Goal: Task Accomplishment & Management: Complete application form

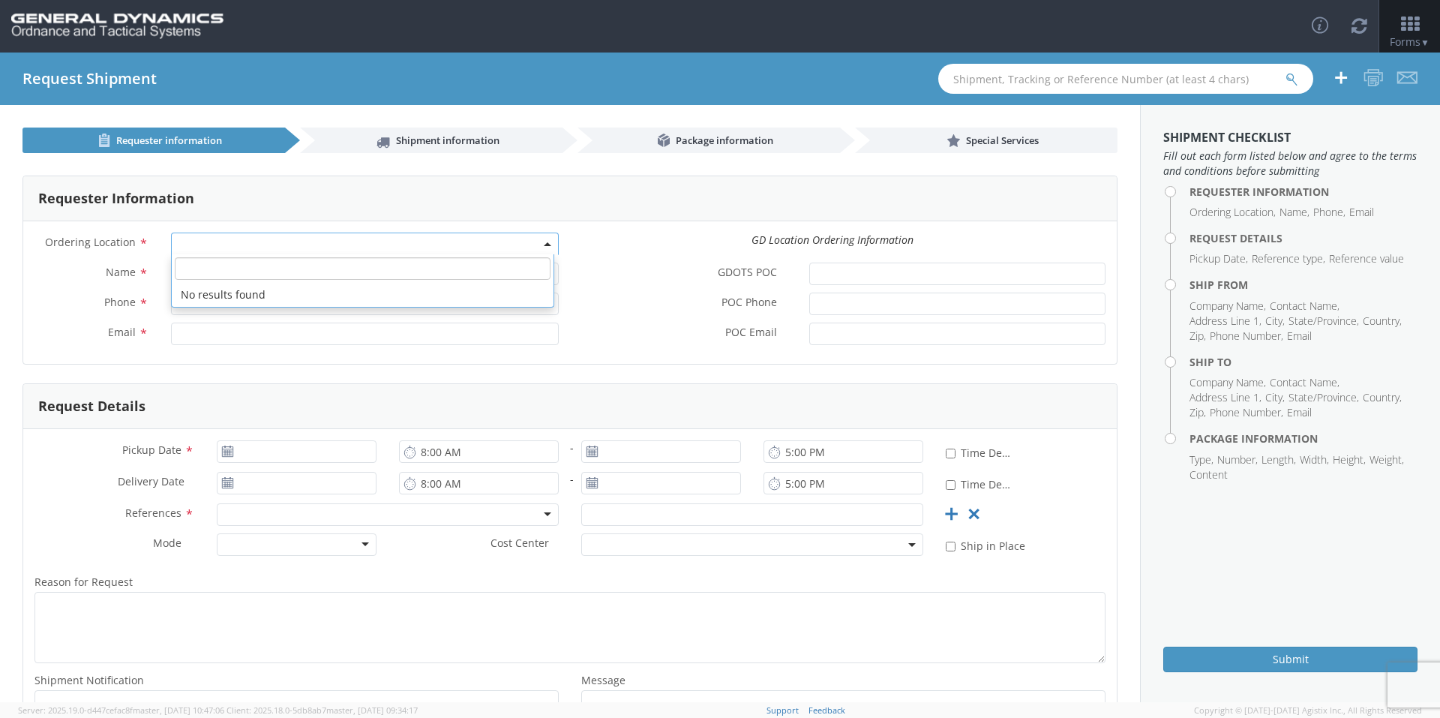
click at [250, 238] on span at bounding box center [365, 243] width 388 height 22
click at [544, 242] on b at bounding box center [547, 244] width 7 height 4
click at [536, 241] on span at bounding box center [365, 243] width 388 height 22
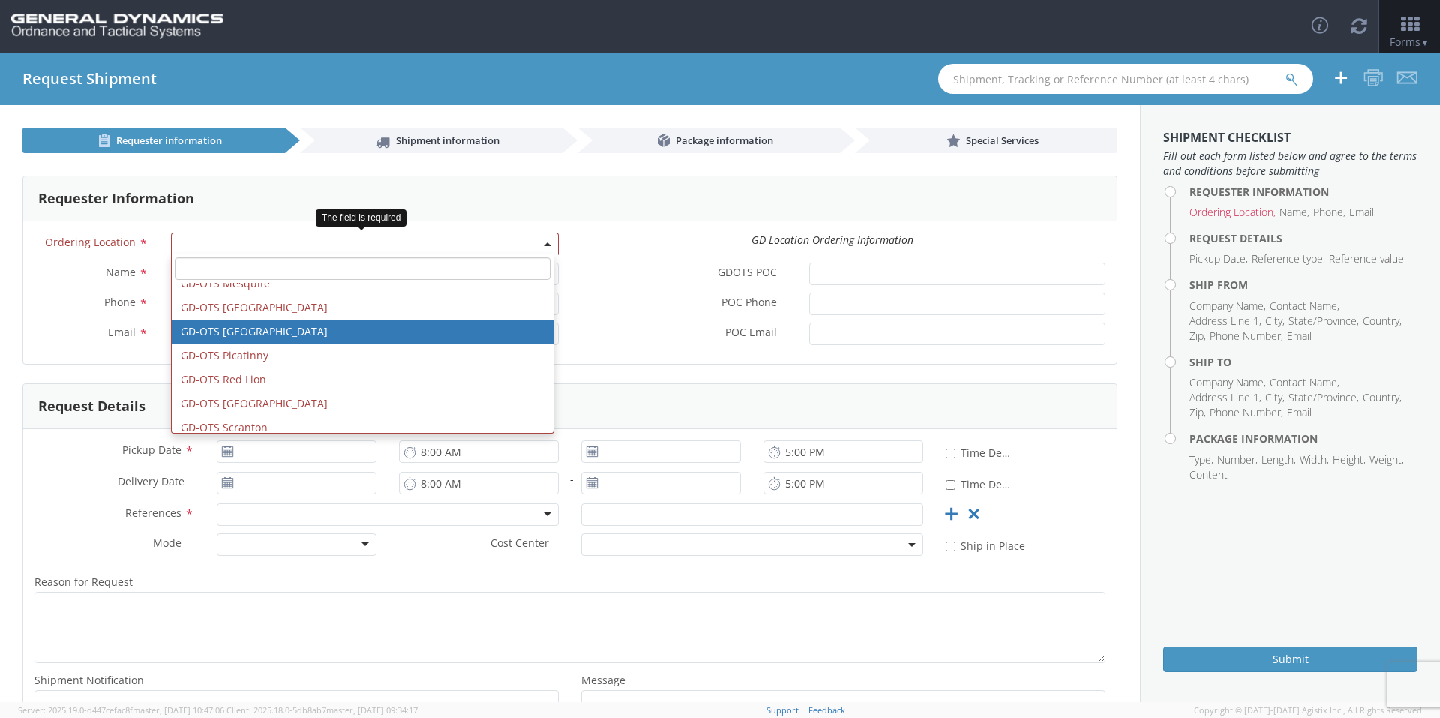
scroll to position [300, 0]
select select "311"
type input "[PERSON_NAME][EMAIL_ADDRESS][DOMAIN_NAME]"
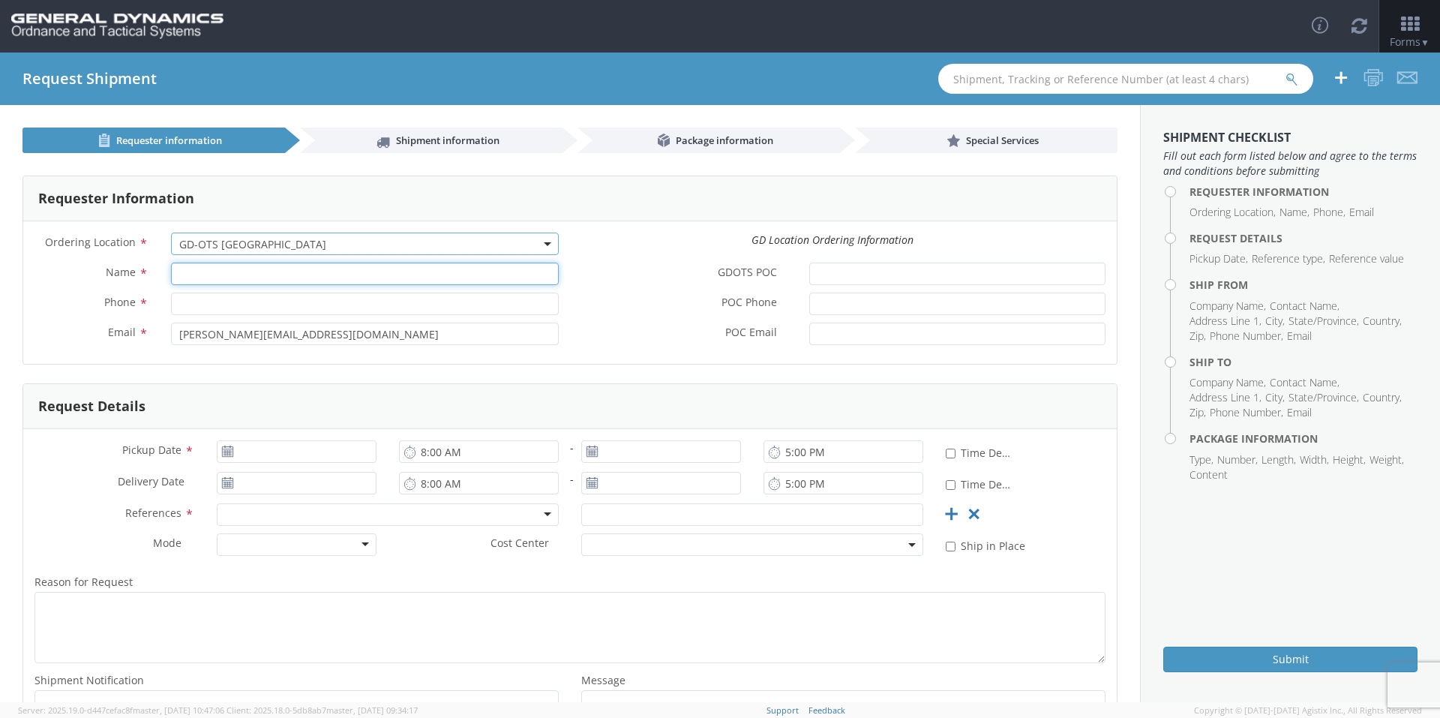
click at [259, 276] on input "Name *" at bounding box center [365, 273] width 388 height 22
type input "[PERSON_NAME]-Edge"
type input "[PHONE_NUMBER]"
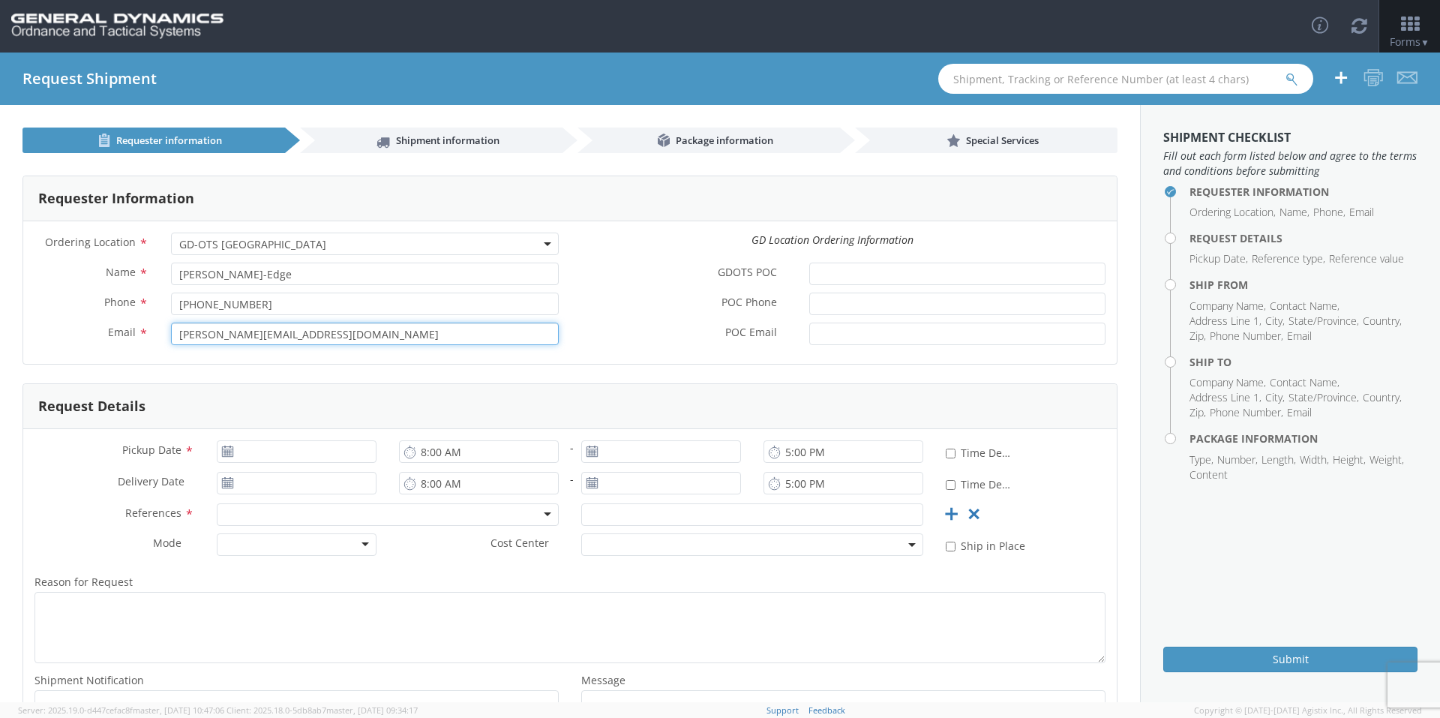
drag, startPoint x: 322, startPoint y: 335, endPoint x: 89, endPoint y: 330, distance: 232.6
click at [97, 331] on div "Email * [PERSON_NAME][EMAIL_ADDRESS][DOMAIN_NAME]" at bounding box center [296, 333] width 547 height 22
type input "[EMAIL_ADDRESS][PERSON_NAME][DOMAIN_NAME]"
drag, startPoint x: 676, startPoint y: 288, endPoint x: 670, endPoint y: 295, distance: 9.5
click at [676, 288] on div "GDOTS POC *" at bounding box center [843, 277] width 547 height 30
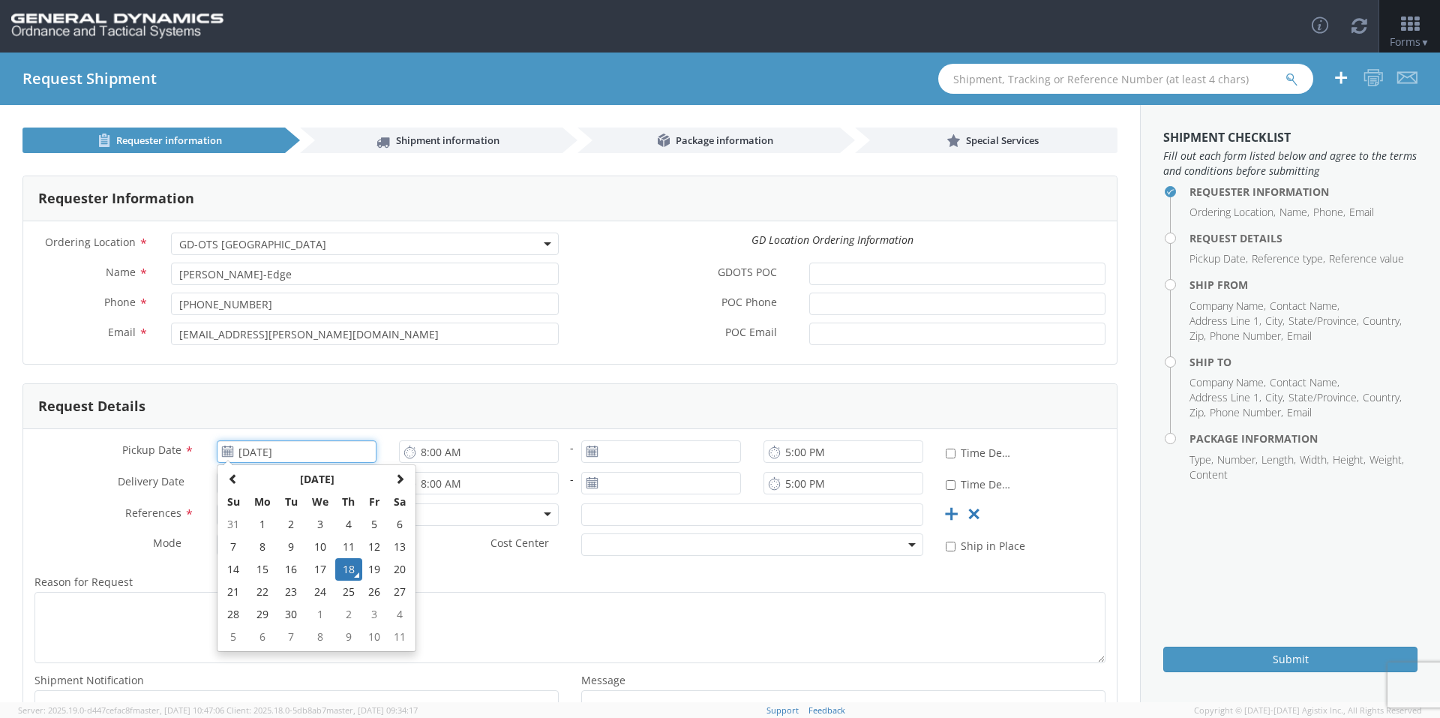
click at [321, 451] on input "[DATE]" at bounding box center [297, 451] width 160 height 22
click at [373, 574] on td "19" at bounding box center [374, 569] width 25 height 22
type input "[DATE]"
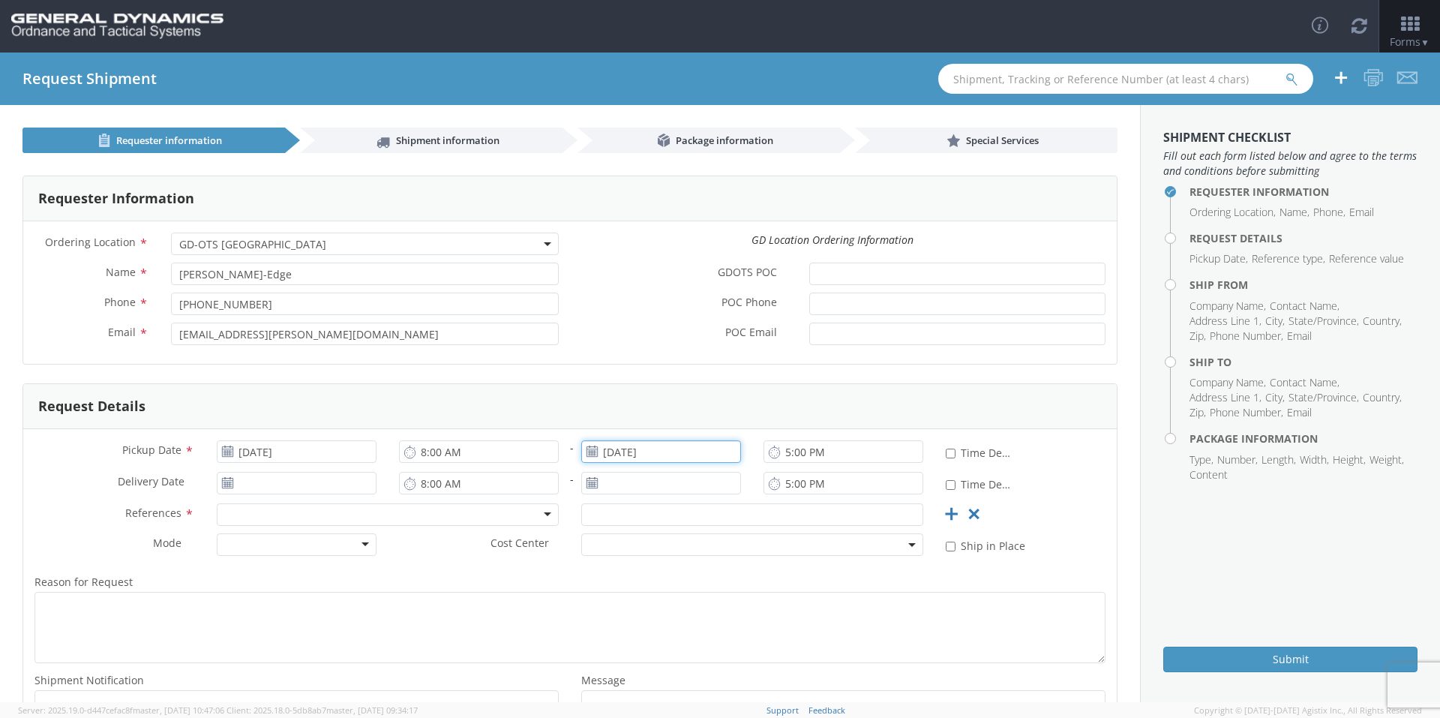
click at [682, 459] on input "[DATE]" at bounding box center [661, 451] width 160 height 22
click at [742, 571] on td "19" at bounding box center [739, 569] width 25 height 22
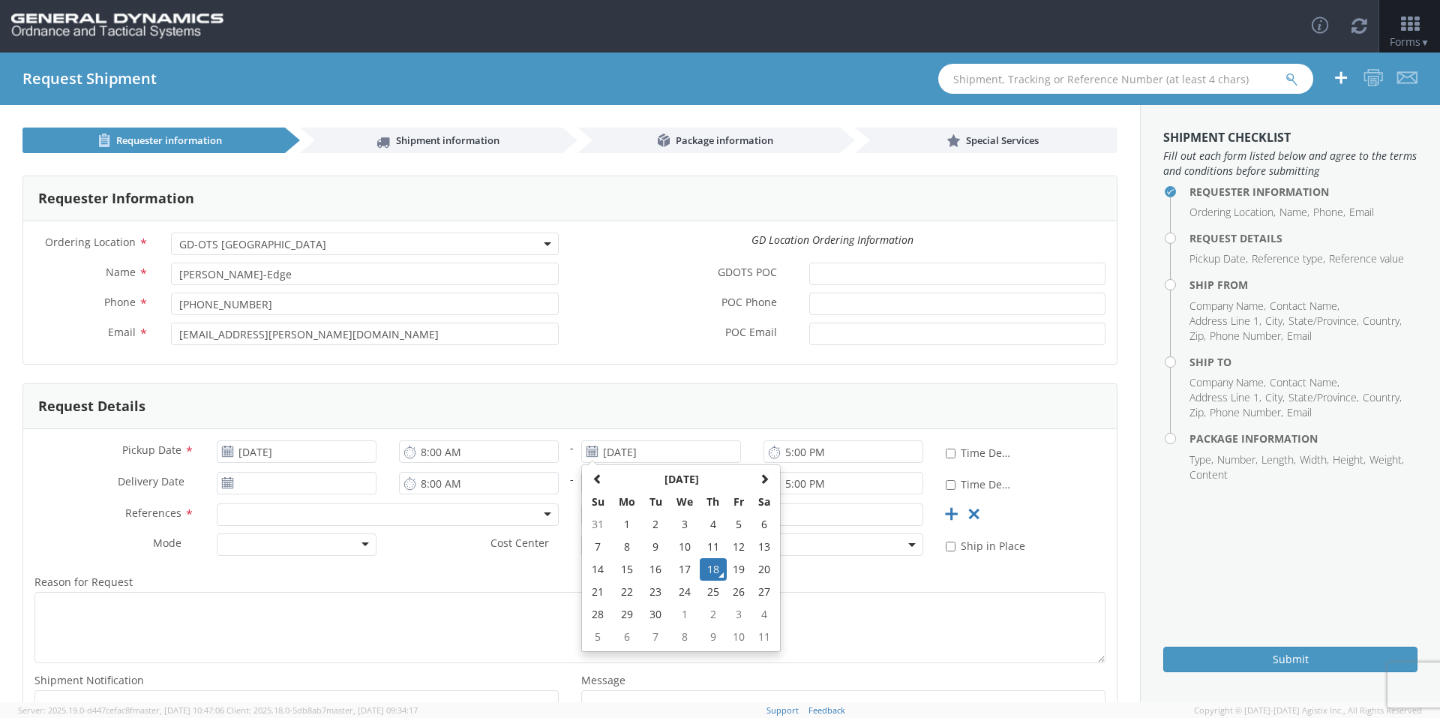
type input "[DATE]"
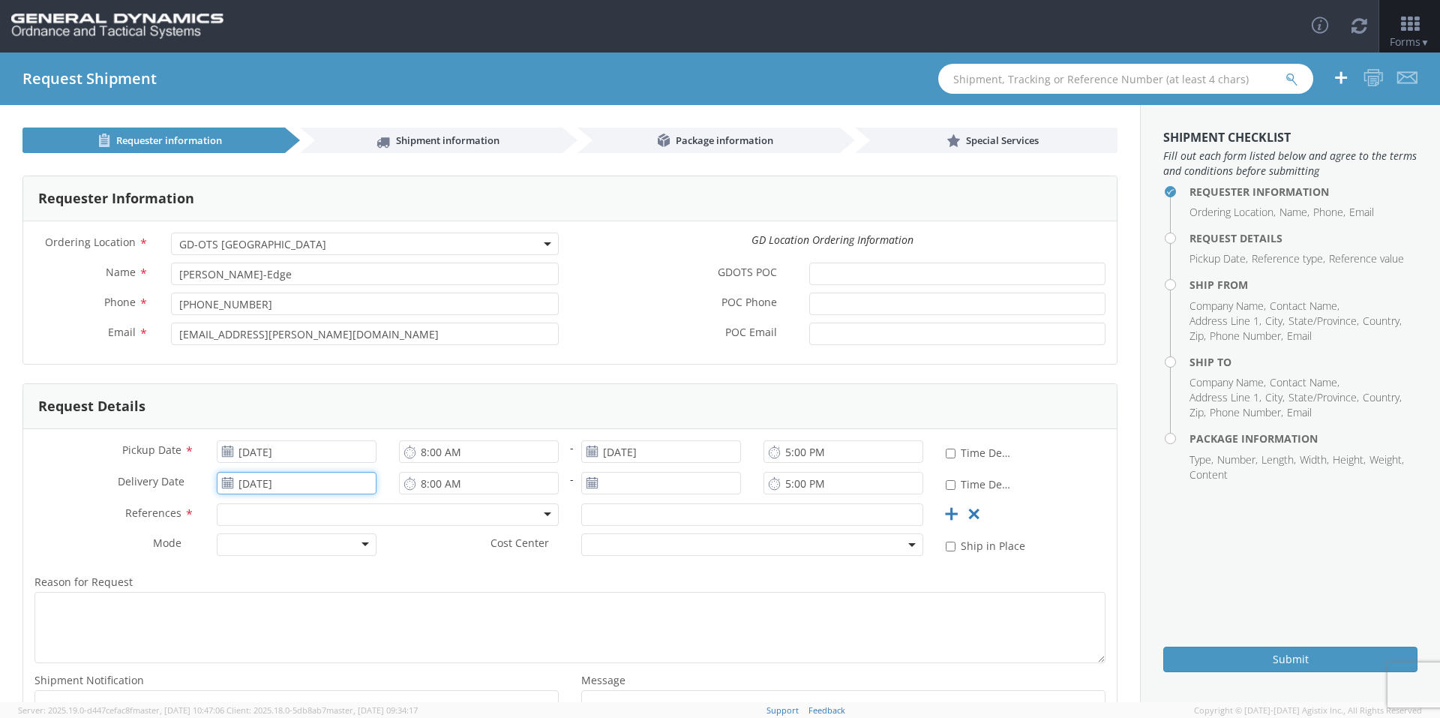
click at [346, 480] on input "[DATE]" at bounding box center [297, 483] width 160 height 22
click at [293, 411] on td "23" at bounding box center [291, 410] width 26 height 22
type input "[DATE]"
click at [670, 493] on div at bounding box center [661, 487] width 182 height 30
click at [671, 485] on input "[DATE]" at bounding box center [661, 483] width 160 height 22
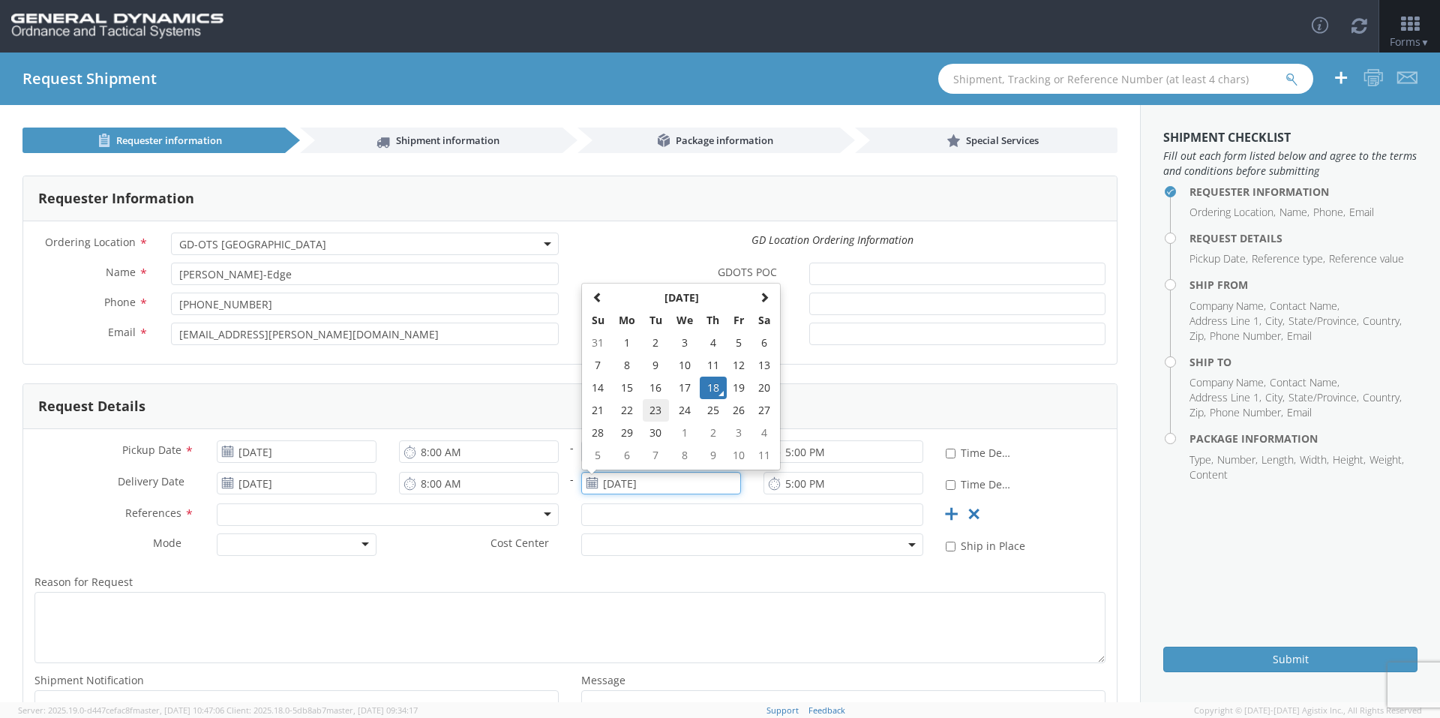
click at [643, 416] on td "23" at bounding box center [656, 410] width 26 height 22
type input "[DATE]"
click at [350, 516] on div at bounding box center [388, 514] width 342 height 22
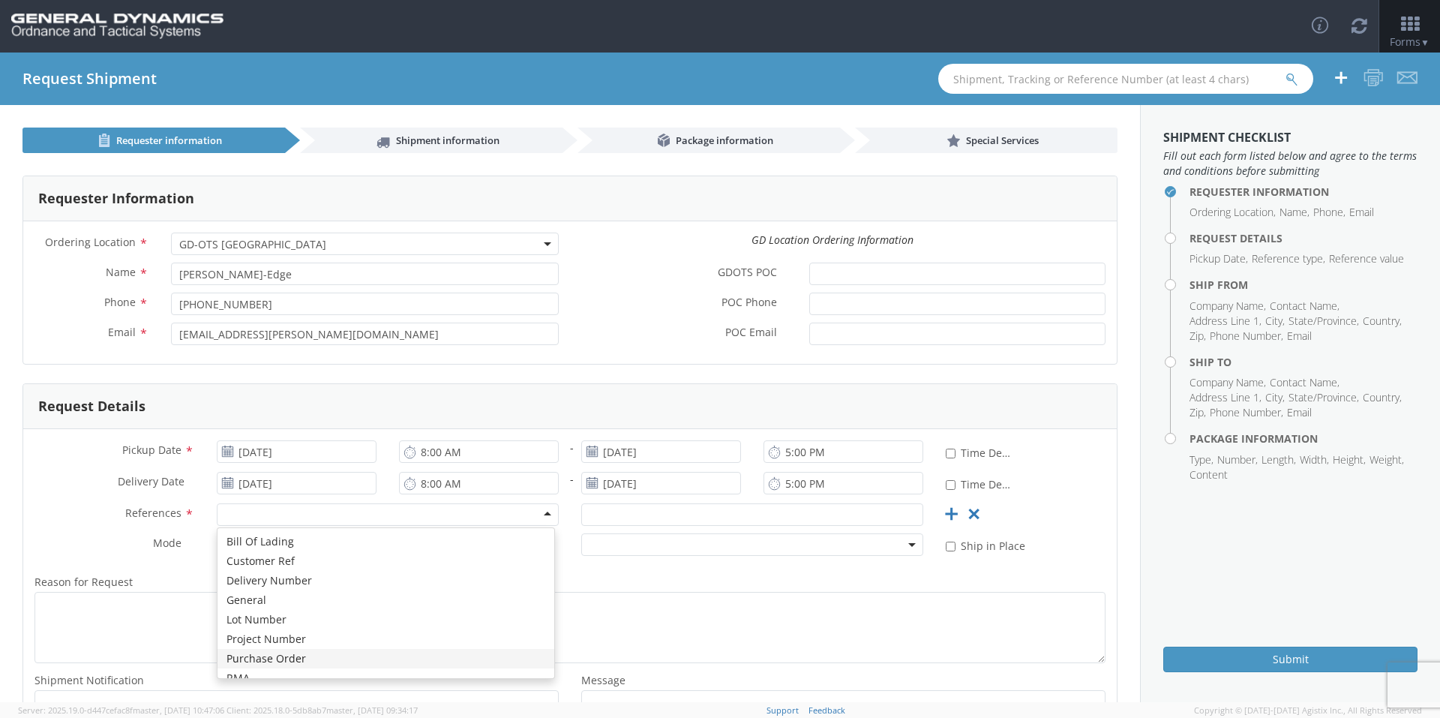
scroll to position [0, 0]
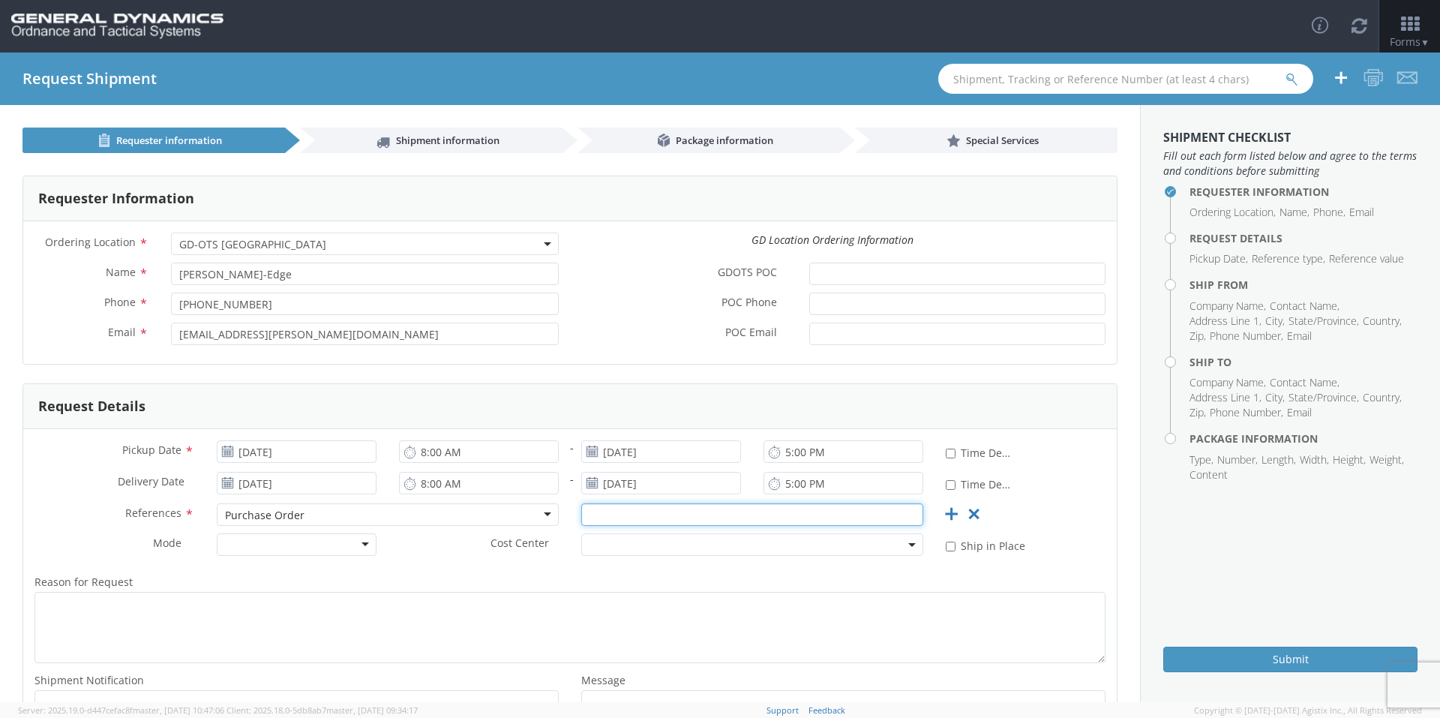
click at [598, 511] on input "text" at bounding box center [752, 514] width 342 height 22
type input "54639"
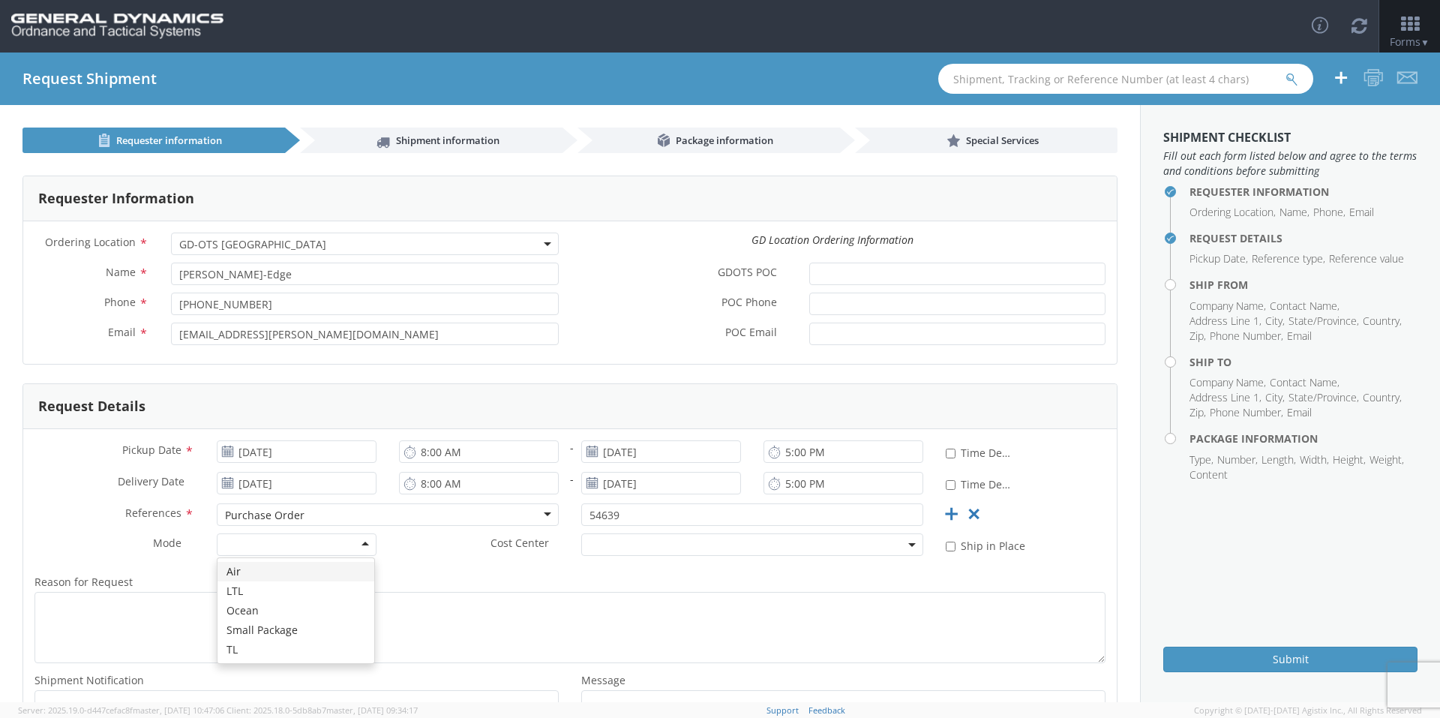
click at [318, 543] on div at bounding box center [297, 544] width 160 height 22
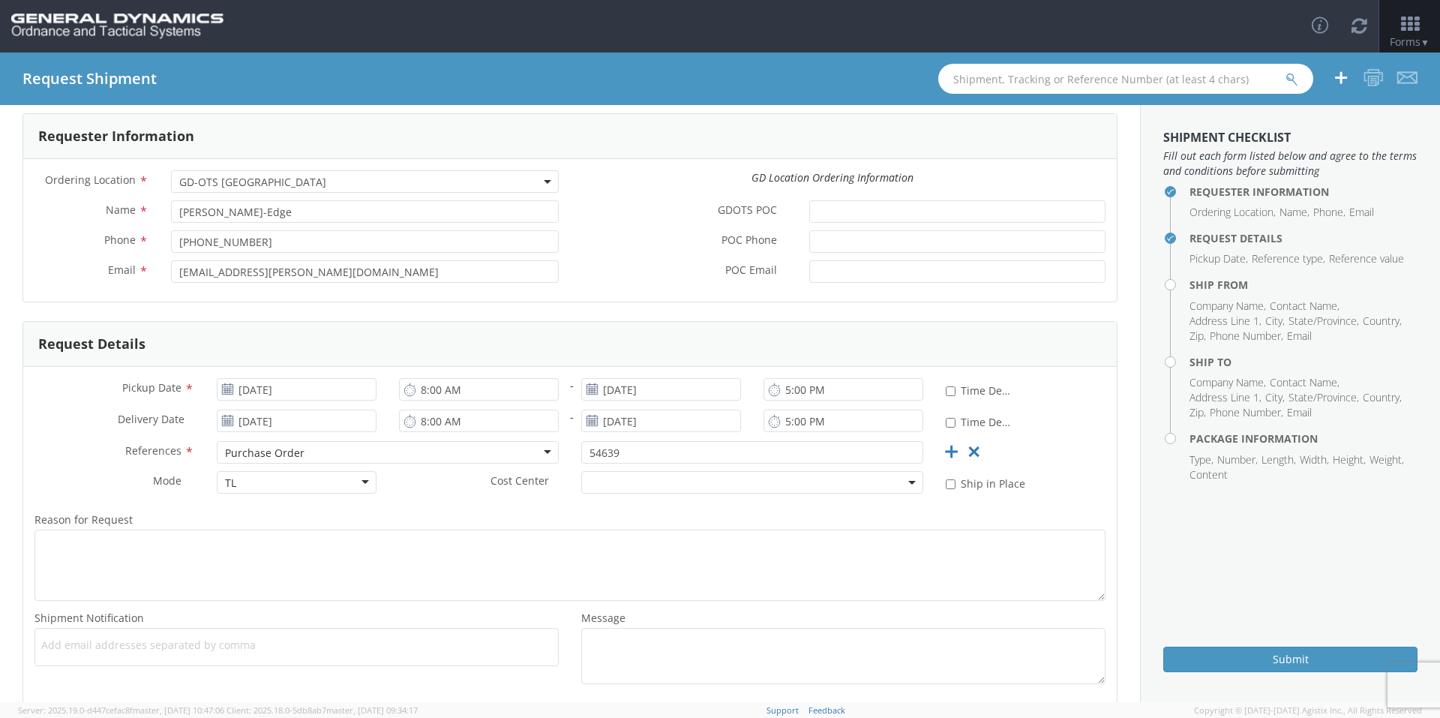
scroll to position [142, 0]
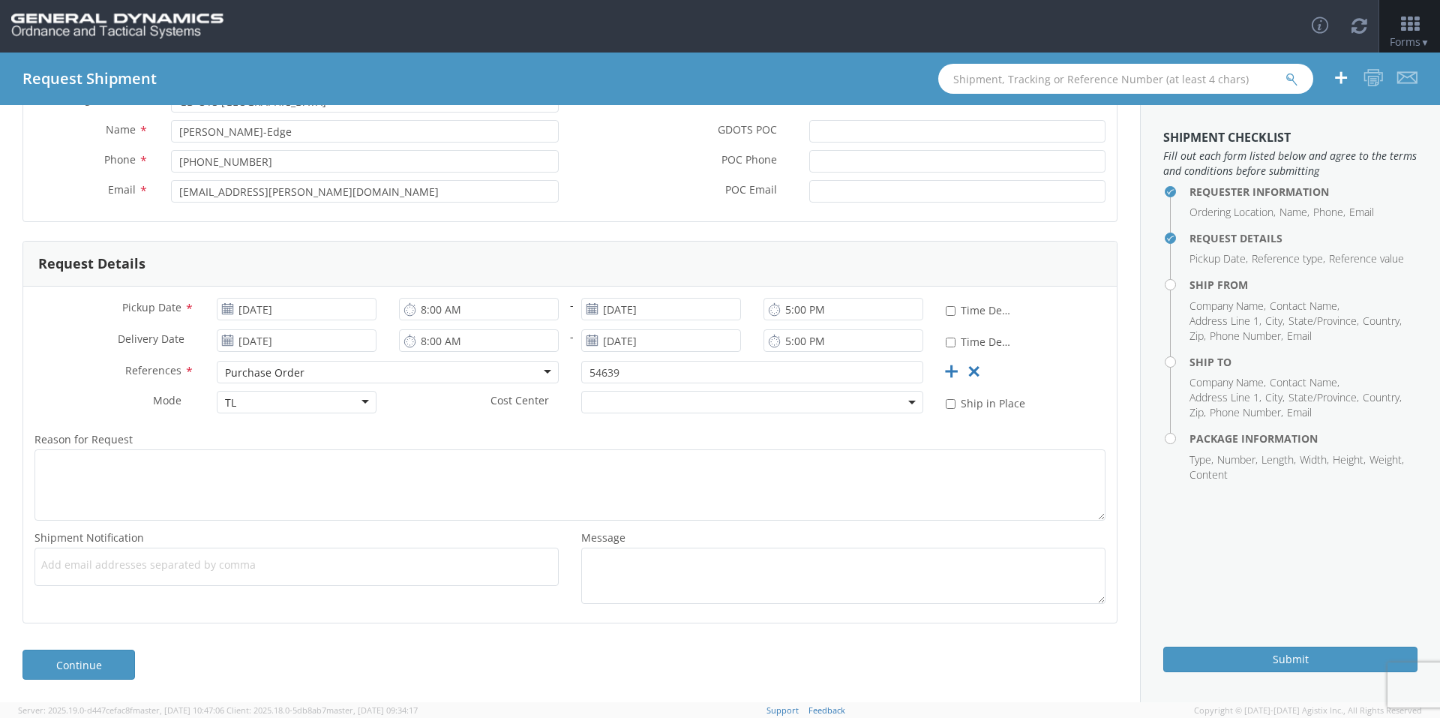
click at [409, 424] on div "Reason for Request * Shipment Notification * Add email addresses separated by c…" at bounding box center [569, 516] width 1093 height 189
click at [109, 567] on span "Add email addresses separated by comma" at bounding box center [296, 564] width 511 height 15
paste input "[PERSON_NAME][EMAIL_ADDRESS][DOMAIN_NAME]"
type input "[PERSON_NAME][EMAIL_ADDRESS][DOMAIN_NAME]"
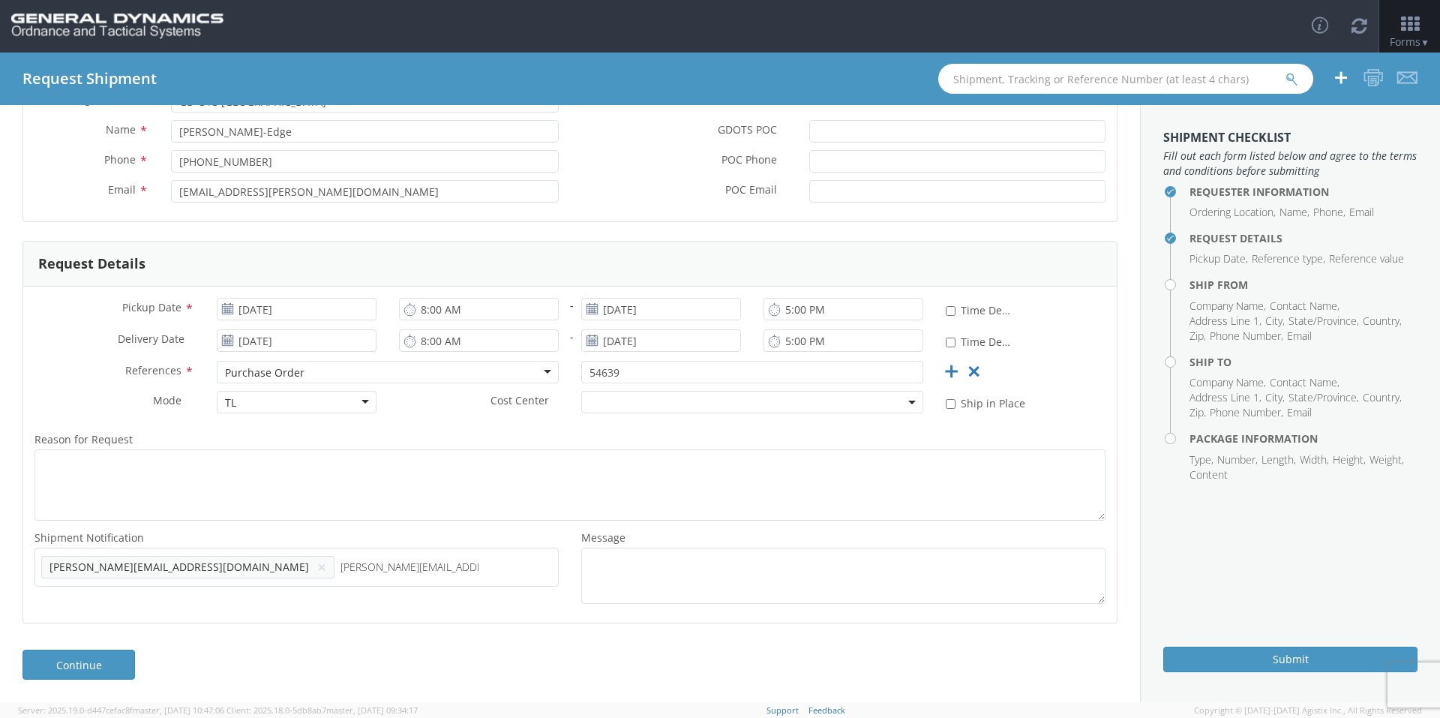
type input "[PERSON_NAME][EMAIL_ADDRESS][DOMAIN_NAME]"
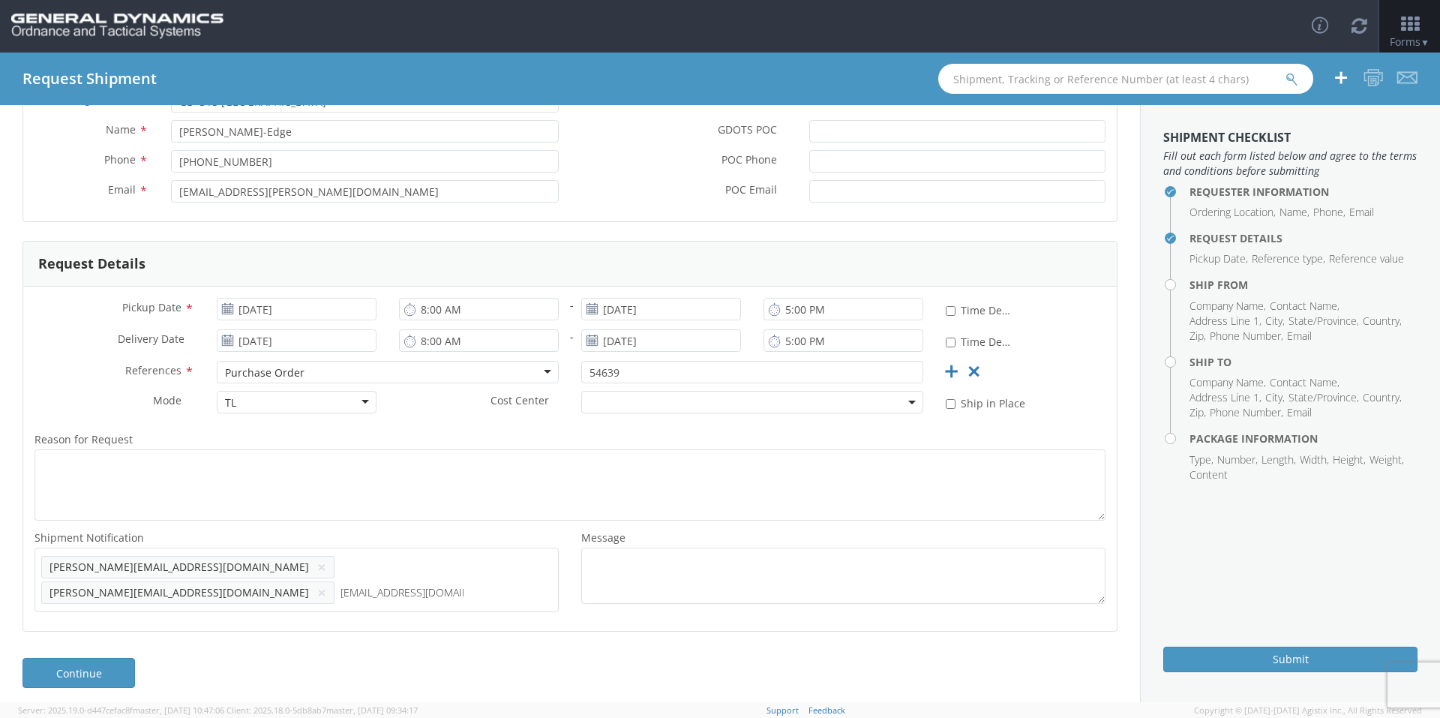
type input "[EMAIL_ADDRESS][DOMAIN_NAME]"
click at [109, 683] on link "Continue" at bounding box center [78, 698] width 112 height 30
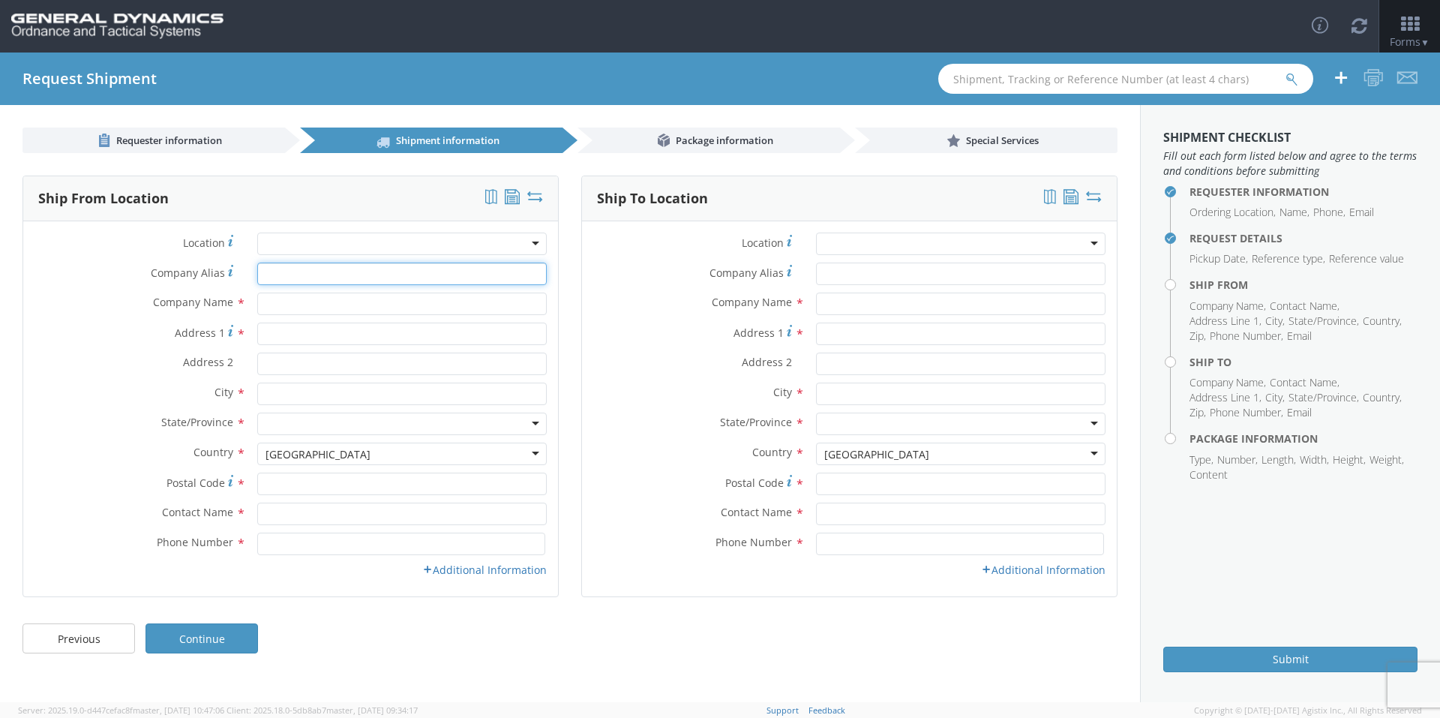
click at [279, 280] on input "Company Alias *" at bounding box center [401, 273] width 289 height 22
type input "[US_STATE] custom mold"
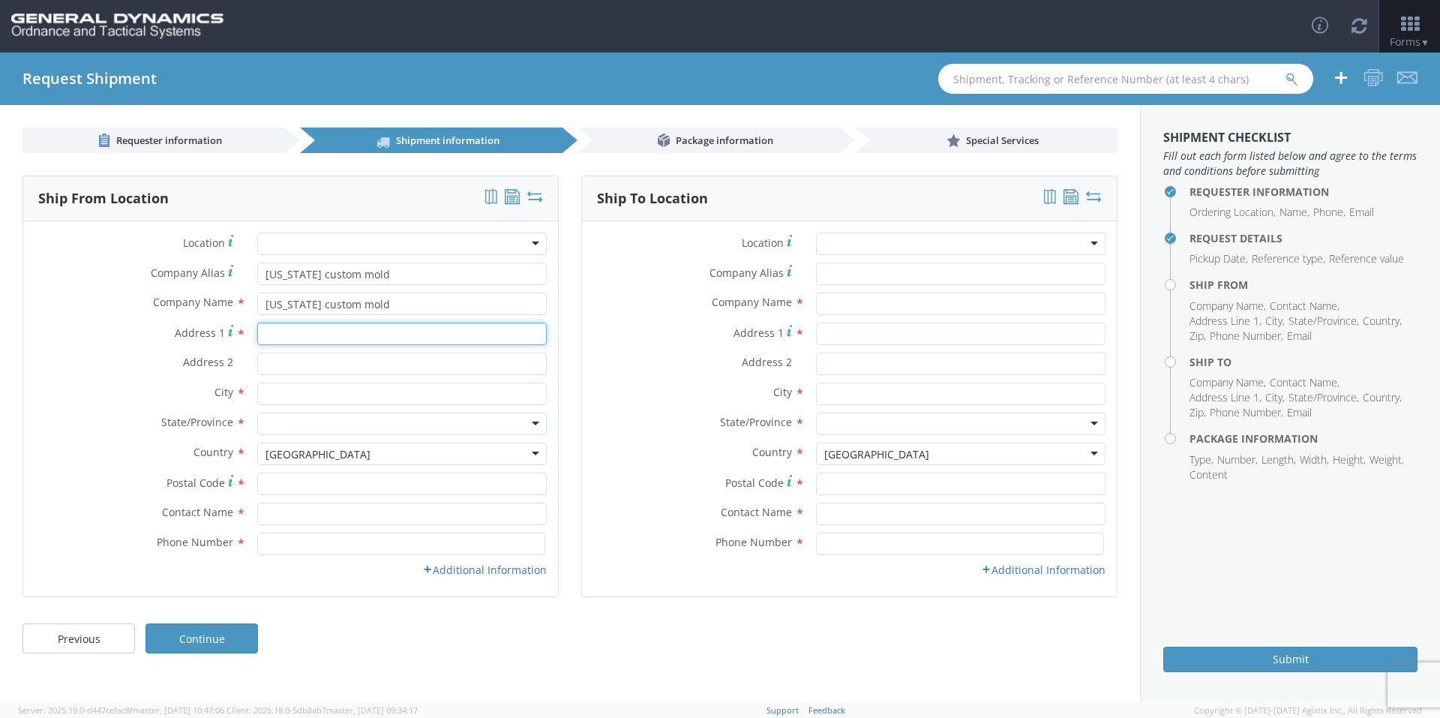
type input "[STREET_ADDRESS][PERSON_NAME]"
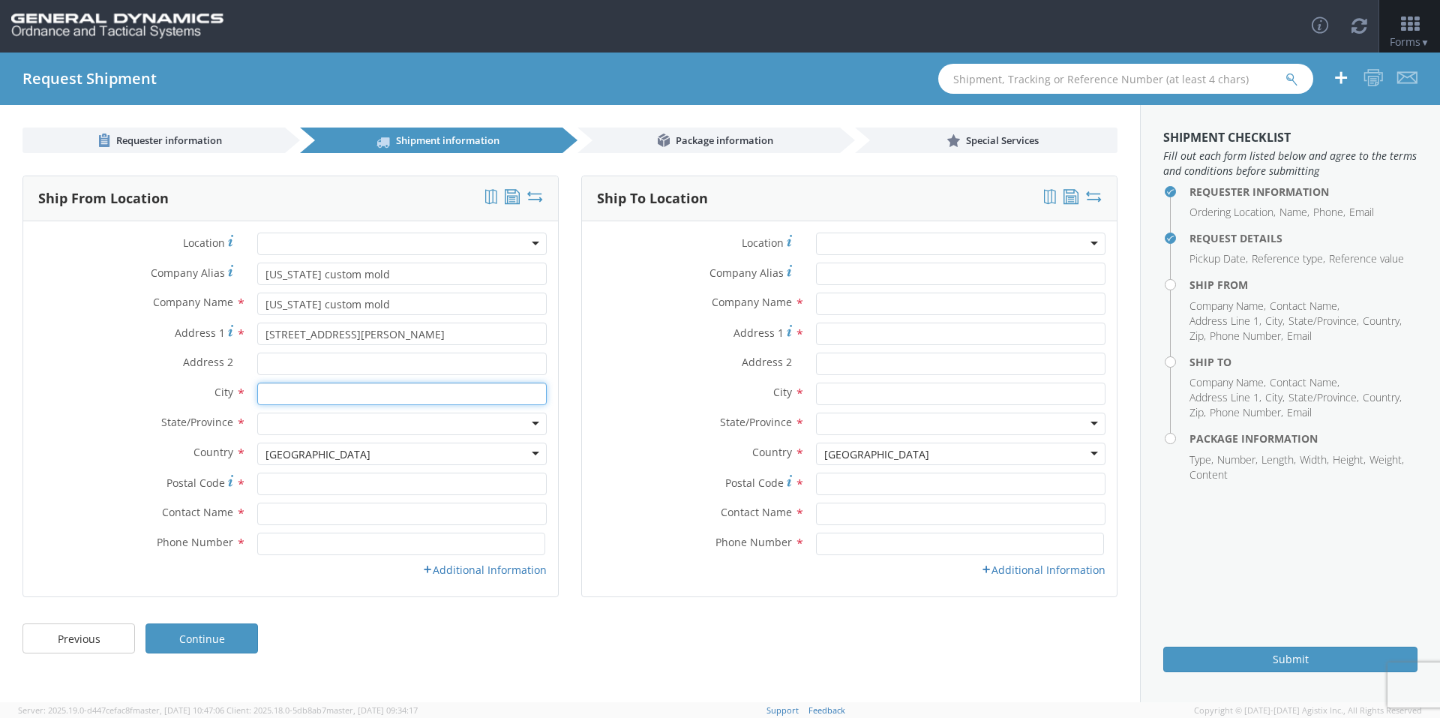
type input "[GEOGRAPHIC_DATA]"
type input "33556"
type input "[PERSON_NAME]"
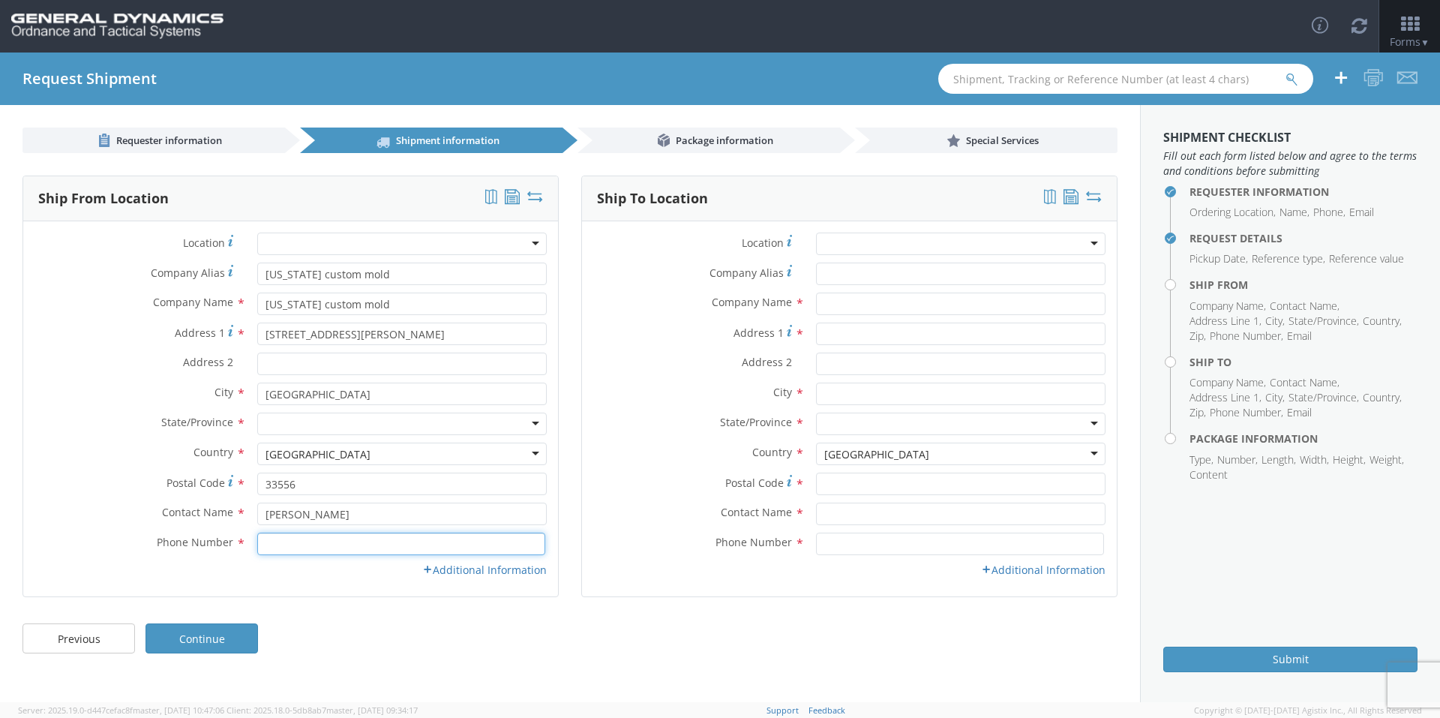
type input "8133435080"
click at [307, 365] on input "Address 2 *" at bounding box center [401, 363] width 289 height 22
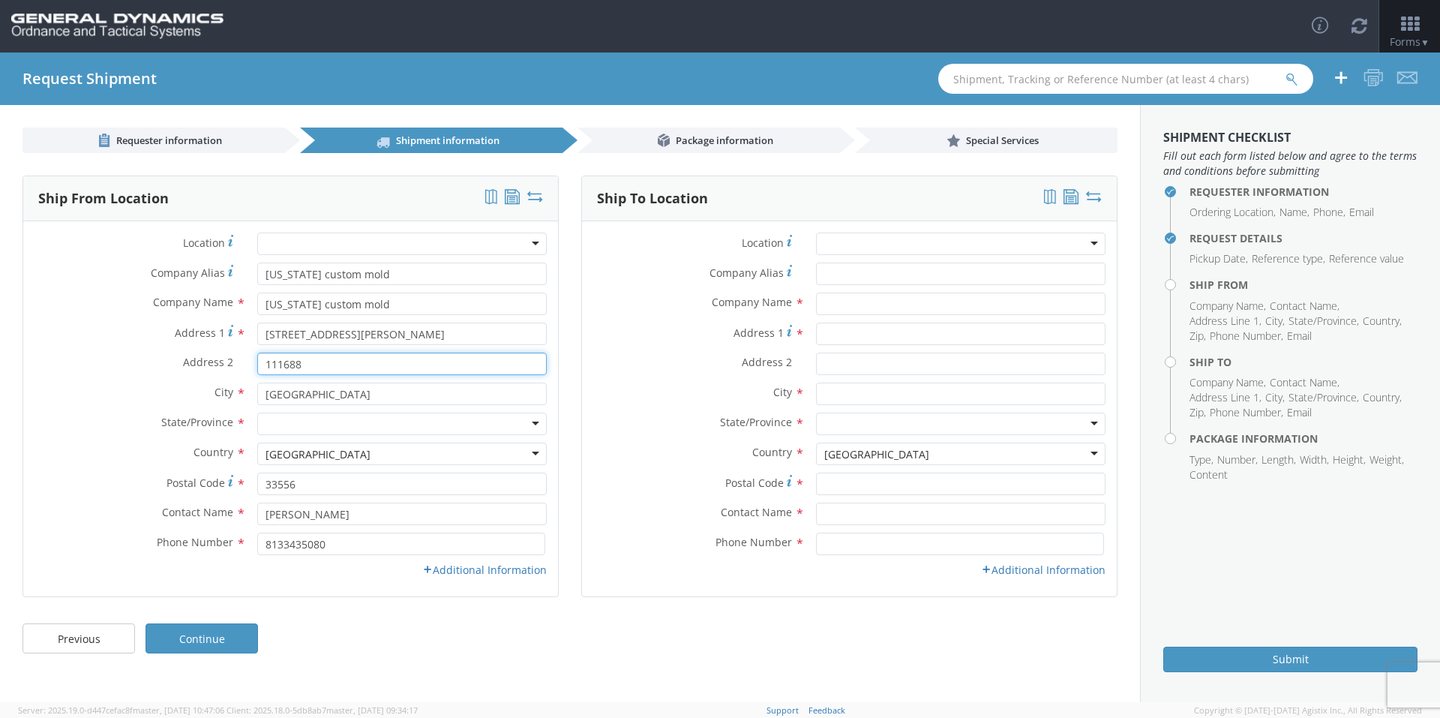
type input "111688"
click at [355, 422] on div at bounding box center [401, 423] width 289 height 22
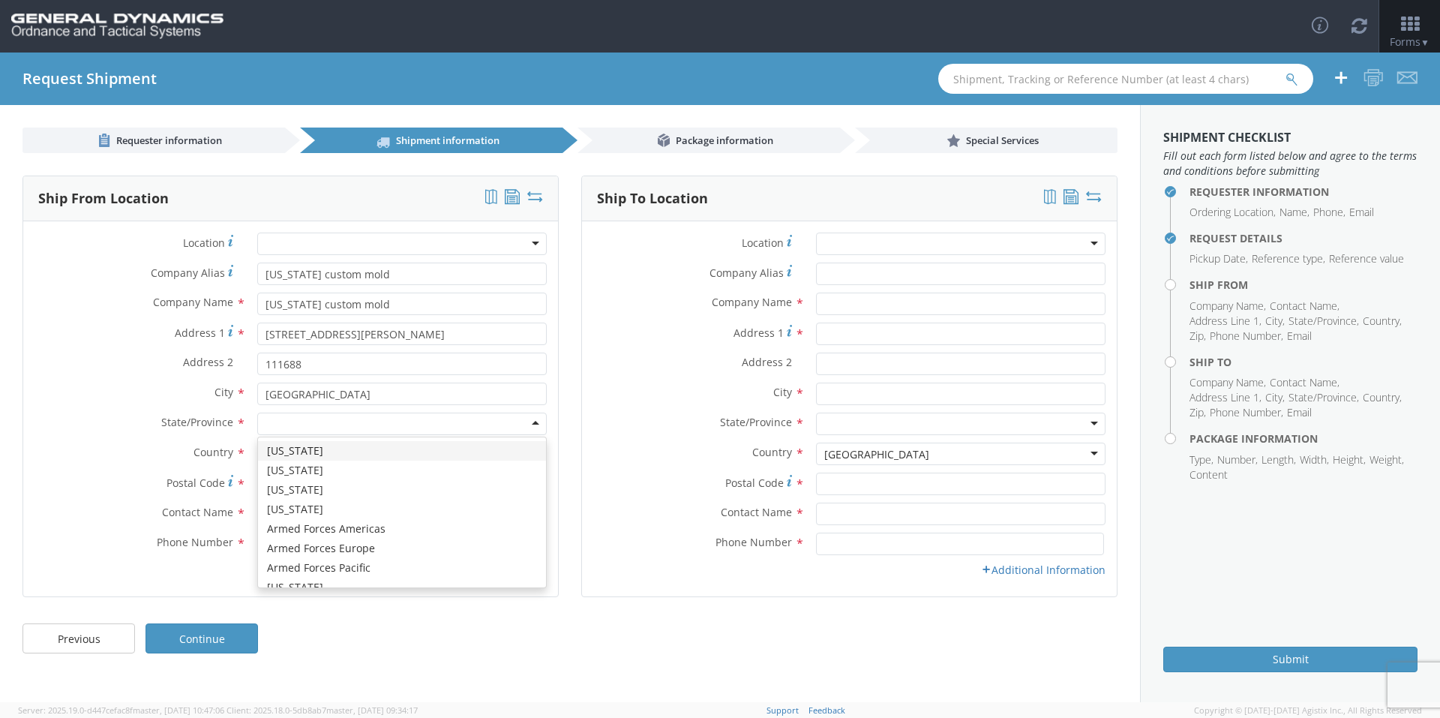
type input "f"
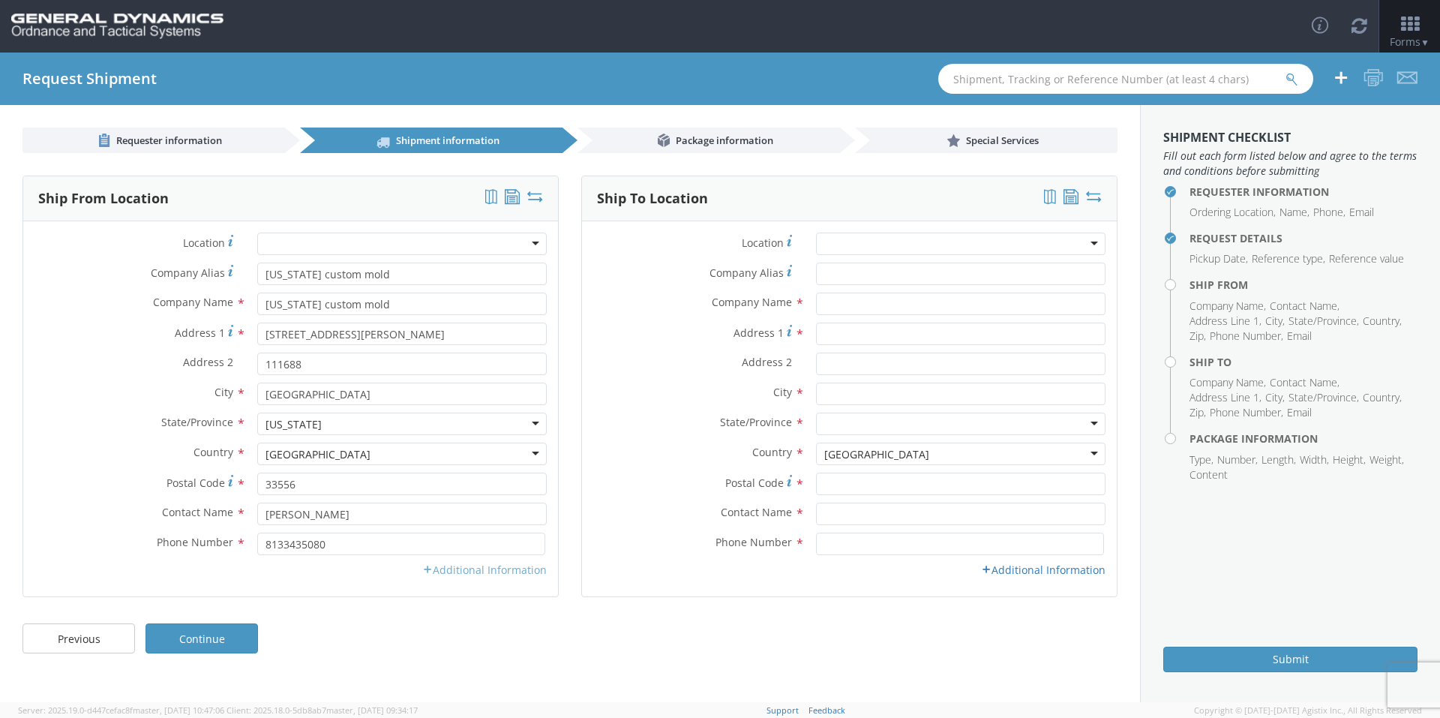
click at [466, 565] on link "Additional Information" at bounding box center [484, 569] width 124 height 14
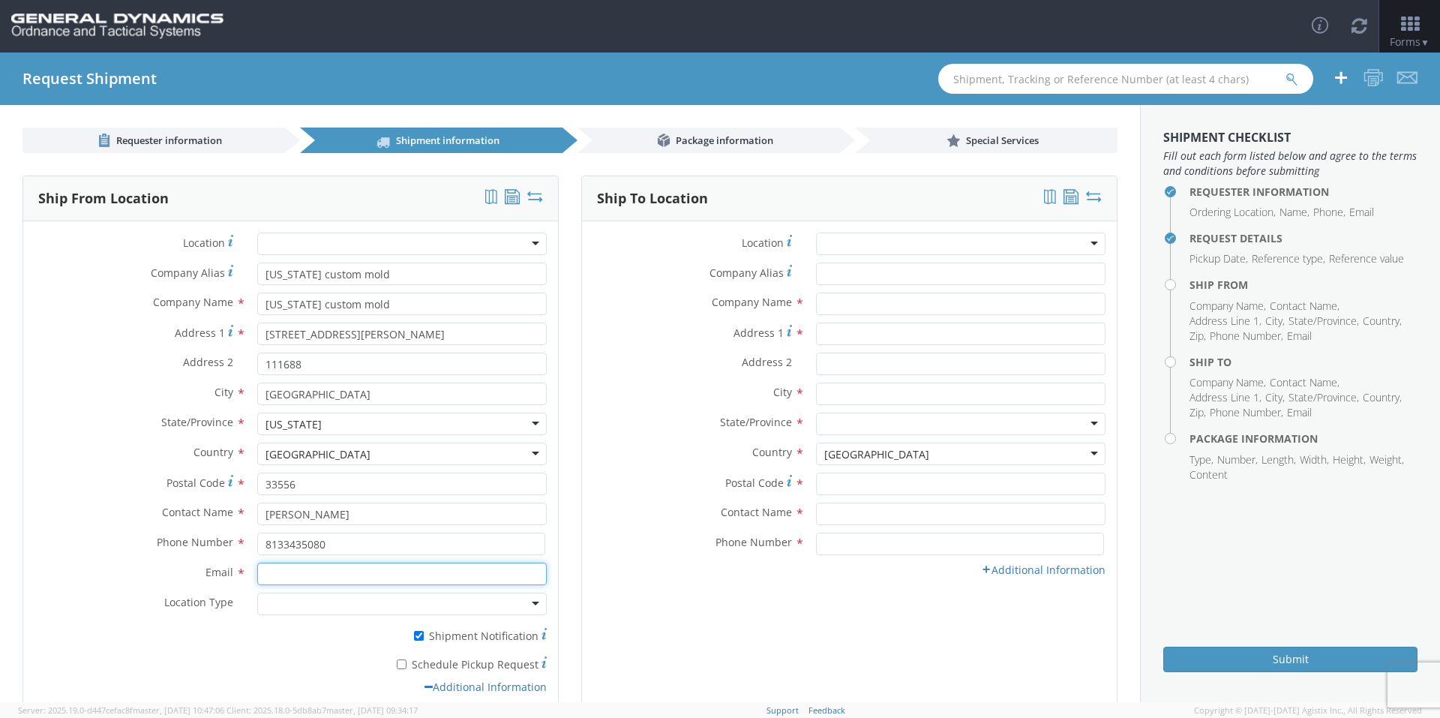
click at [333, 574] on input "Email *" at bounding box center [401, 573] width 289 height 22
type input "[EMAIL_ADDRESS][DOMAIN_NAME]"
click at [425, 604] on div at bounding box center [401, 603] width 289 height 22
click at [958, 242] on div at bounding box center [960, 243] width 289 height 22
type input "General Dynamics - OTS"
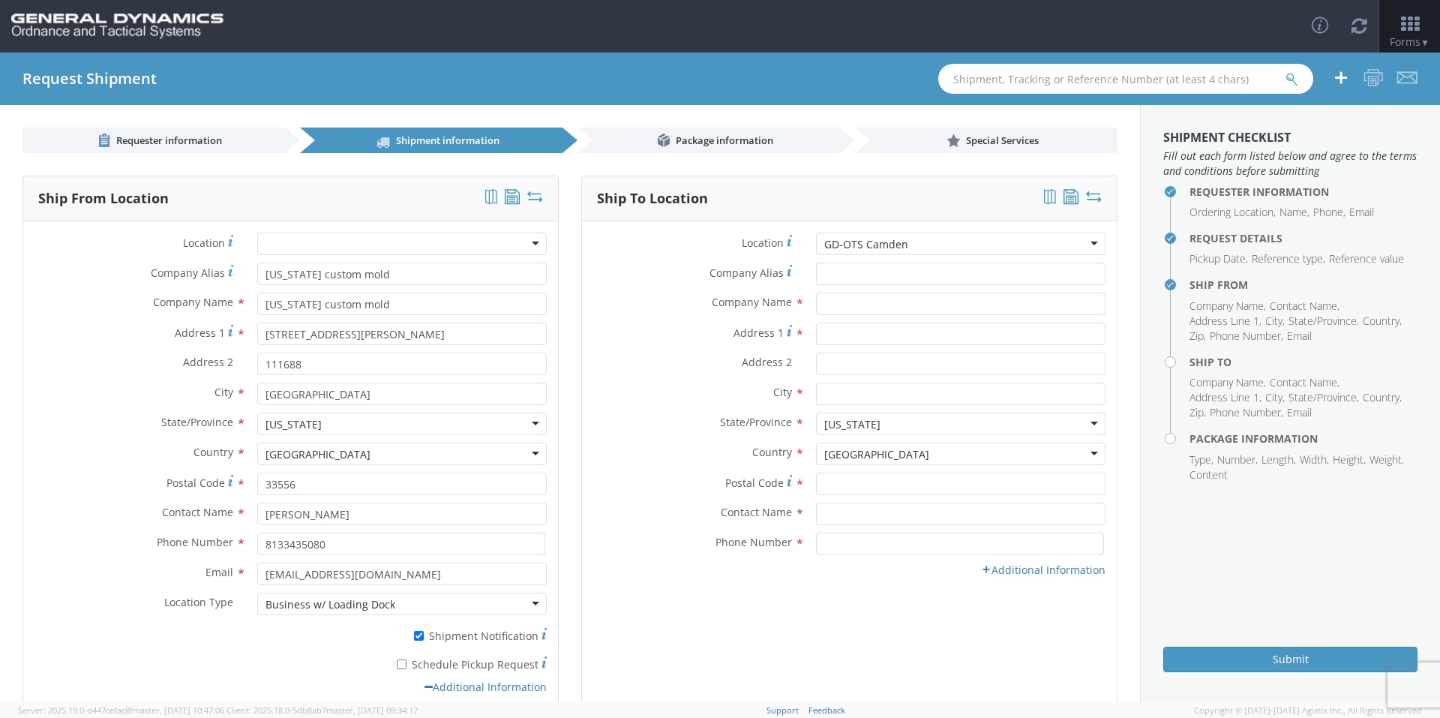
type input "Highway 274"
type input "[GEOGRAPHIC_DATA]"
type input "71701"
type input "[PHONE_NUMBER]"
drag, startPoint x: 860, startPoint y: 332, endPoint x: 964, endPoint y: 331, distance: 103.5
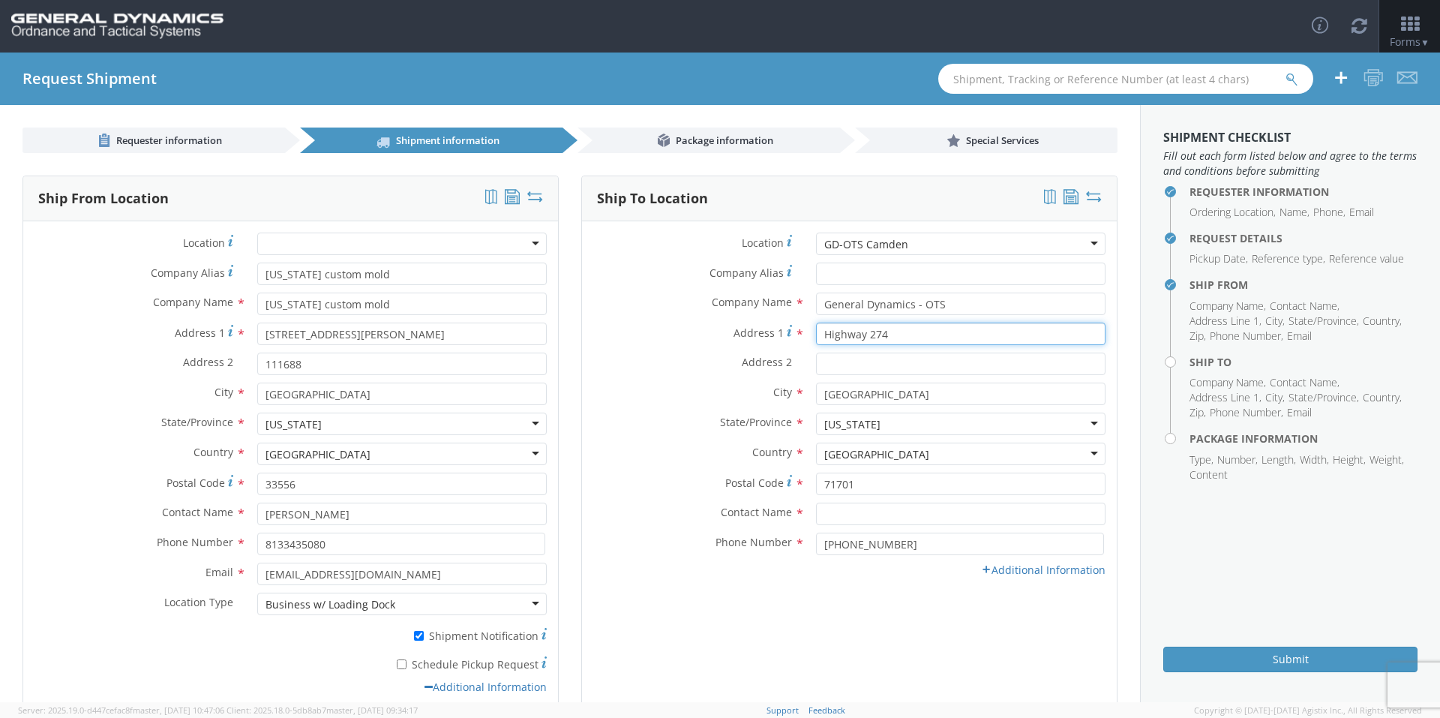
click at [962, 331] on input "Highway 274" at bounding box center [960, 333] width 289 height 22
type input "Highway 2"
type input "Highway 203"
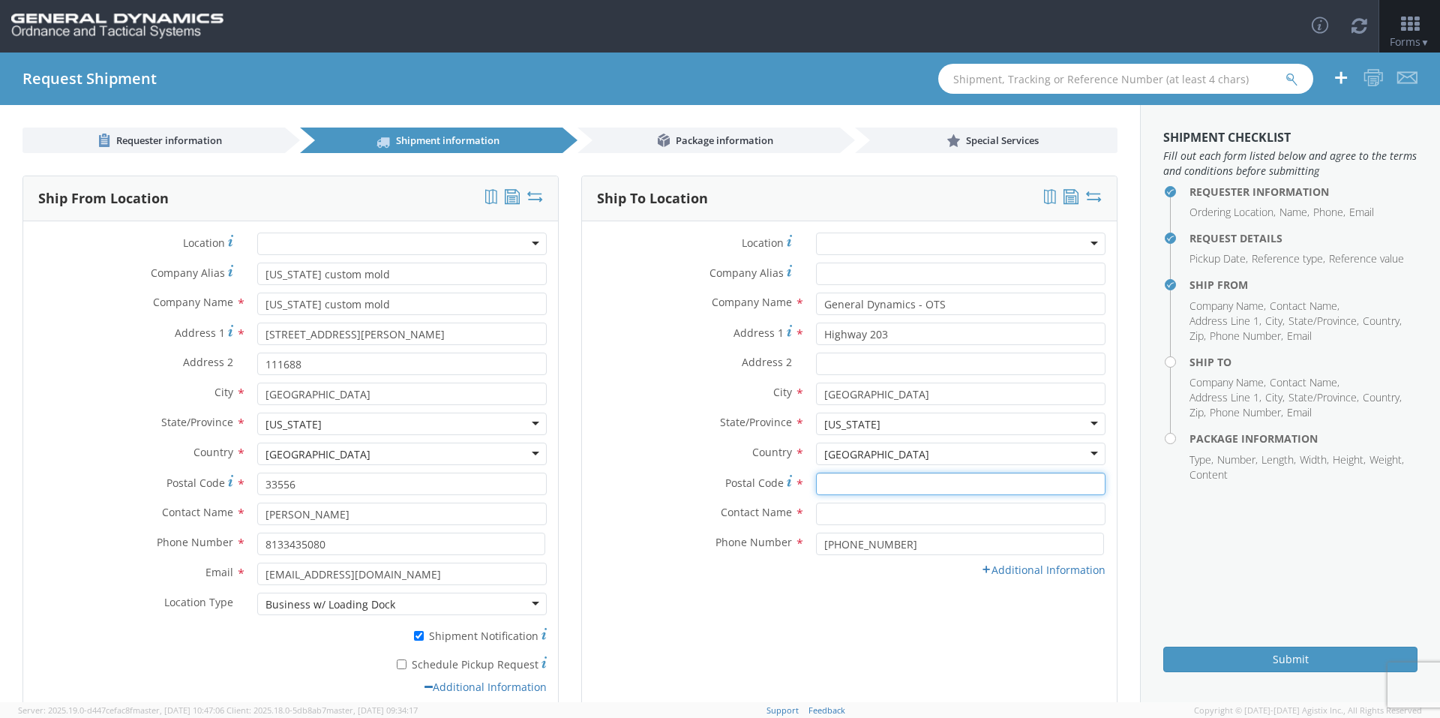
click at [871, 481] on input "Postal Code *" at bounding box center [960, 483] width 289 height 22
type input "71701"
click at [834, 513] on input "text" at bounding box center [960, 513] width 289 height 22
type input "[PERSON_NAME]-edge"
drag, startPoint x: 791, startPoint y: 603, endPoint x: 811, endPoint y: 594, distance: 21.5
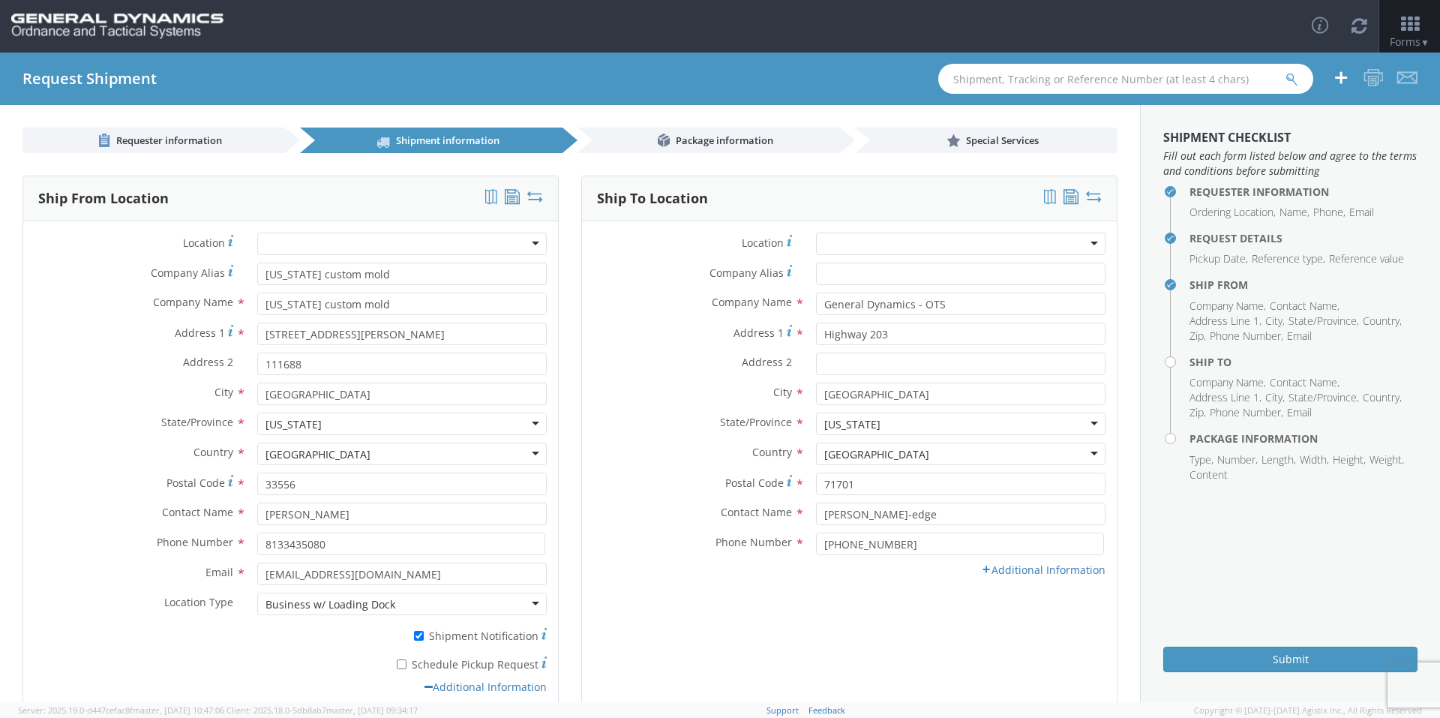
click at [791, 603] on div "Ship To Location Location * GD-OTS [GEOGRAPHIC_DATA] (Commerce) GD-OTS [GEOGRAP…" at bounding box center [849, 444] width 536 height 538
click at [1063, 556] on div "Phone Number * [PHONE_NUMBER]" at bounding box center [849, 547] width 535 height 30
click at [1050, 565] on link "Additional Information" at bounding box center [1043, 569] width 124 height 14
click at [870, 568] on input "Email *" at bounding box center [960, 573] width 289 height 22
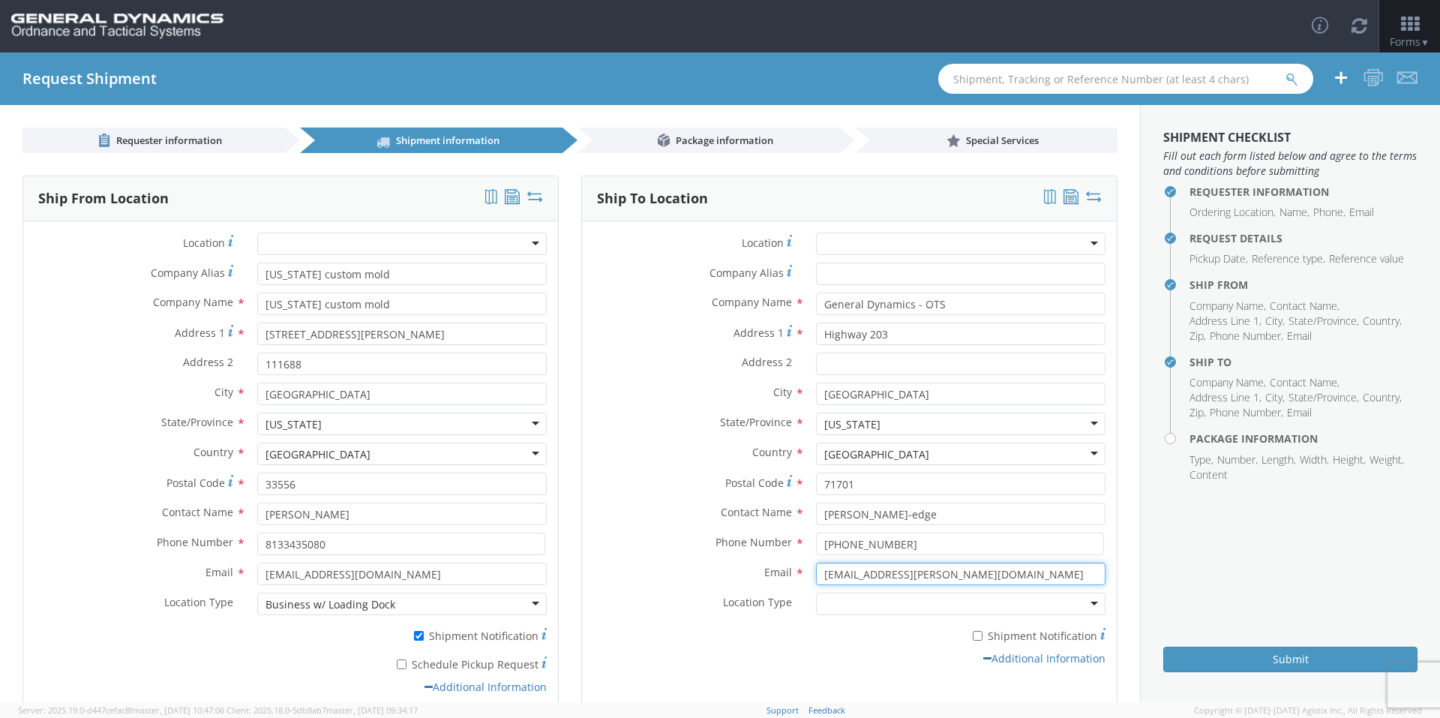
type input "[EMAIL_ADDRESS][PERSON_NAME][DOMAIN_NAME]"
drag, startPoint x: 592, startPoint y: 530, endPoint x: 679, endPoint y: 568, distance: 95.7
click at [592, 530] on div "Contact Name * [PERSON_NAME]-edge" at bounding box center [849, 517] width 535 height 30
click at [851, 607] on div at bounding box center [960, 603] width 289 height 22
click at [816, 634] on label "* Shipment Notification" at bounding box center [960, 634] width 289 height 18
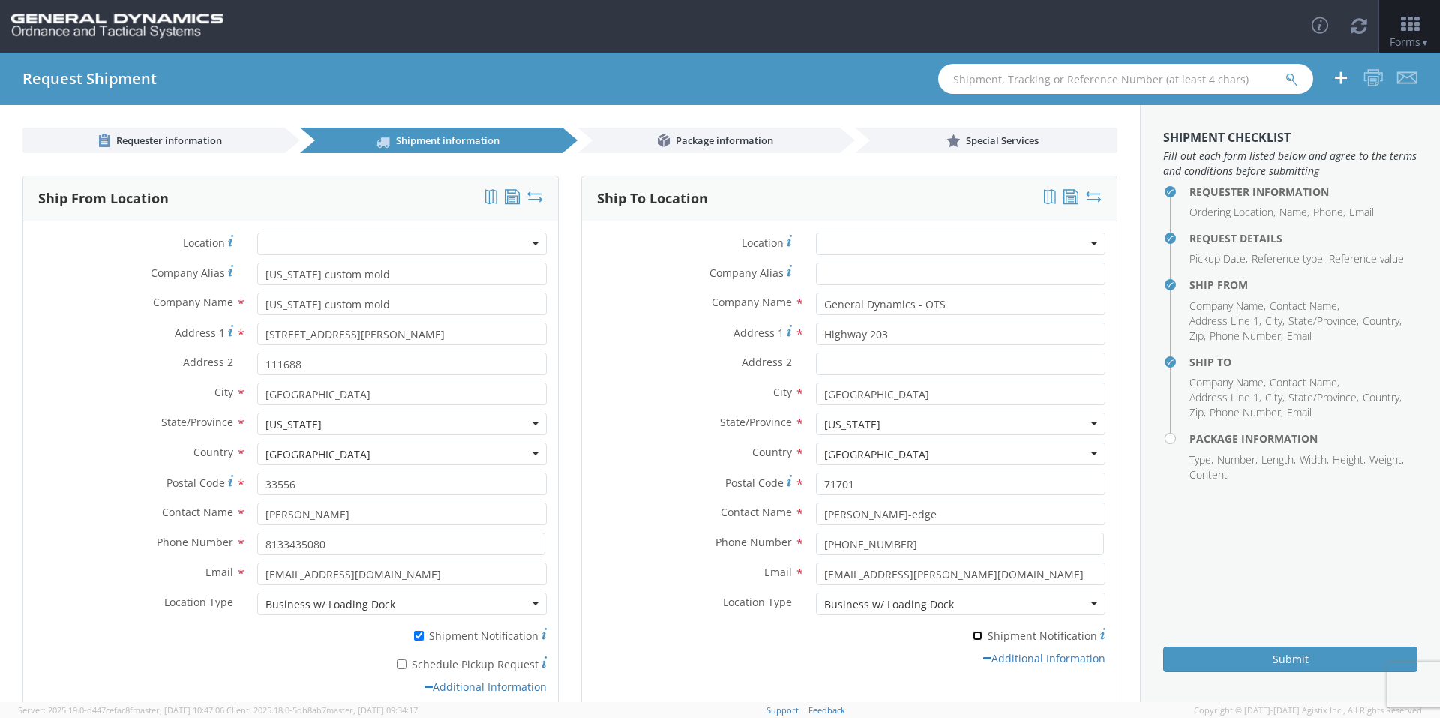
click at [973, 634] on input "* Shipment Notification" at bounding box center [978, 636] width 10 height 10
click at [973, 637] on input "* Shipment Notification" at bounding box center [978, 636] width 10 height 10
checkbox input "false"
click at [671, 619] on div "Location Type * Business w/ Loading Dock Business w/ Loading Dock Business No L…" at bounding box center [849, 607] width 535 height 30
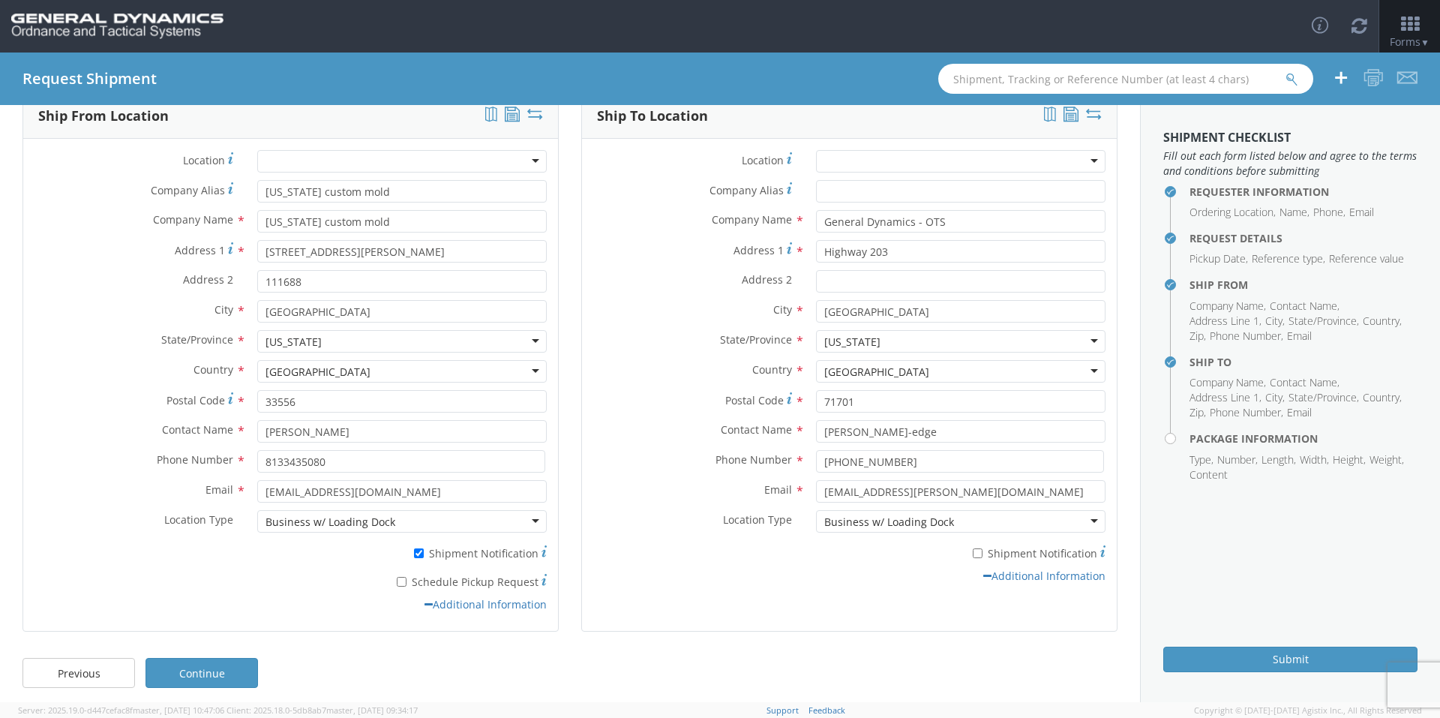
scroll to position [91, 0]
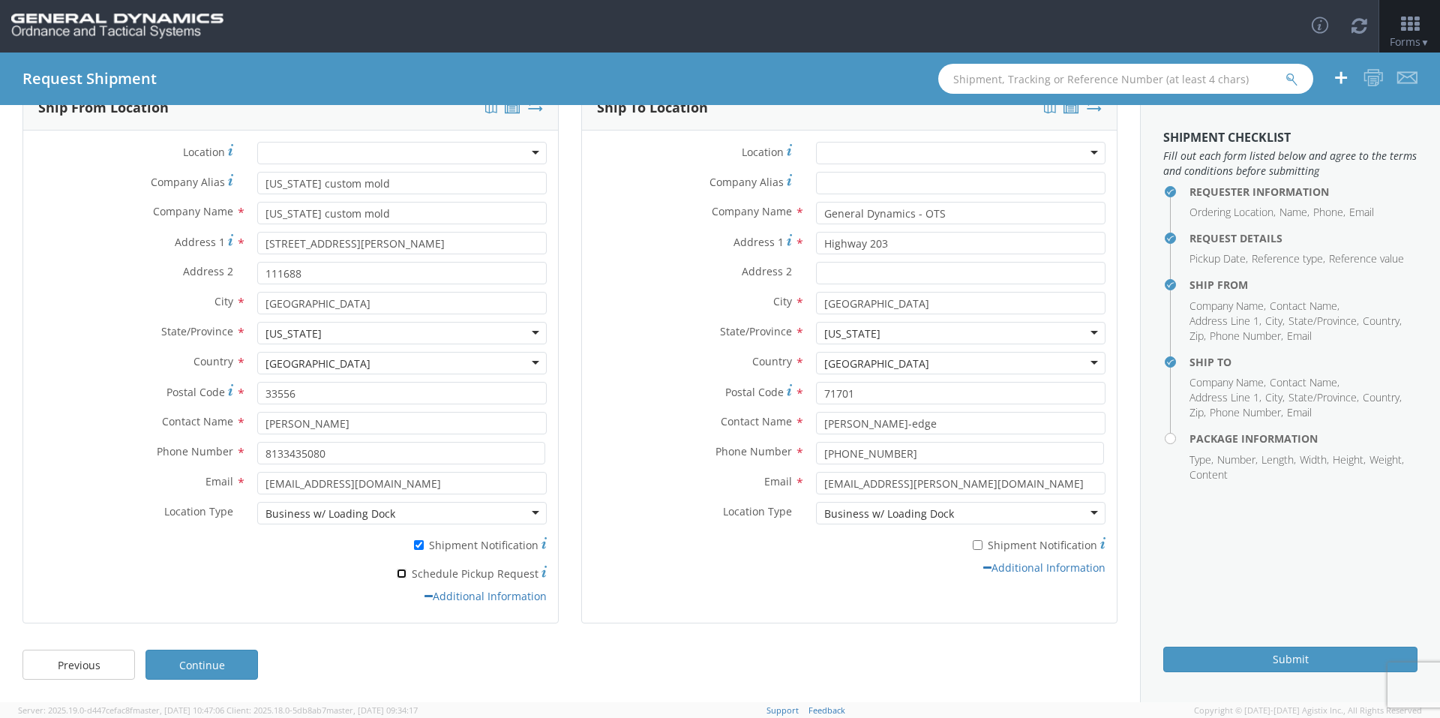
click at [403, 574] on input "* Schedule Pickup Request" at bounding box center [402, 573] width 10 height 10
checkbox input "true"
click at [235, 664] on link "Continue" at bounding box center [201, 664] width 112 height 30
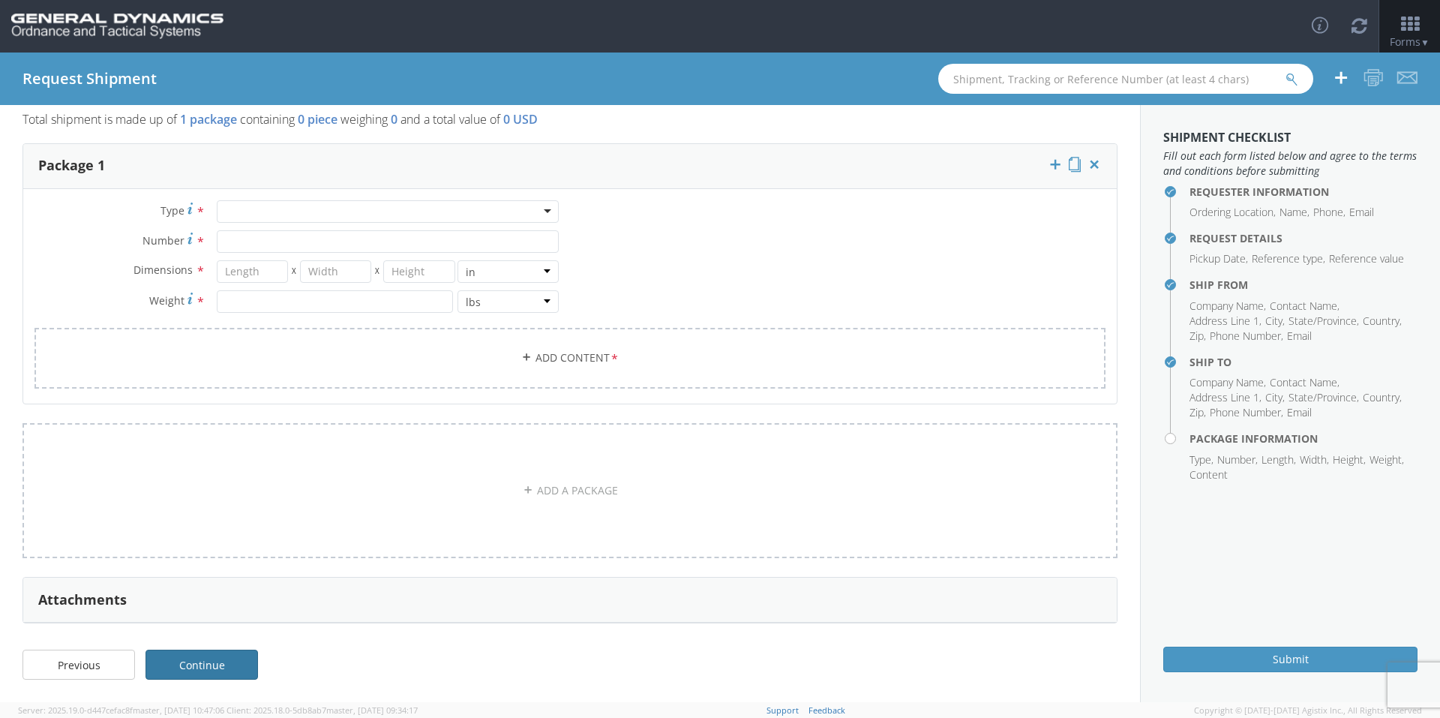
scroll to position [0, 0]
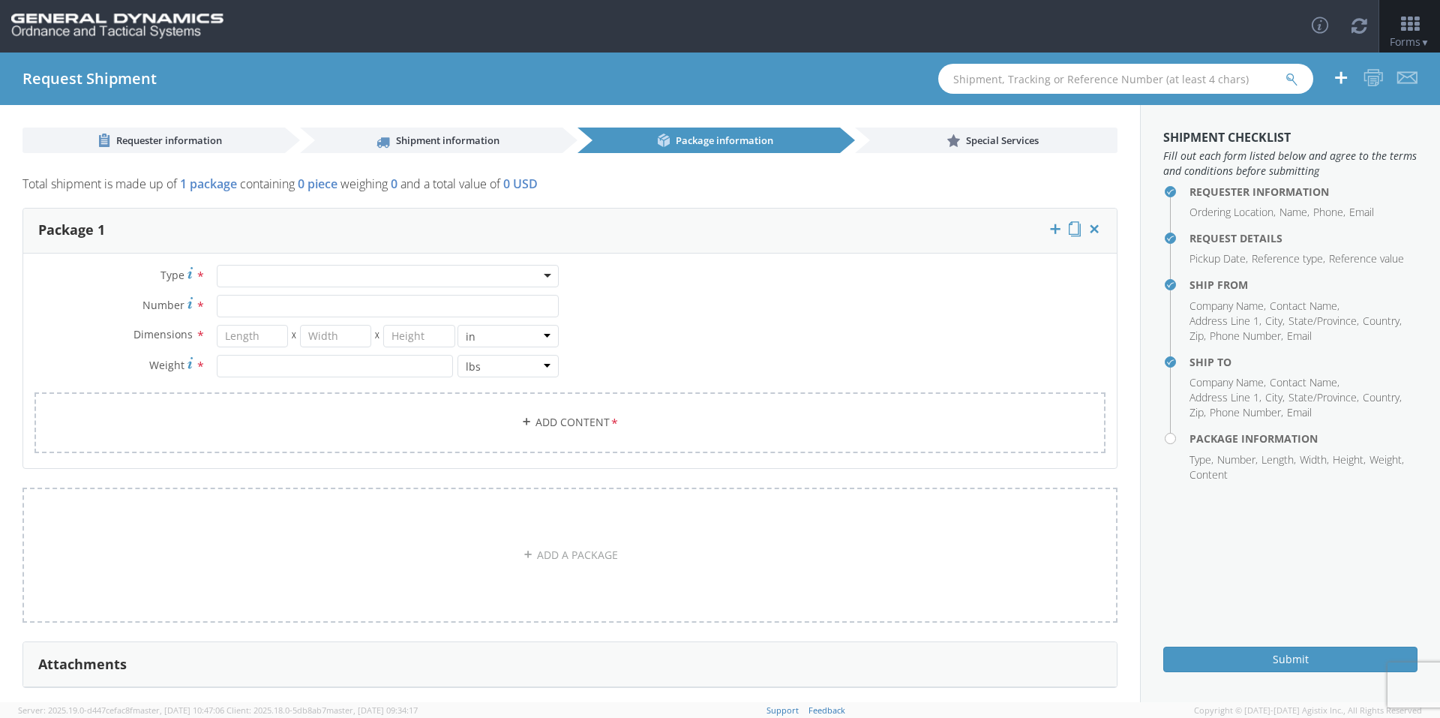
click at [309, 269] on div at bounding box center [388, 276] width 342 height 22
click at [305, 277] on div at bounding box center [388, 276] width 342 height 22
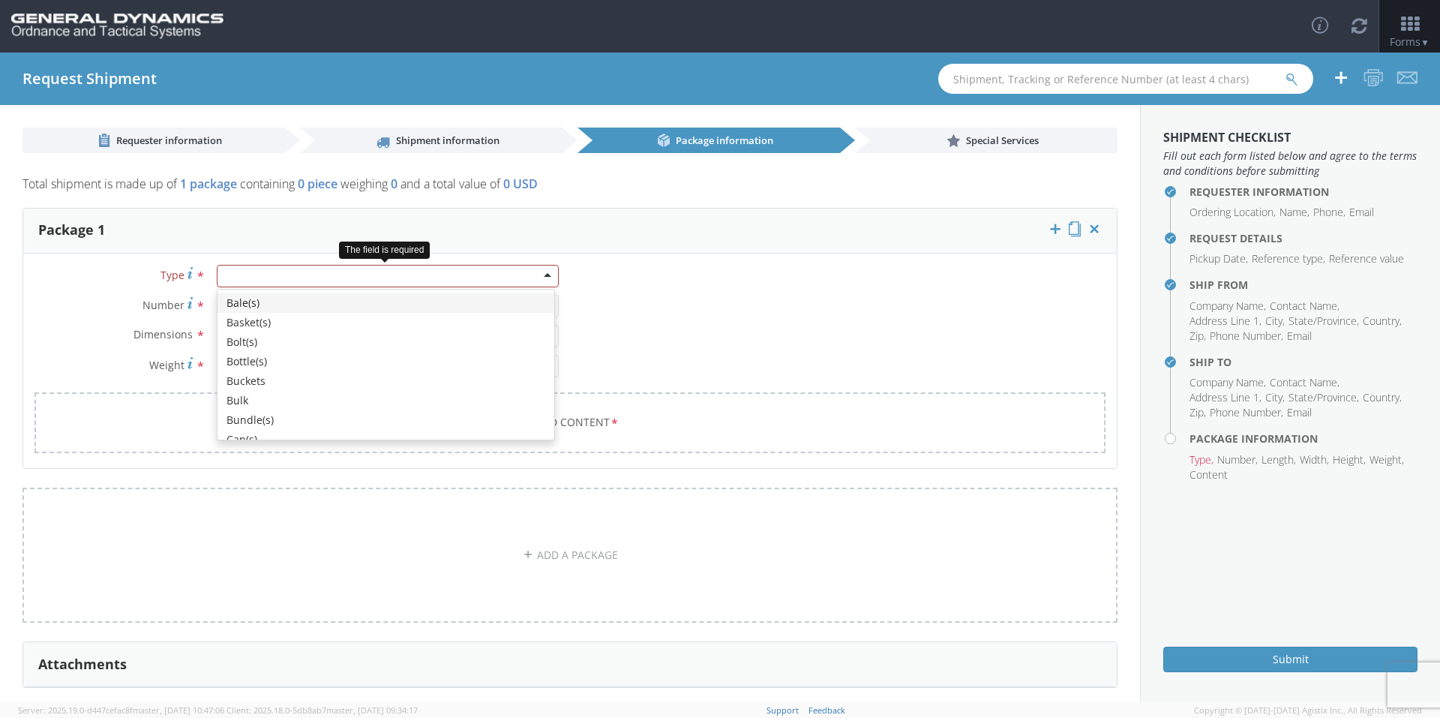
type input "p"
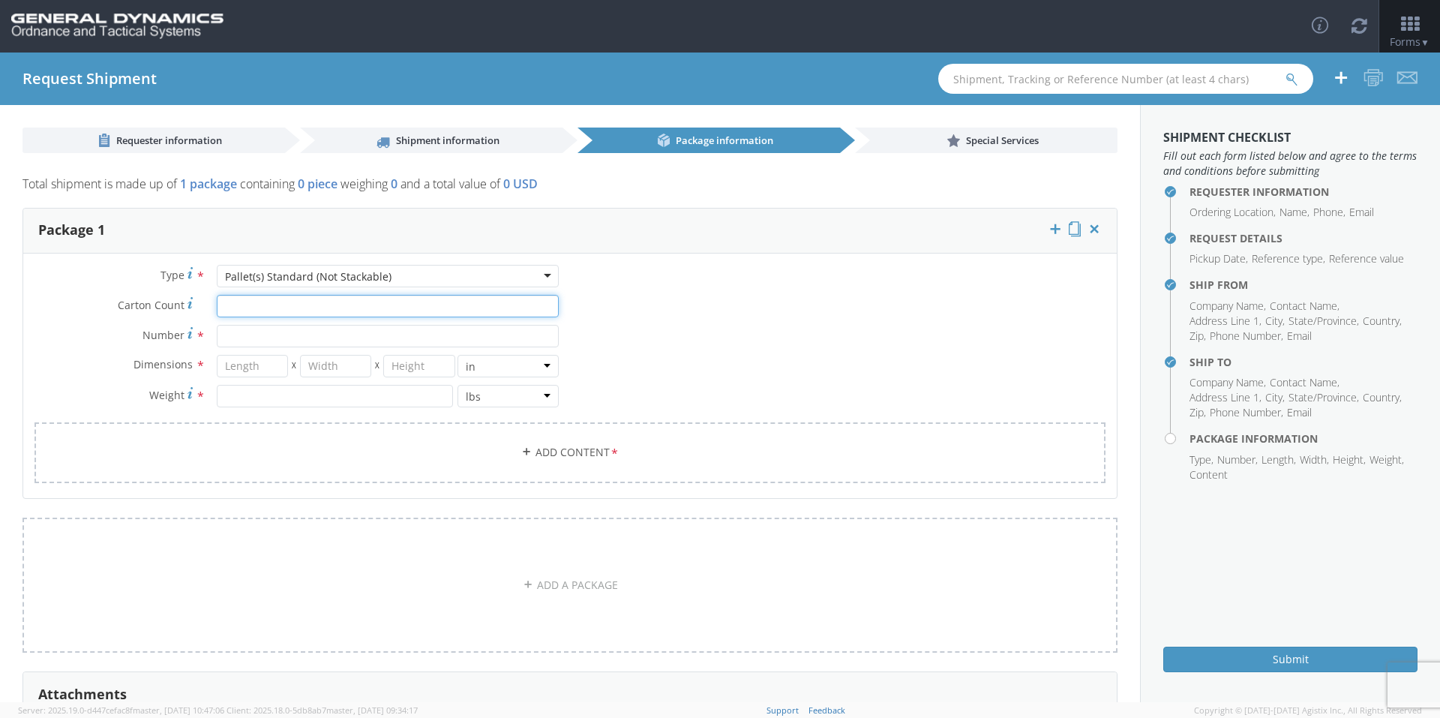
click at [325, 299] on input "Carton Count *" at bounding box center [388, 306] width 342 height 22
type input "30"
type input "39"
type input "35"
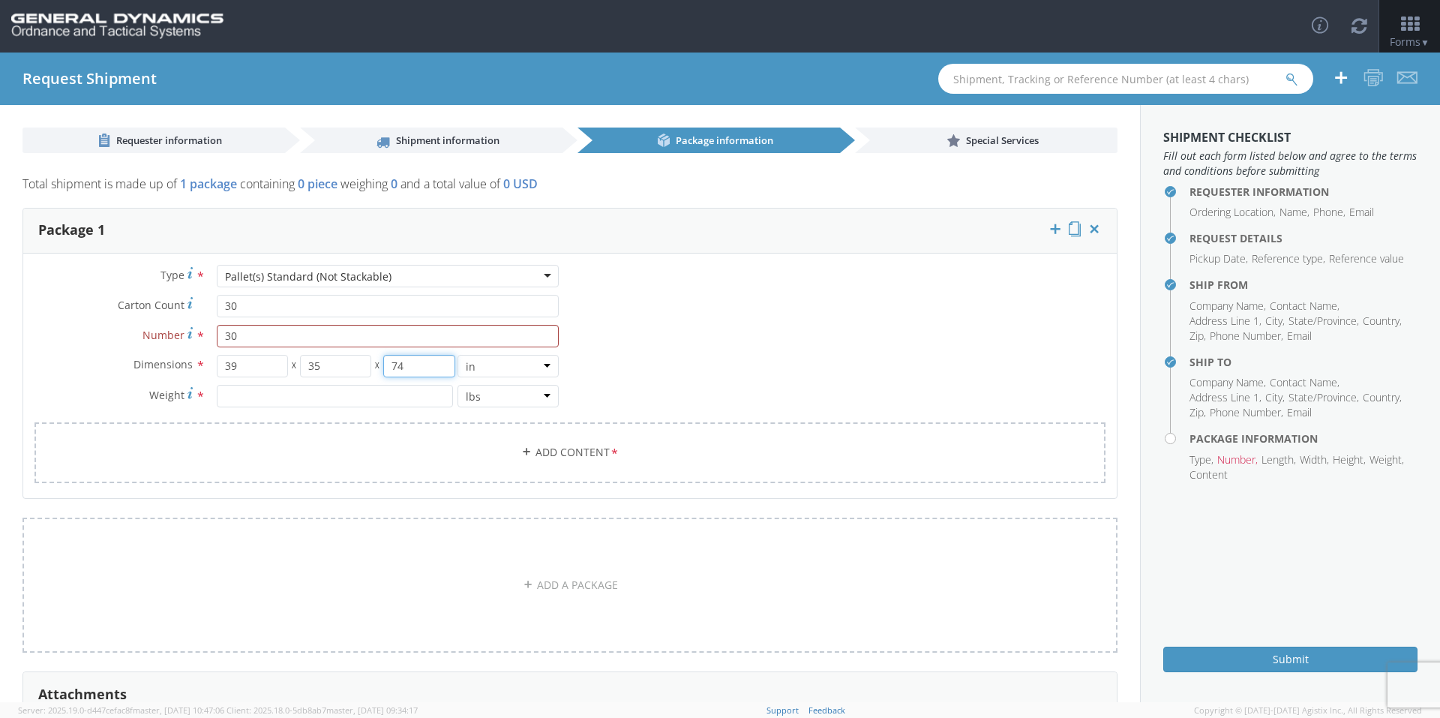
type input "74"
type input "6450"
click at [508, 445] on link "Add Content *" at bounding box center [569, 452] width 1071 height 61
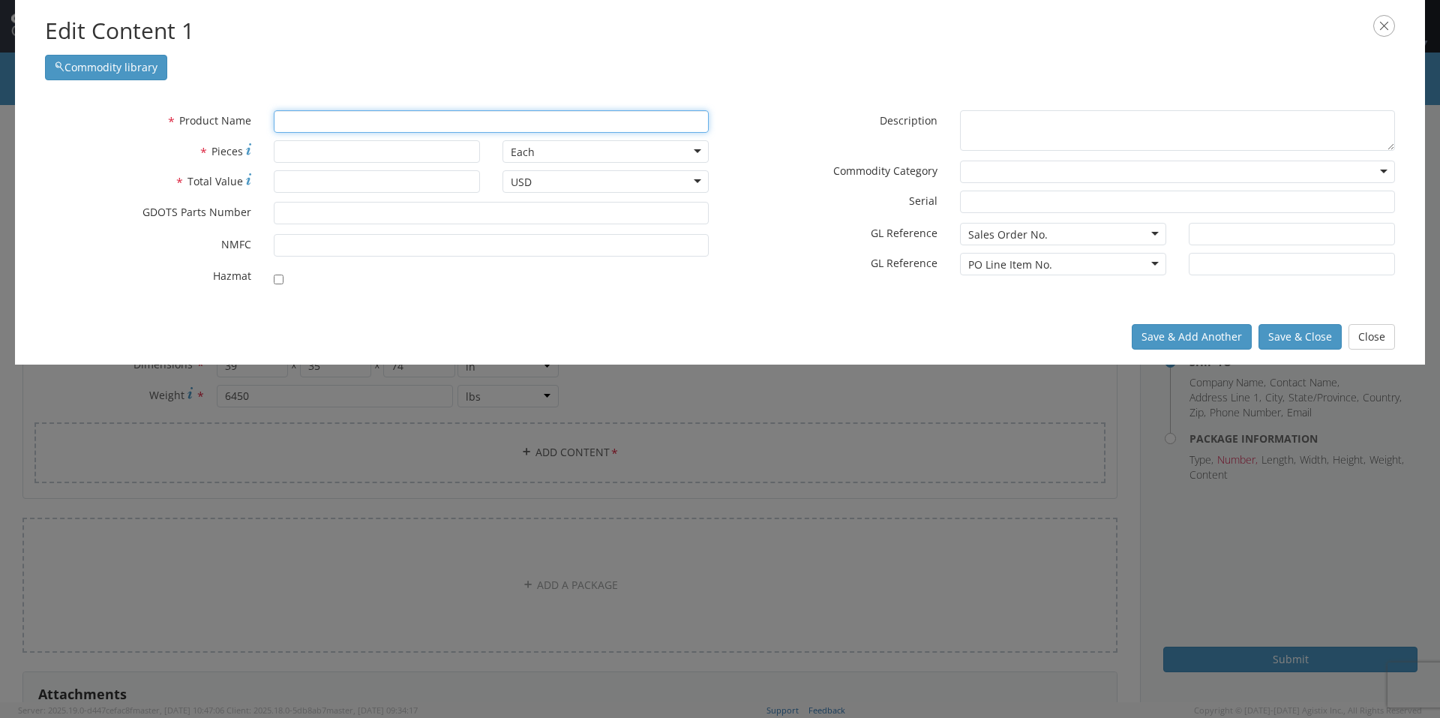
click at [400, 124] on input "text" at bounding box center [491, 121] width 435 height 22
type input "Sleeve"
type input "Sleeve & STRAP ASSEMBLY, M1002"
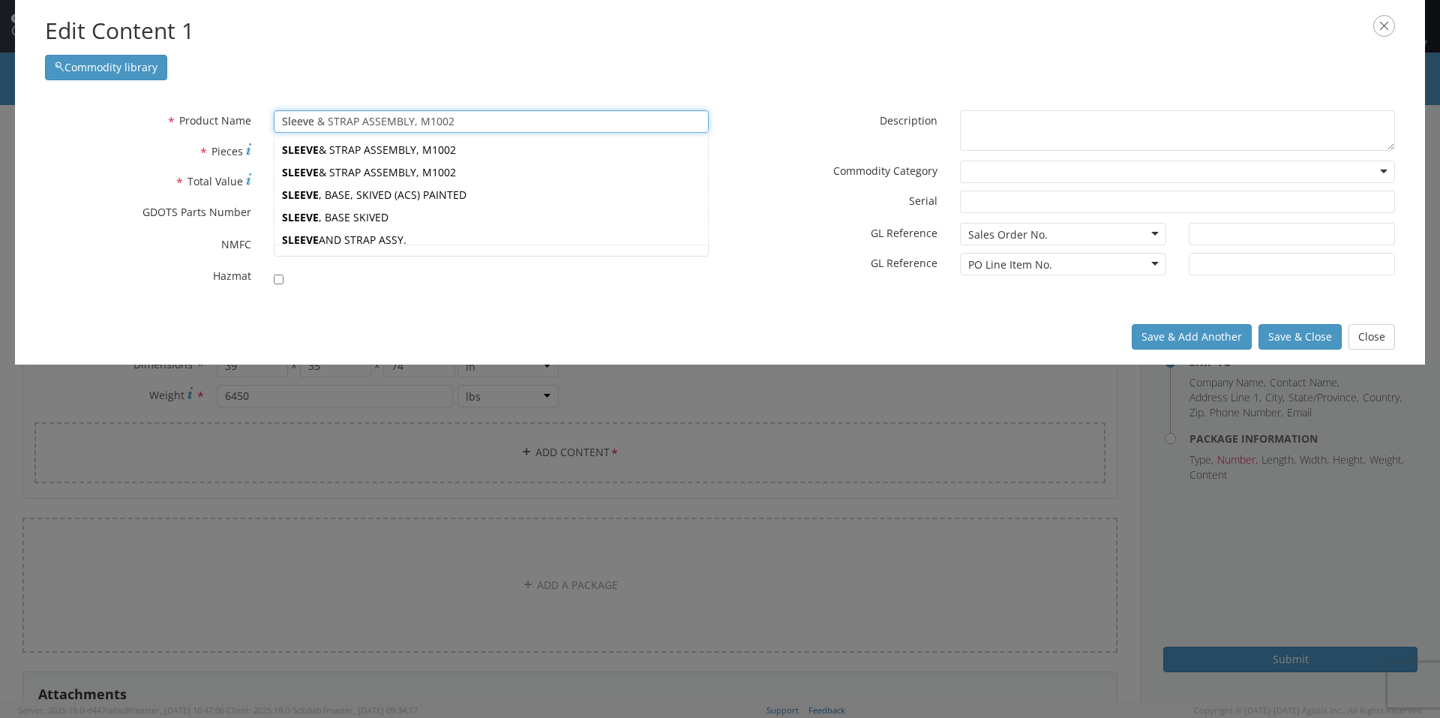
type input "Sleeve"
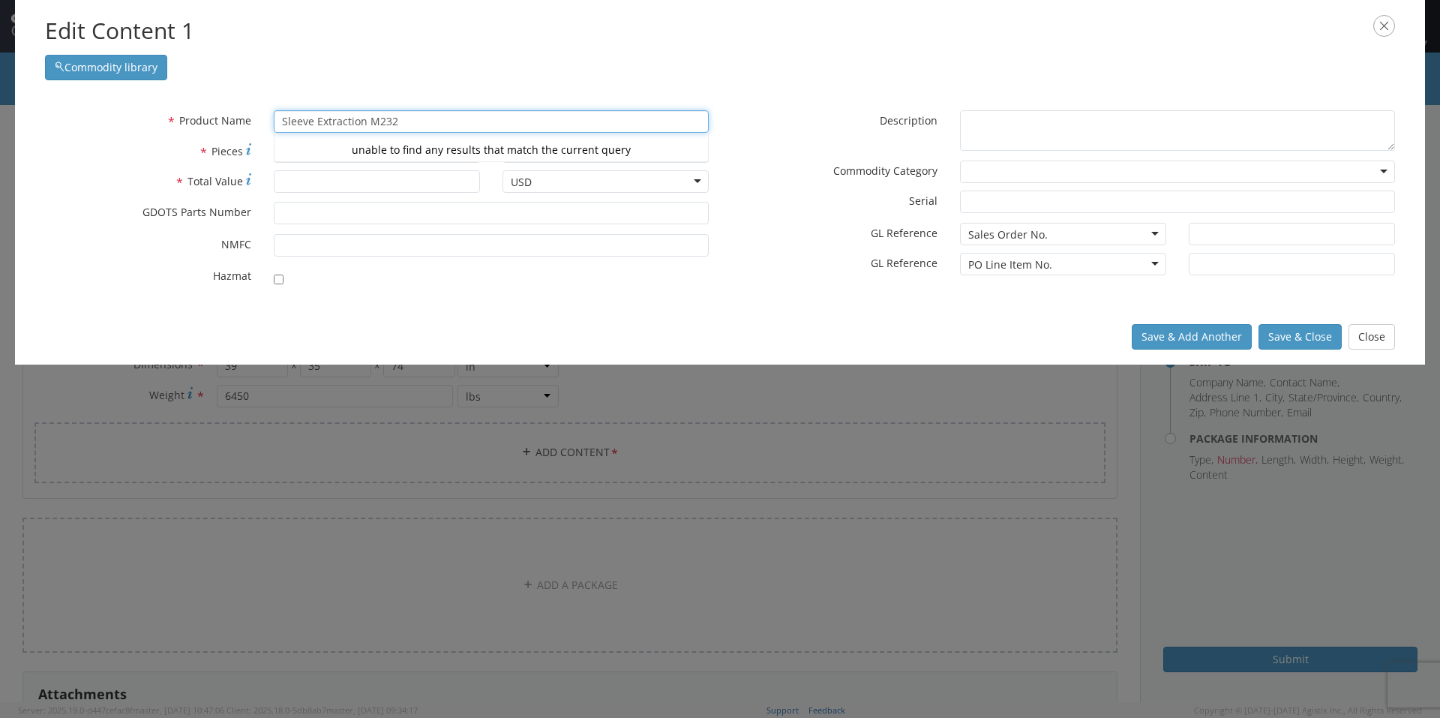
type input "Sleeve Extraction M232"
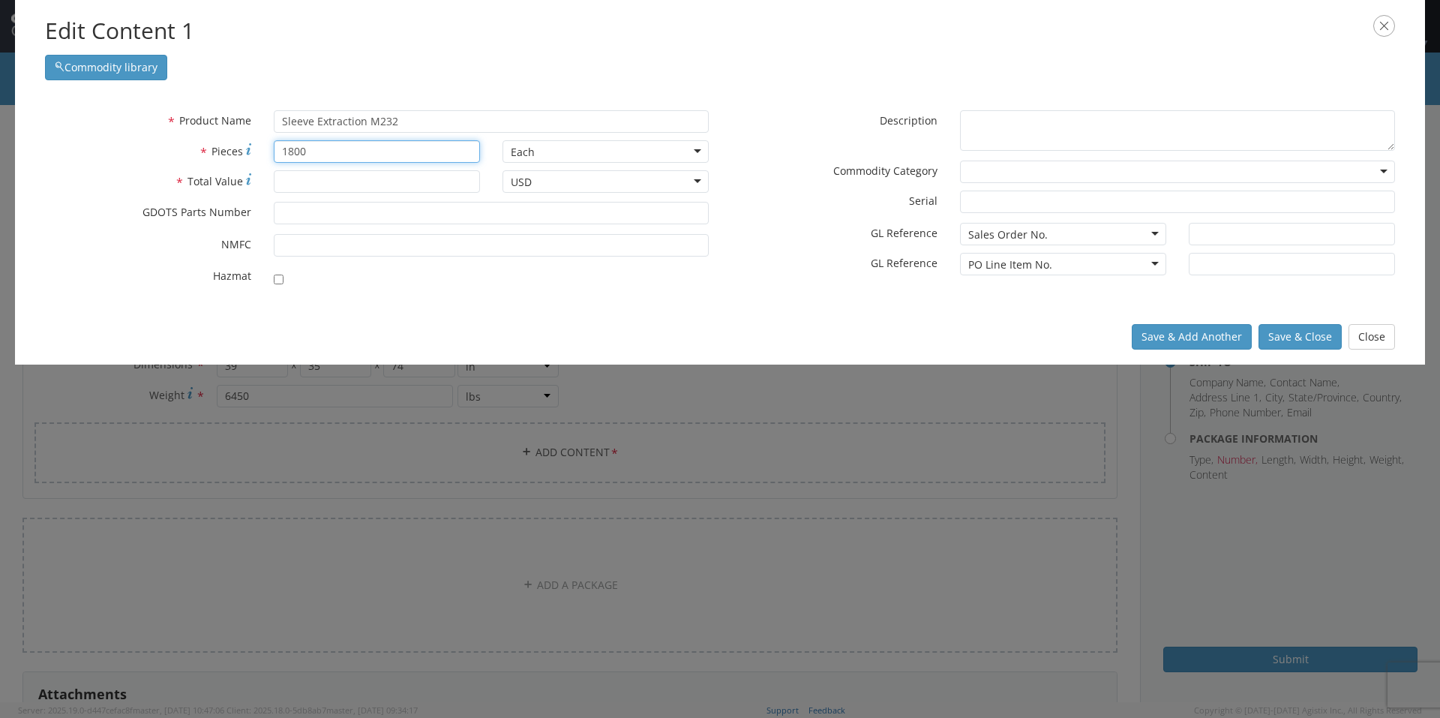
type input "1800"
type input "15000.00"
type input "12960856"
click at [625, 306] on div "* Product Name Sleeve Extraction M232 Sleeve unable to find any results that ma…" at bounding box center [720, 202] width 1410 height 214
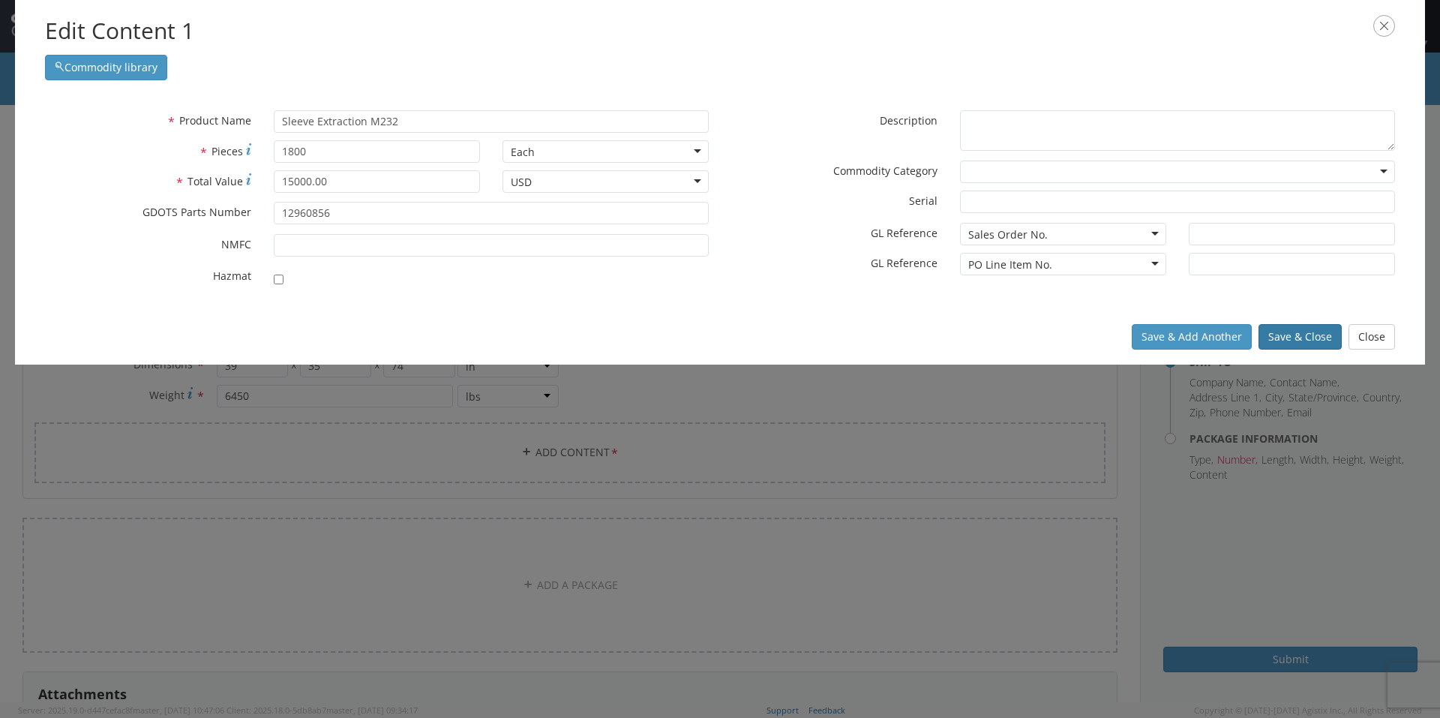
click at [1314, 341] on button "Save & Close" at bounding box center [1299, 336] width 83 height 25
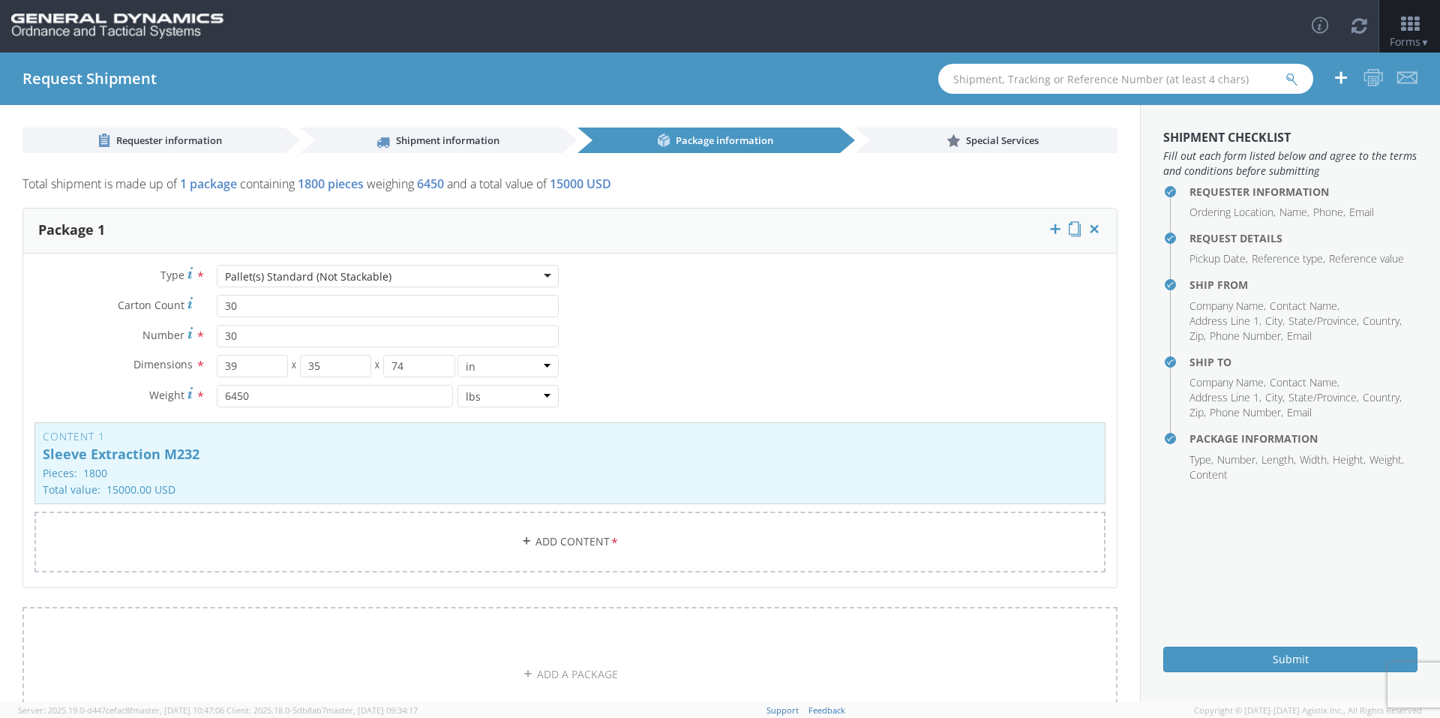
click at [1264, 241] on h4 "Request Details" at bounding box center [1303, 237] width 228 height 11
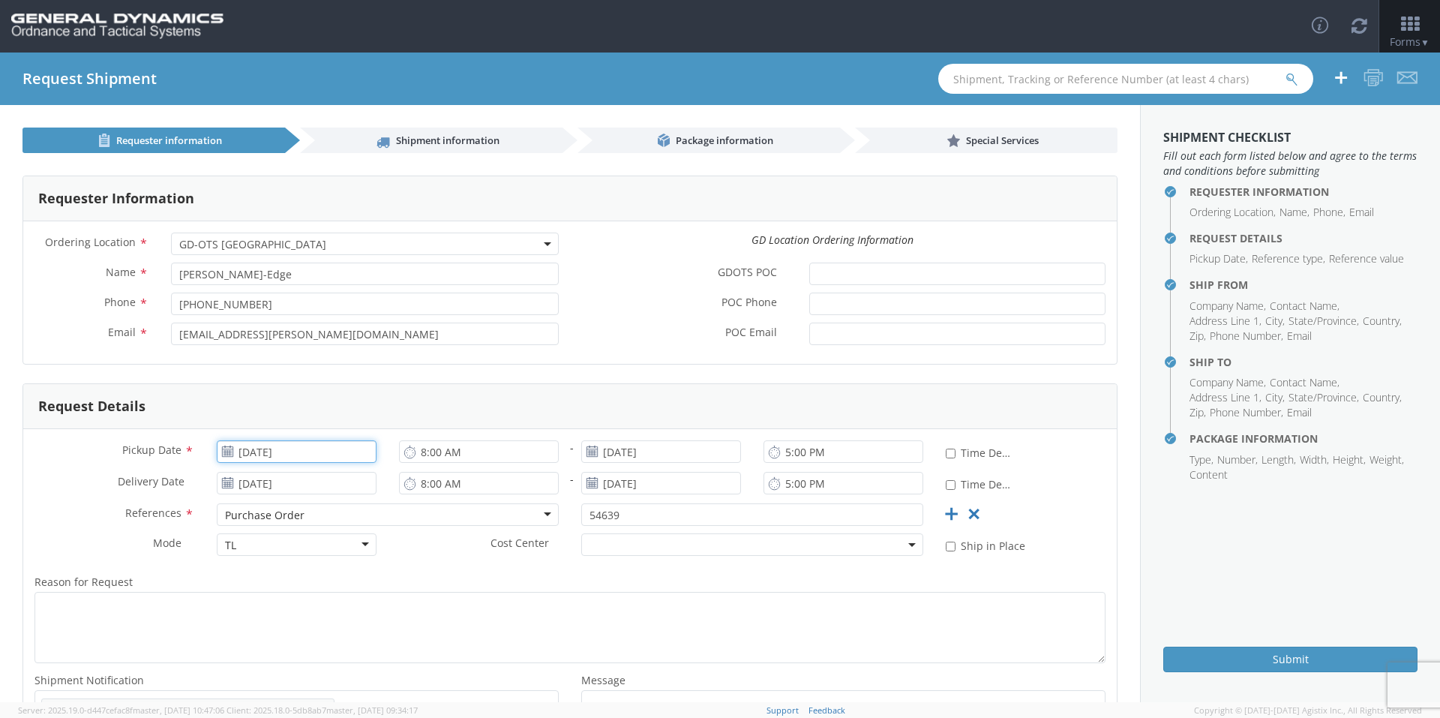
click at [282, 450] on input "[DATE]" at bounding box center [297, 451] width 160 height 22
click at [265, 593] on td "22" at bounding box center [262, 591] width 31 height 22
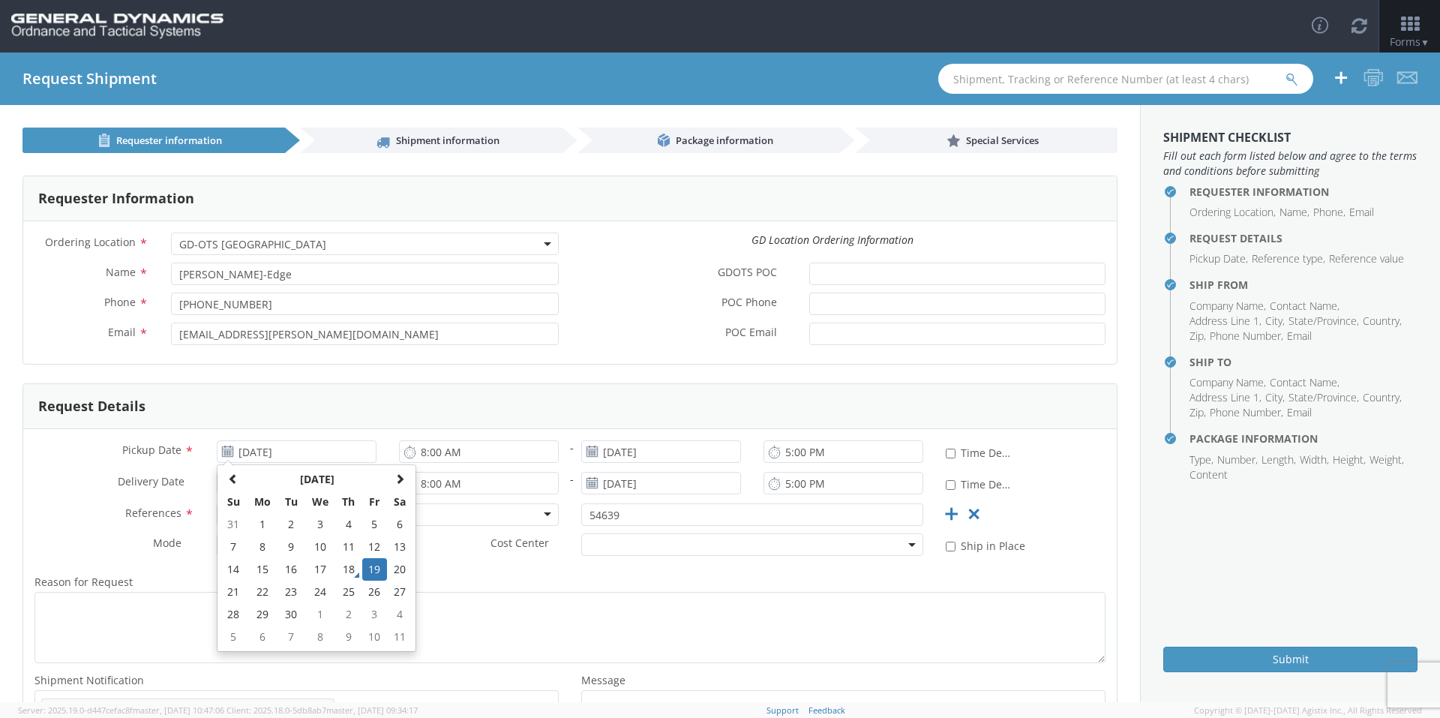
type input "[DATE]"
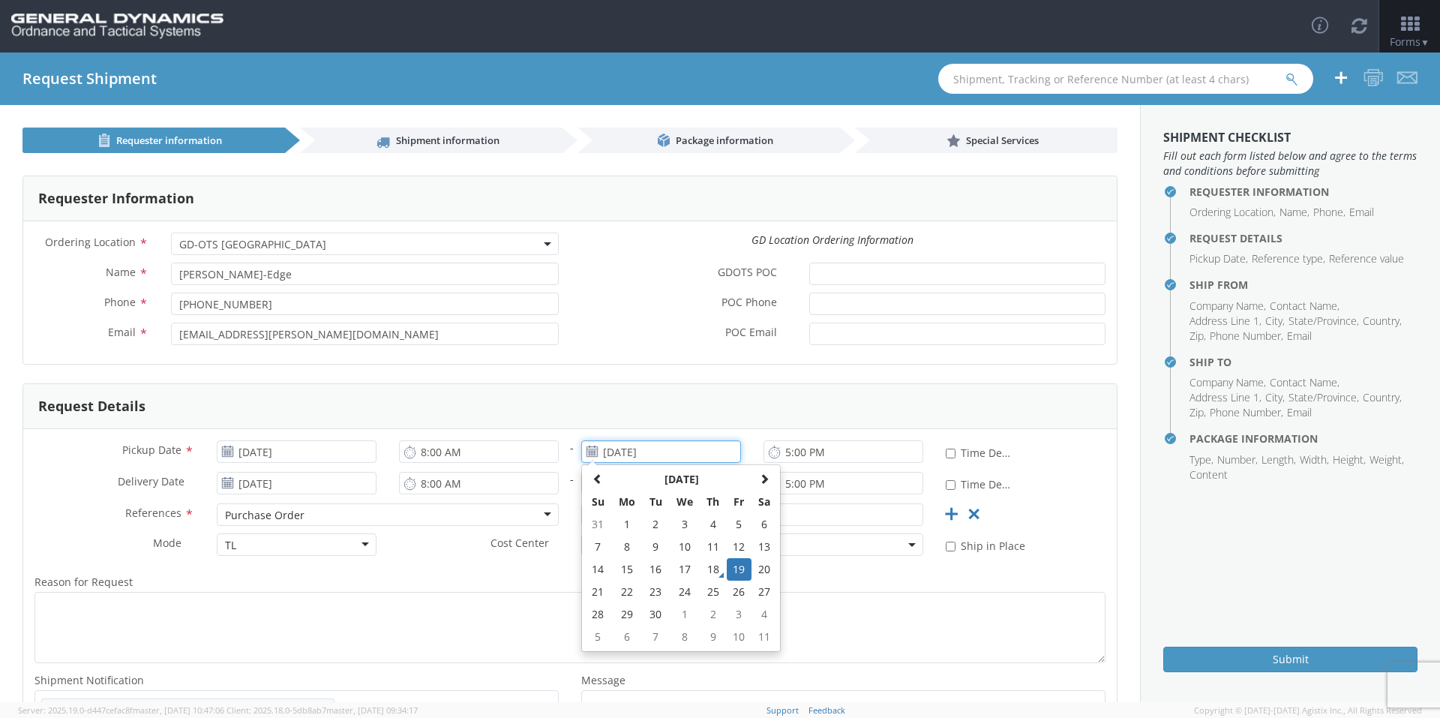
click at [681, 448] on input "[DATE]" at bounding box center [661, 451] width 160 height 22
click at [613, 594] on td "22" at bounding box center [626, 591] width 31 height 22
type input "[DATE]"
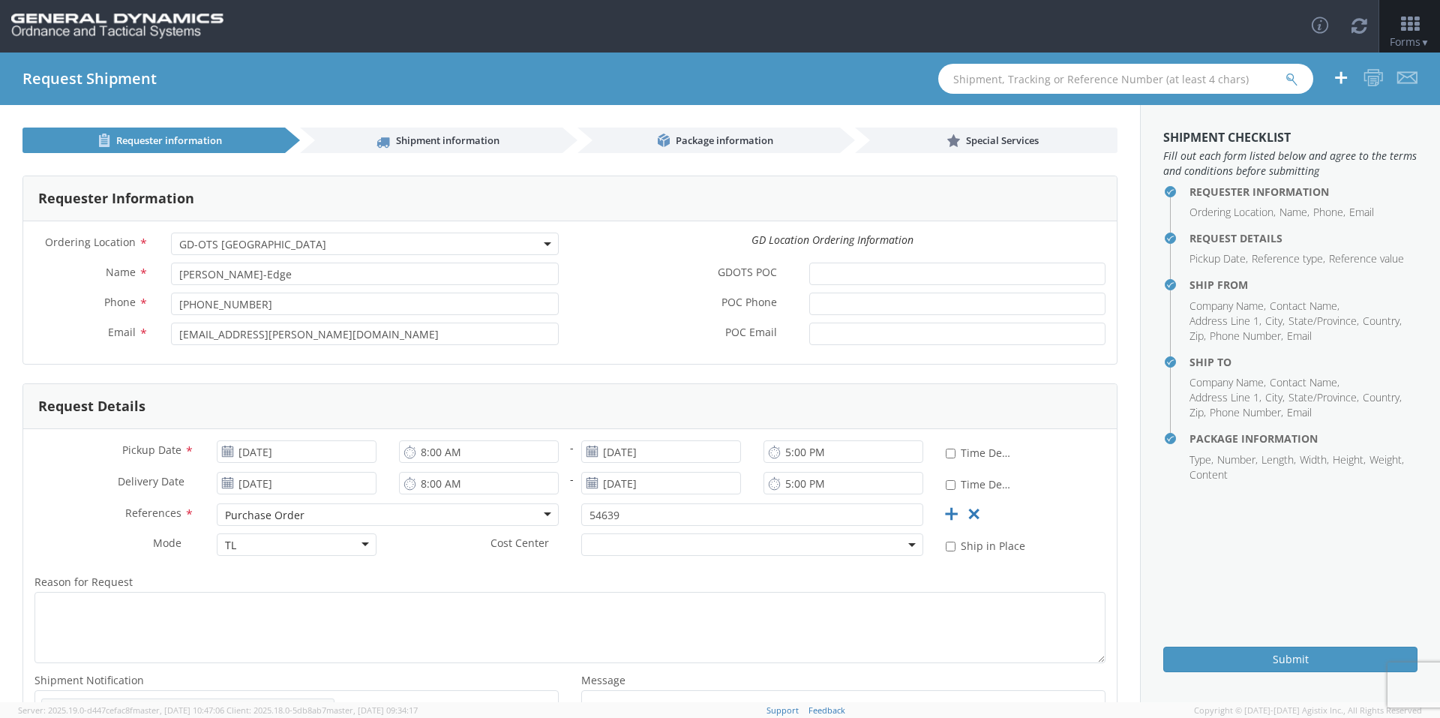
click at [1222, 437] on h4 "Package Information" at bounding box center [1303, 438] width 228 height 11
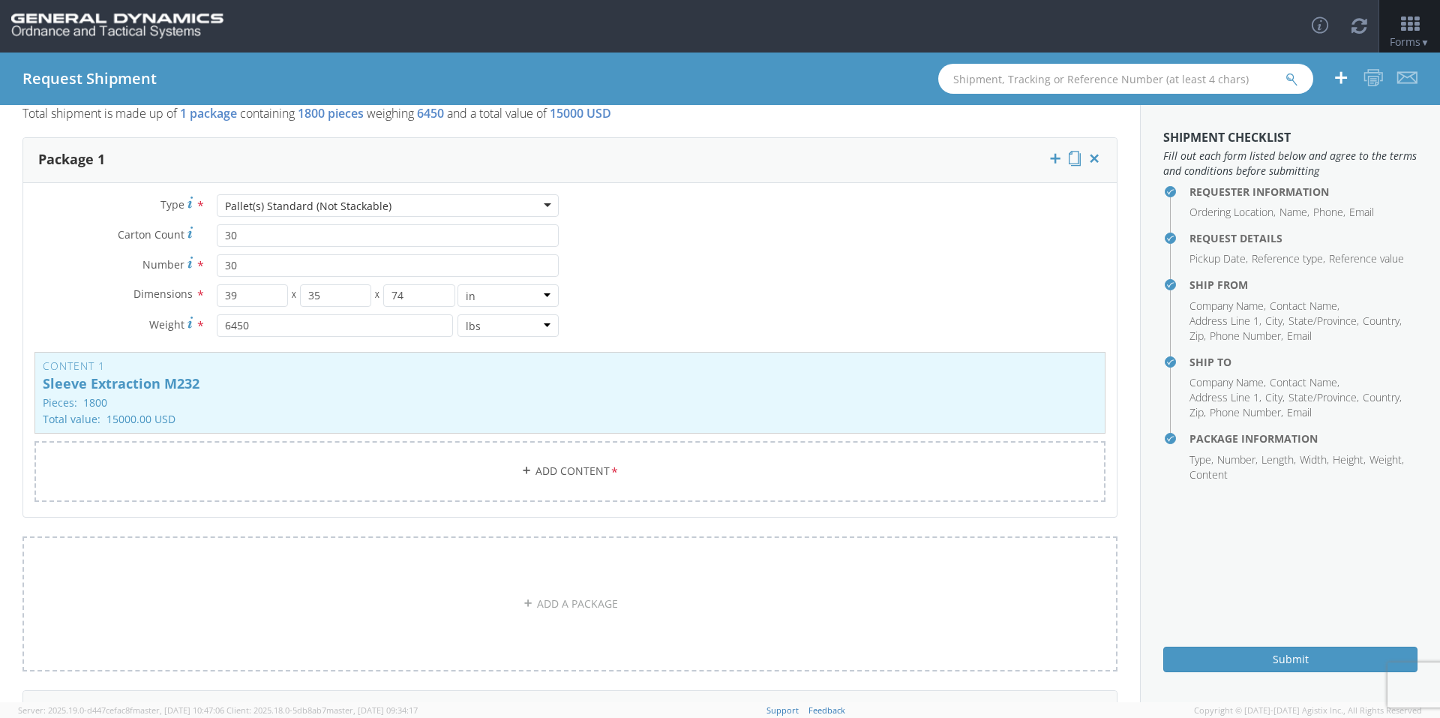
scroll to position [184, 0]
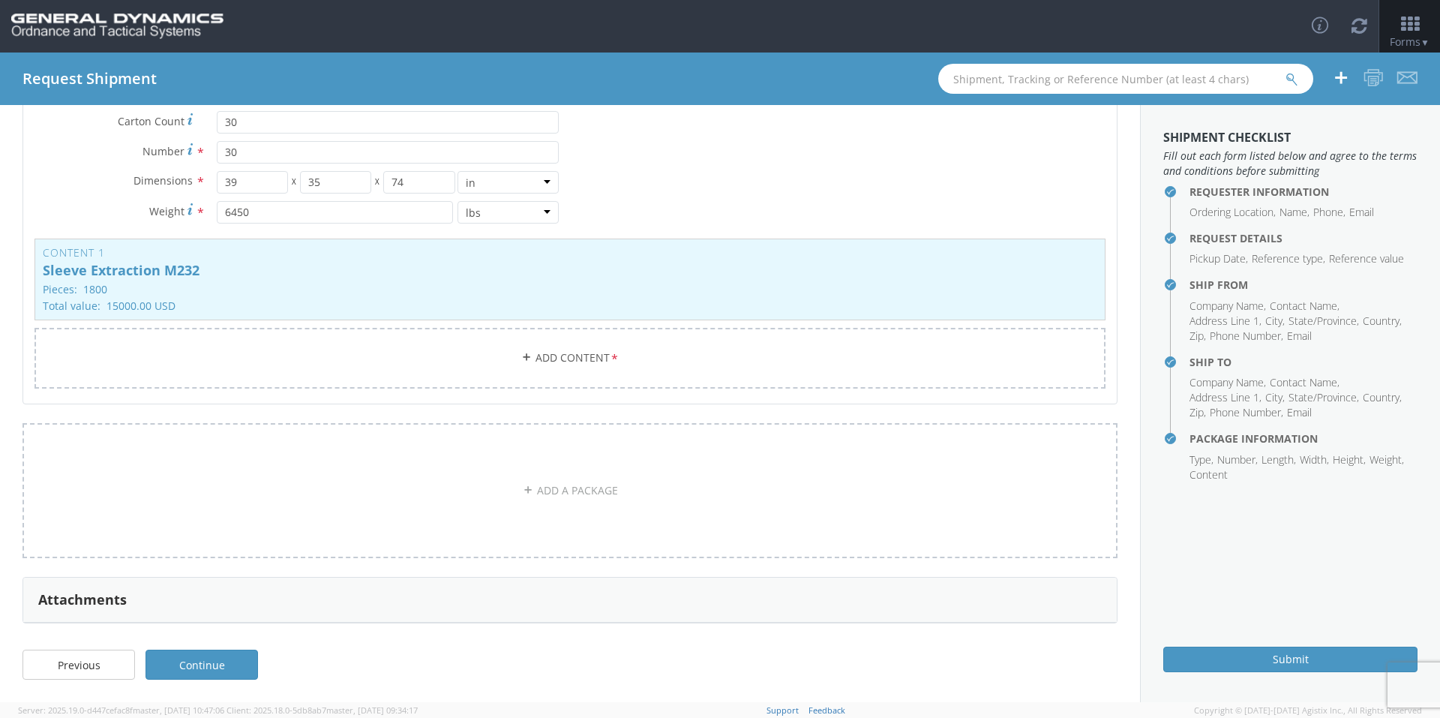
click at [219, 667] on link "Continue" at bounding box center [201, 664] width 112 height 30
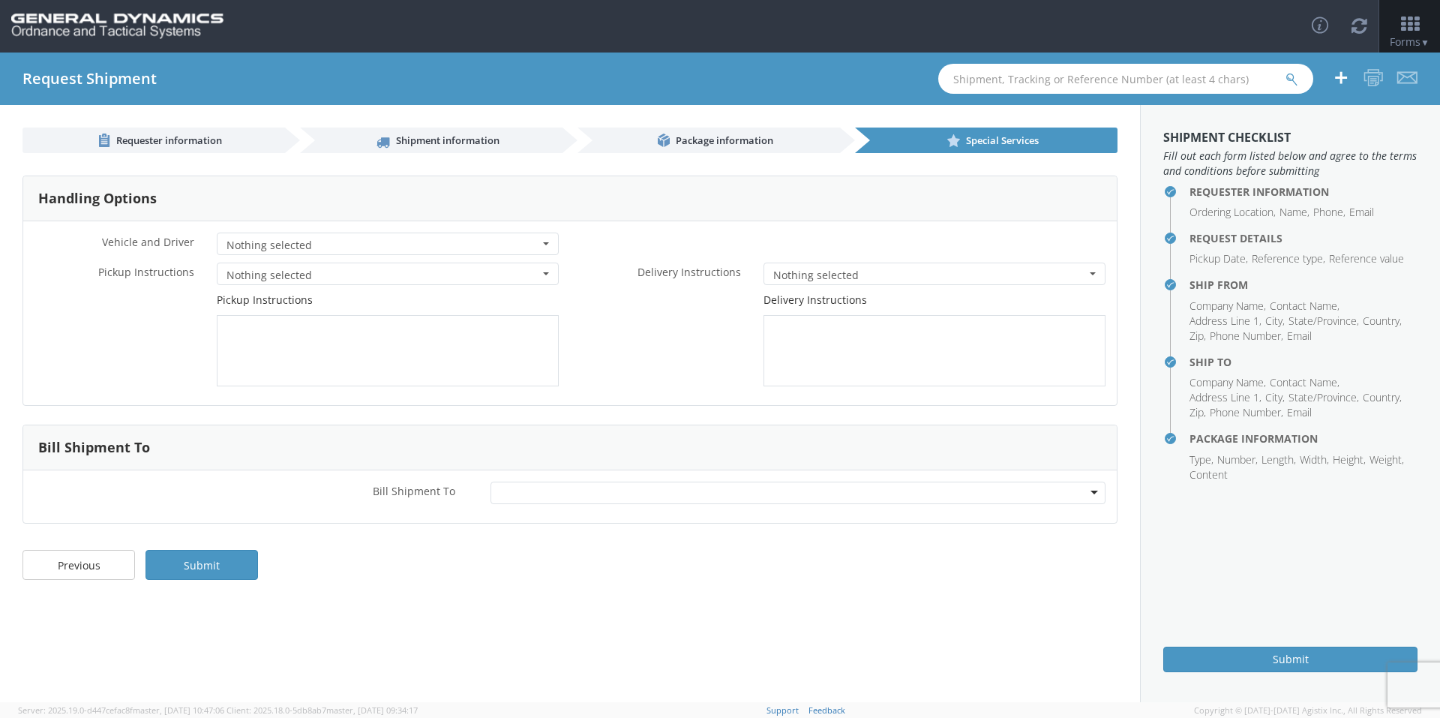
scroll to position [0, 0]
click at [555, 485] on div at bounding box center [798, 492] width 616 height 22
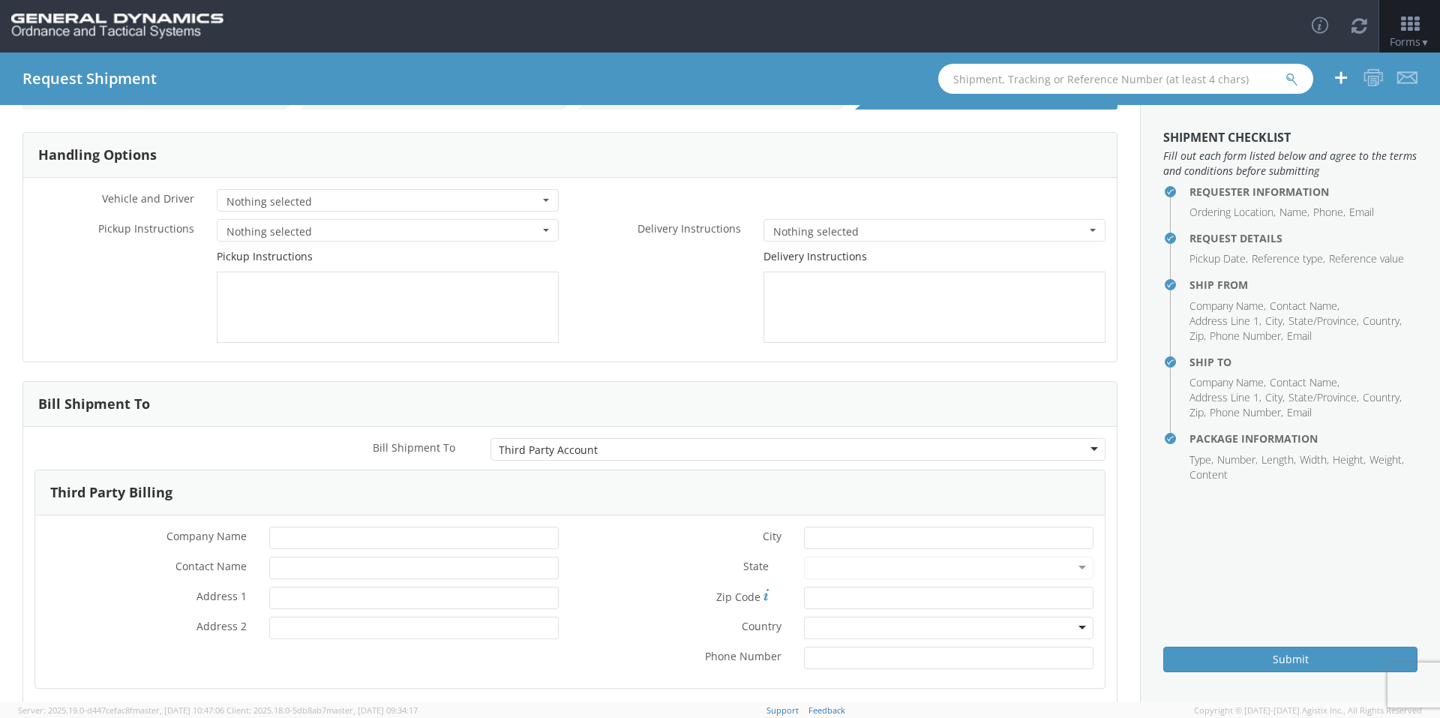
scroll to position [139, 0]
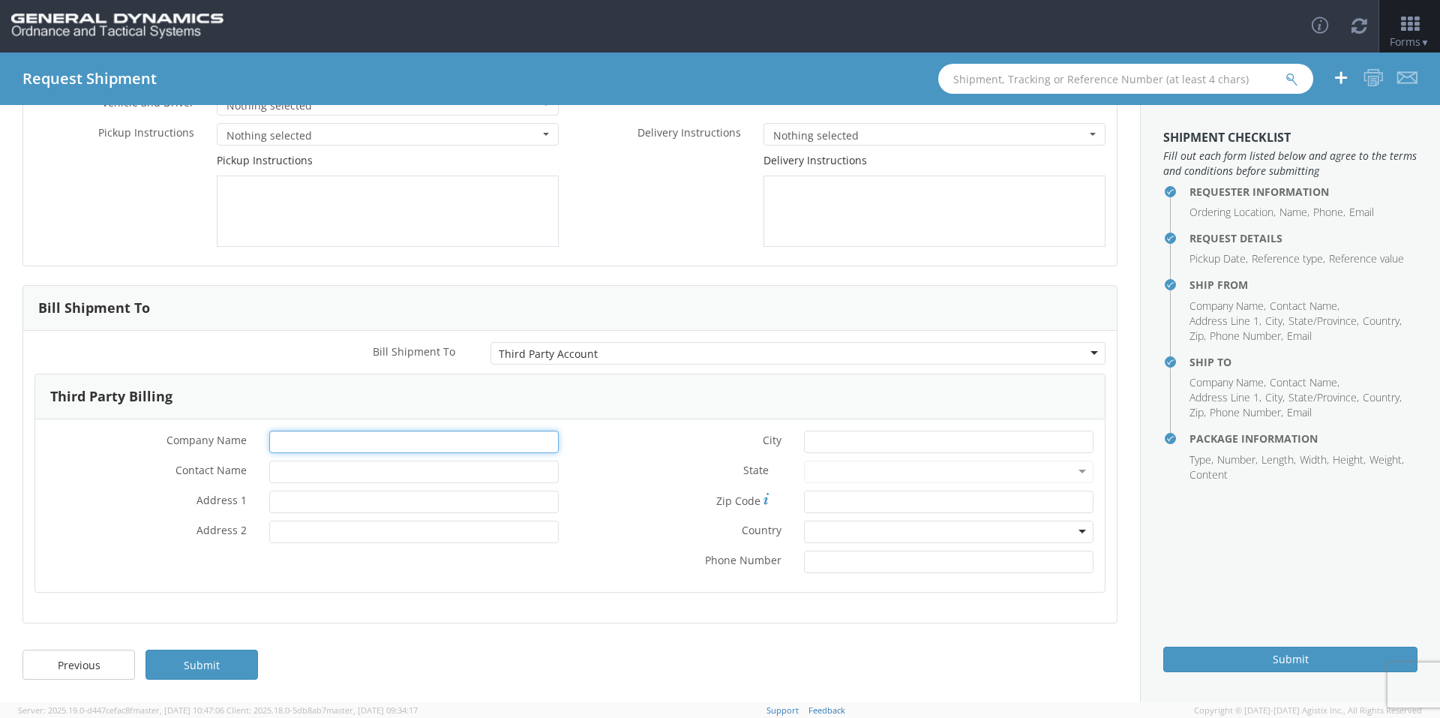
click at [345, 442] on input "* Company Name" at bounding box center [413, 441] width 289 height 22
type input "General Dynamics OTS"
type input "[PERSON_NAME]-Edge"
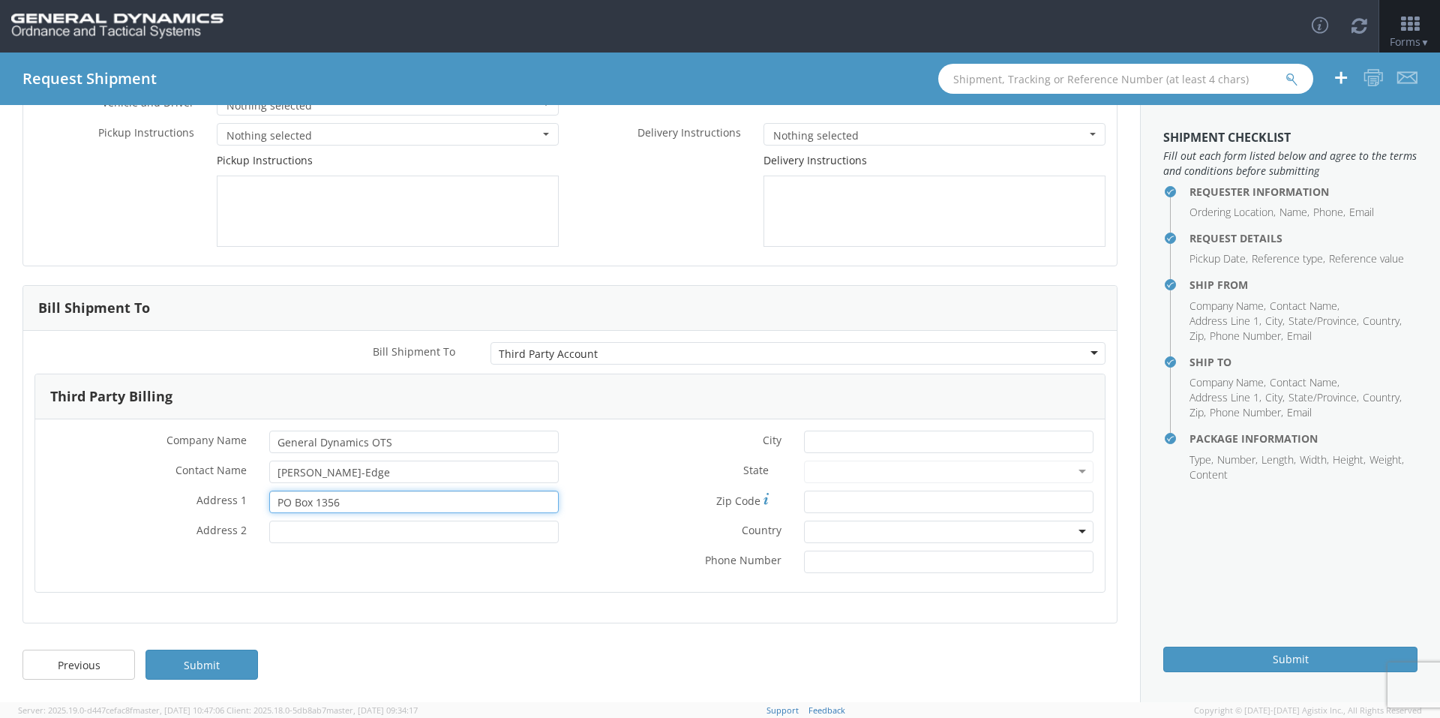
type input "PO Box 1356"
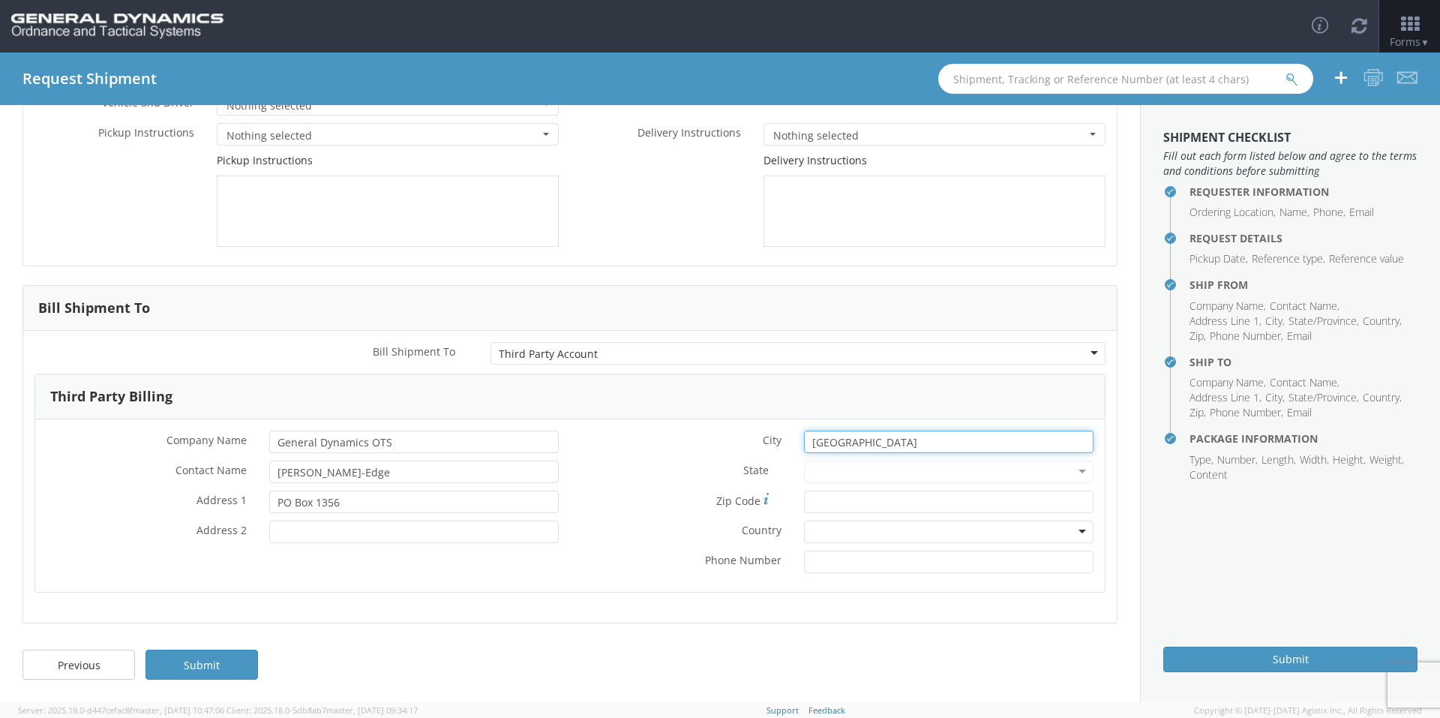
type input "[GEOGRAPHIC_DATA]"
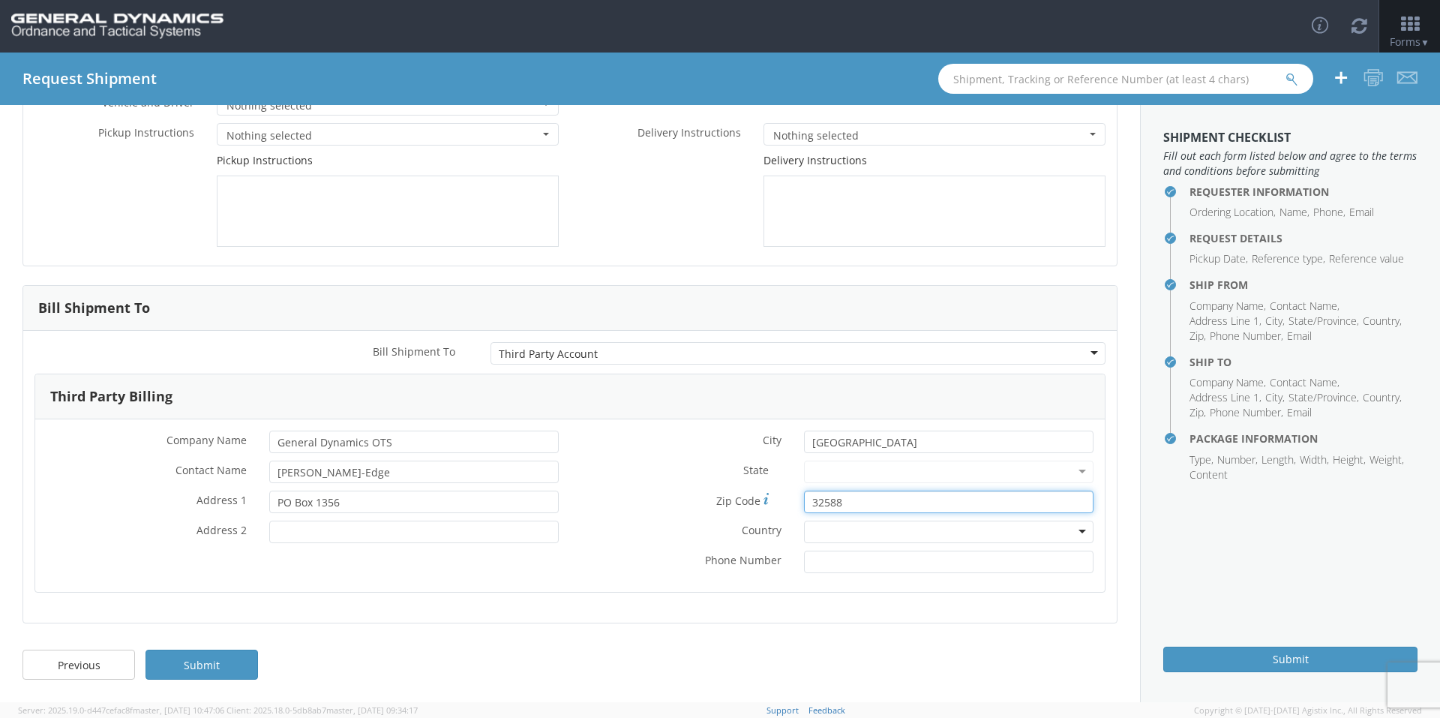
type input "32588"
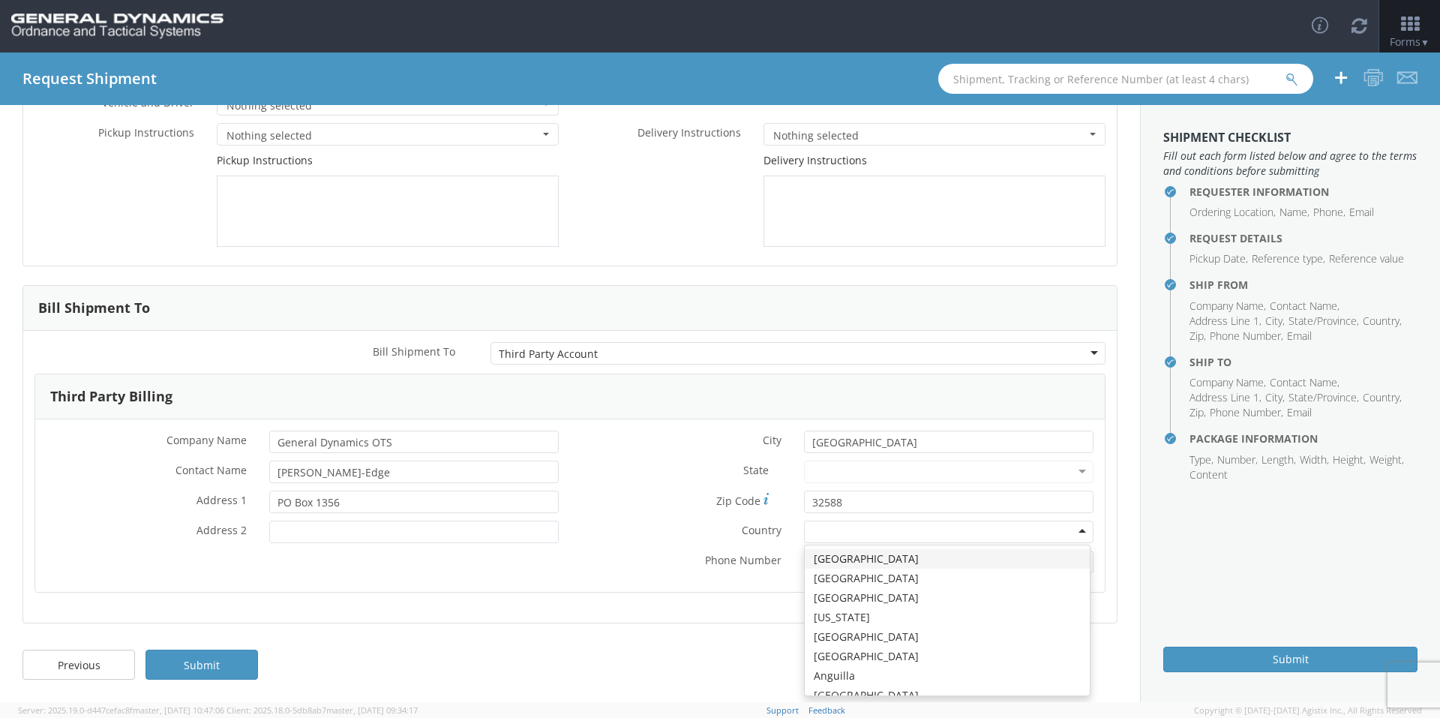
type input "u"
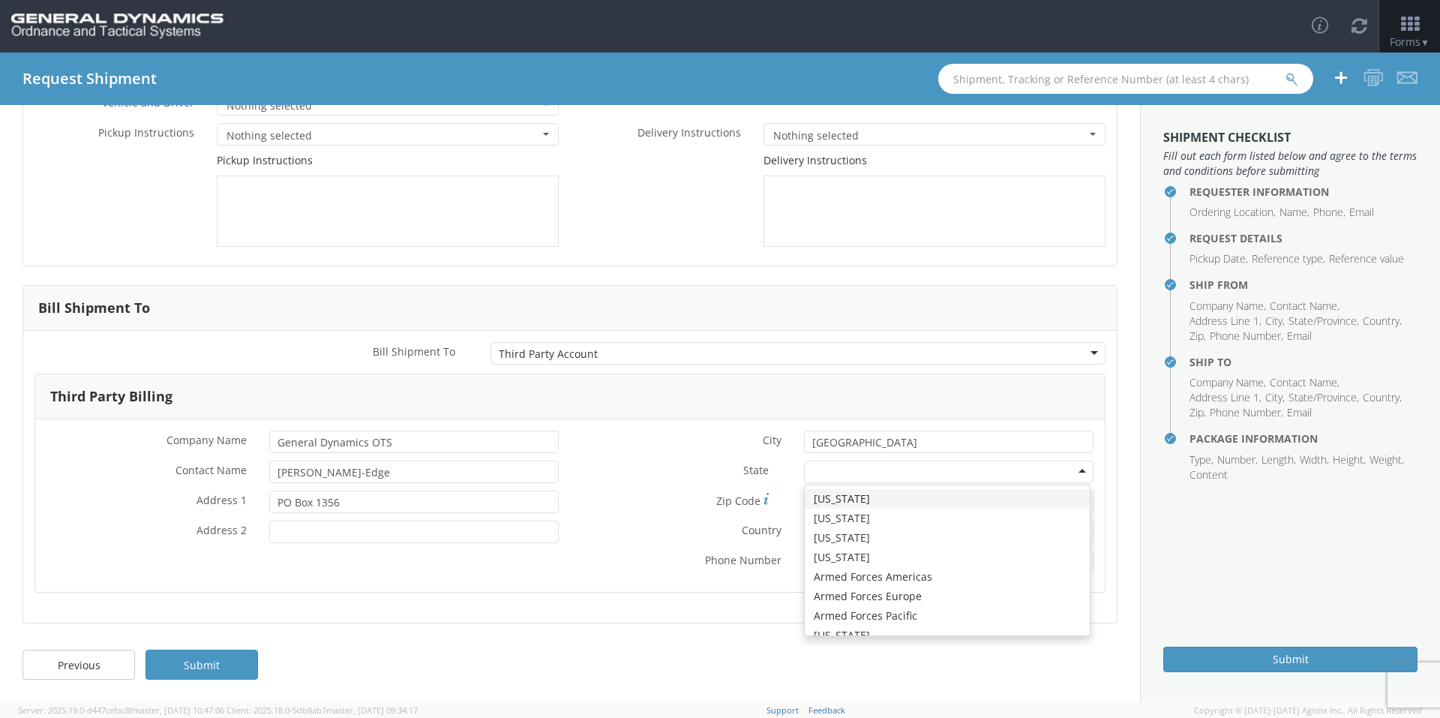
type input "f"
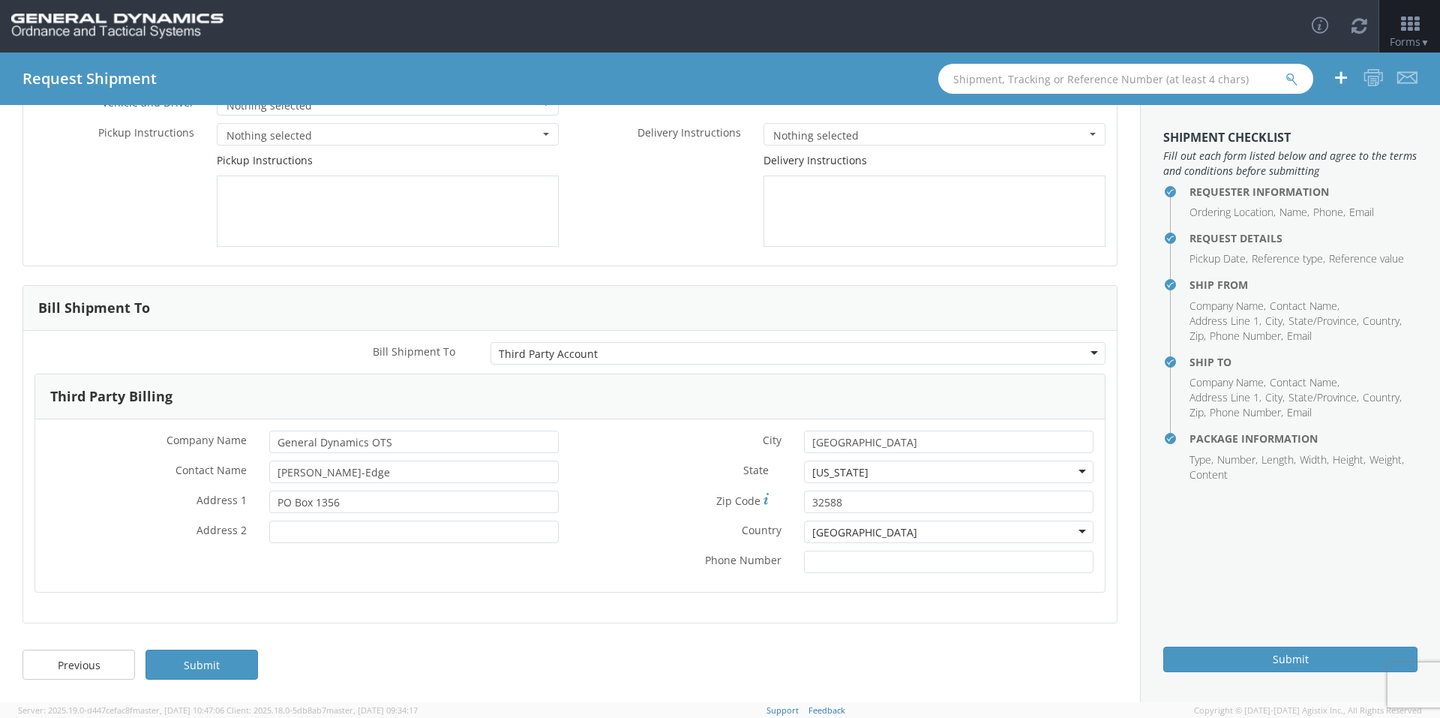
click at [657, 552] on label "* Phone Number" at bounding box center [681, 558] width 223 height 17
click at [804, 552] on input "* Phone Number" at bounding box center [948, 561] width 289 height 22
click at [235, 662] on link "Submit" at bounding box center [201, 664] width 112 height 30
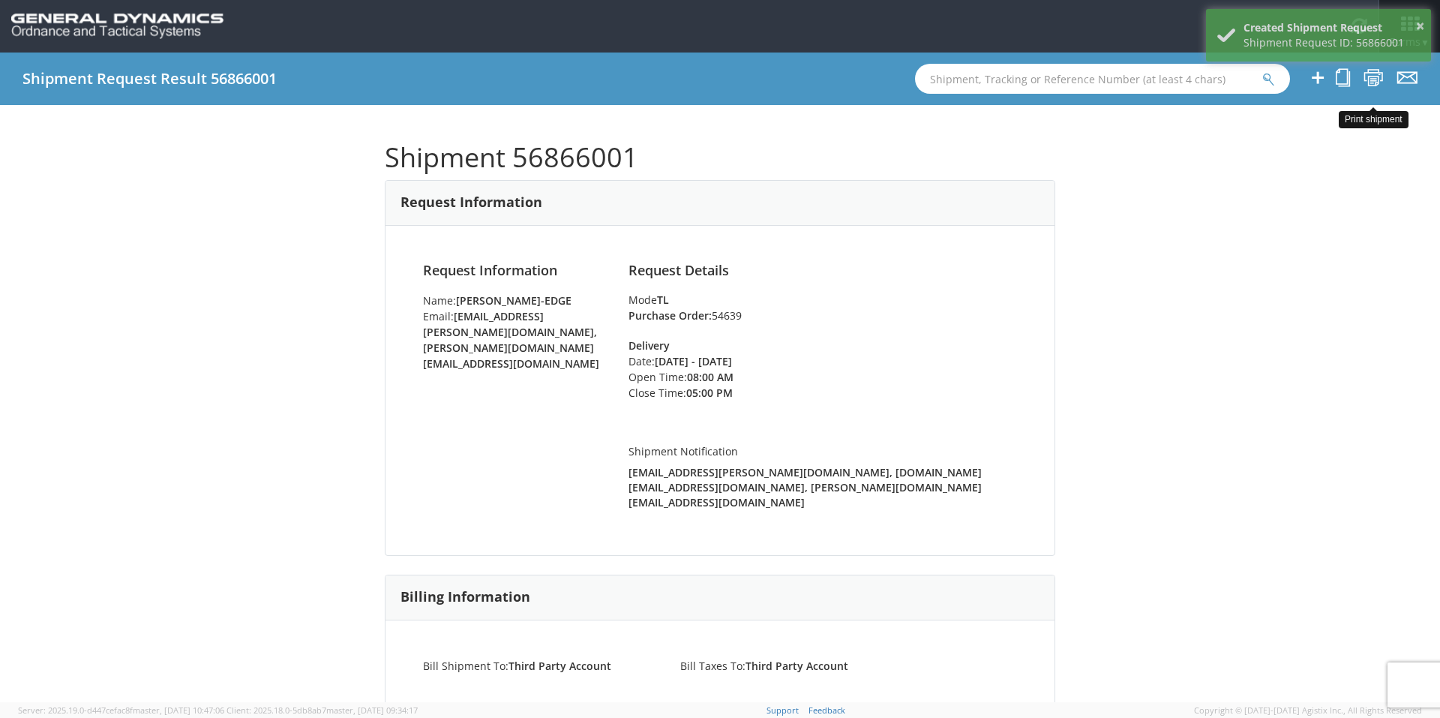
click at [1376, 73] on icon at bounding box center [1373, 77] width 20 height 19
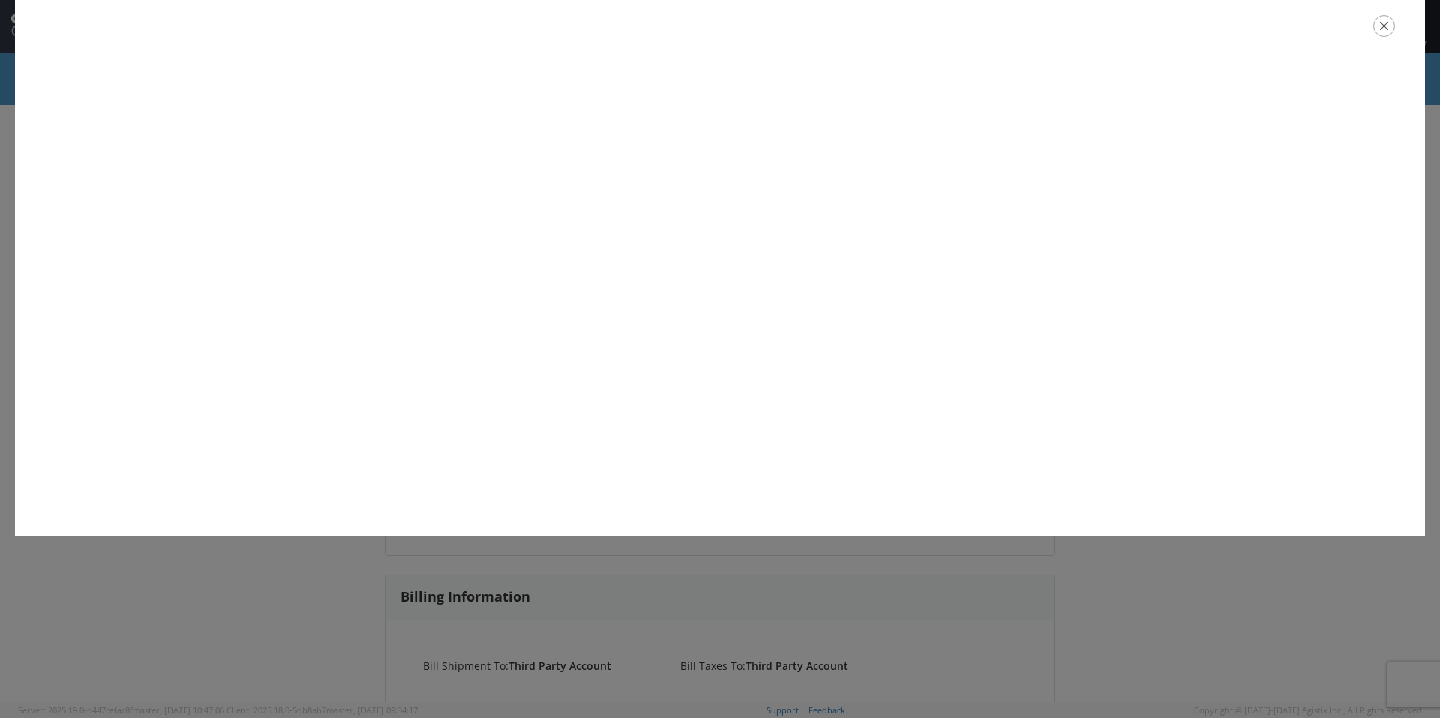
click at [1384, 24] on icon "button" at bounding box center [1384, 26] width 22 height 22
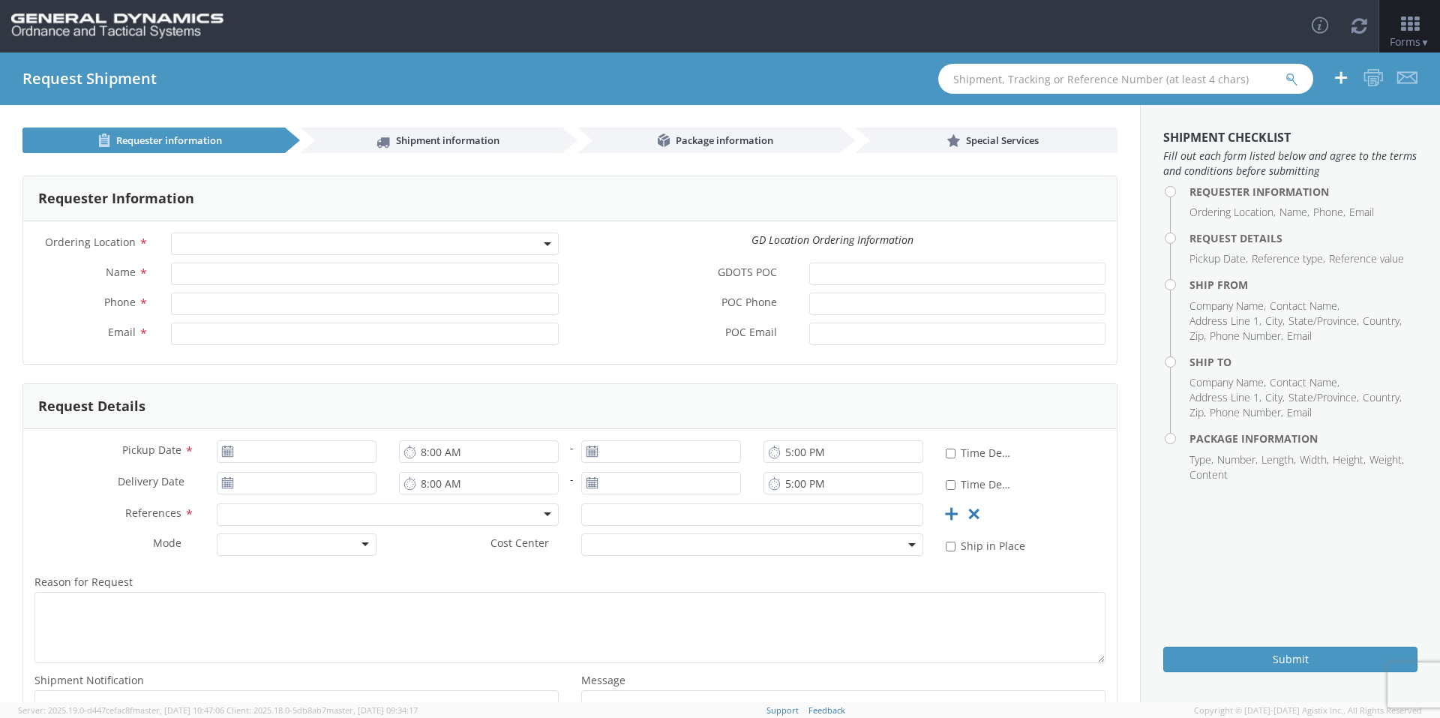
click at [336, 243] on span at bounding box center [365, 243] width 388 height 22
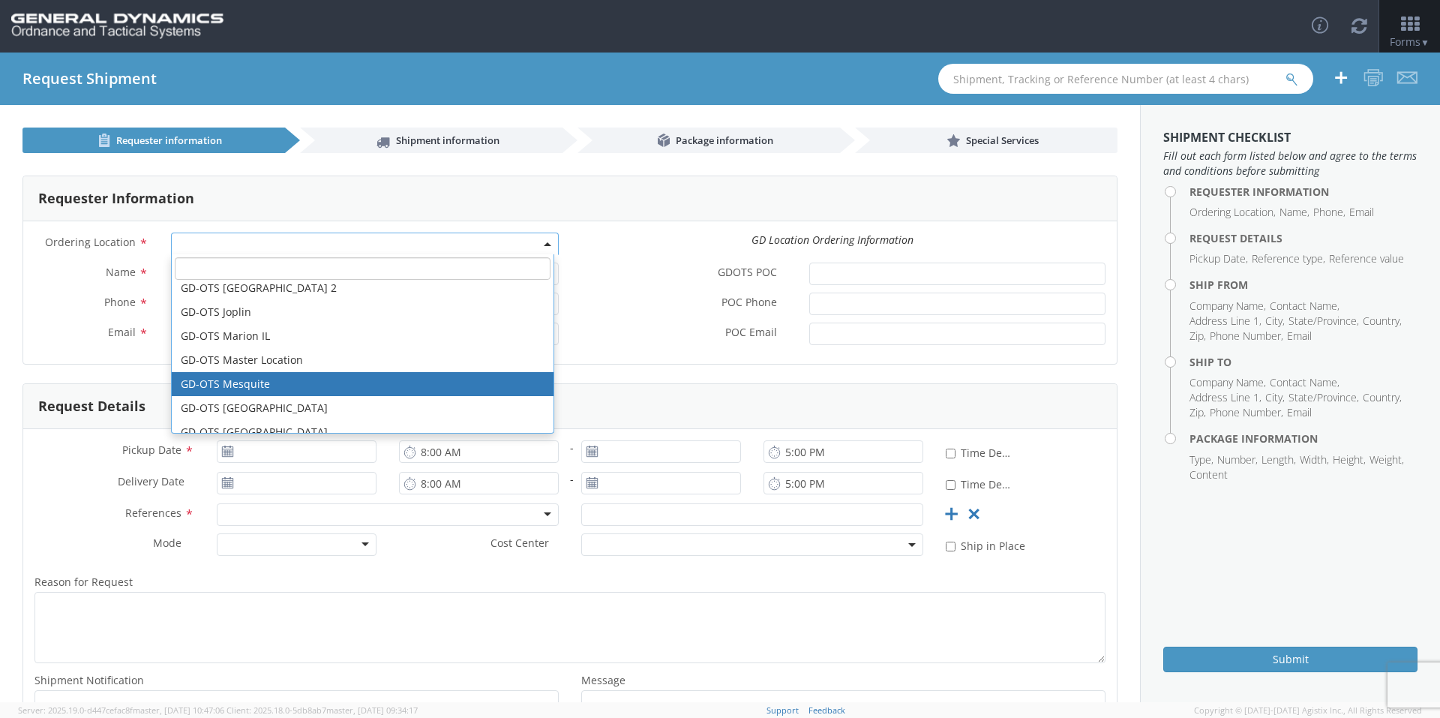
scroll to position [225, 0]
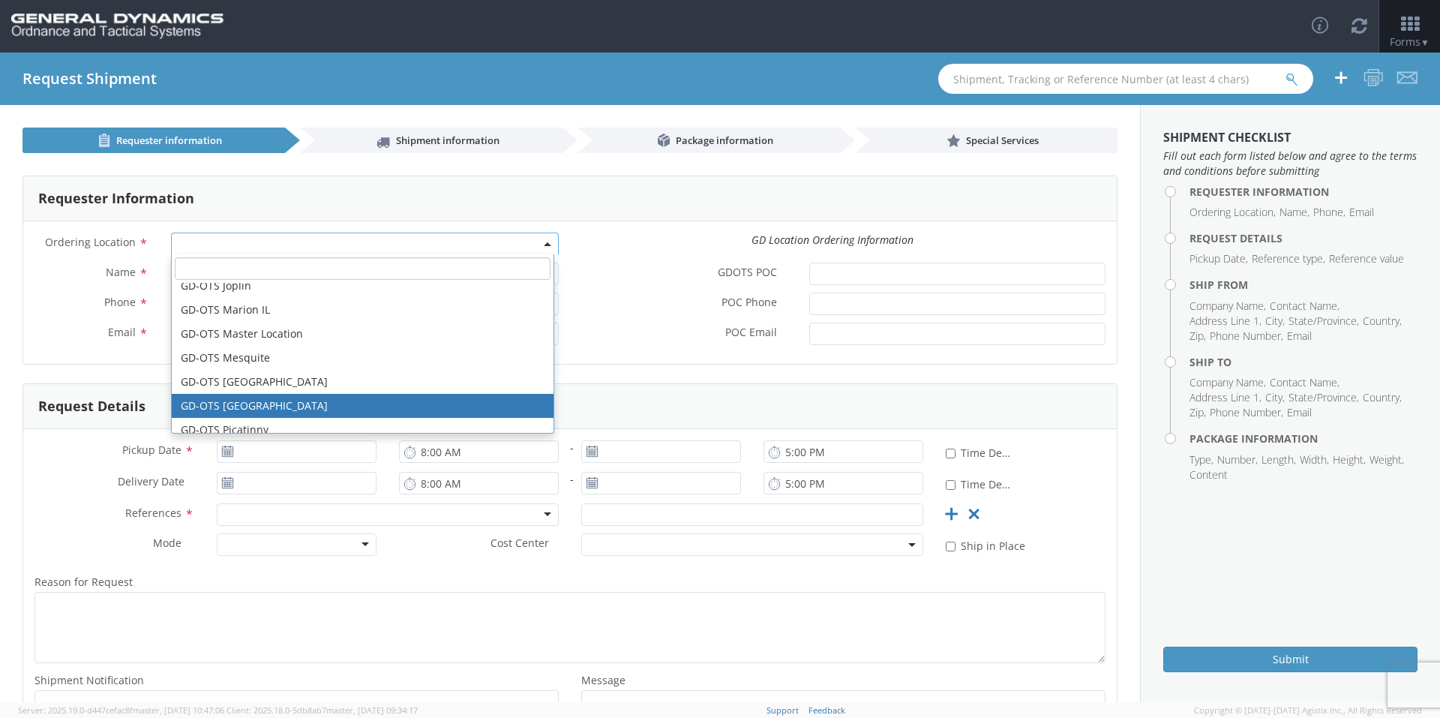
select select "311"
type input "[PERSON_NAME][EMAIL_ADDRESS][DOMAIN_NAME]"
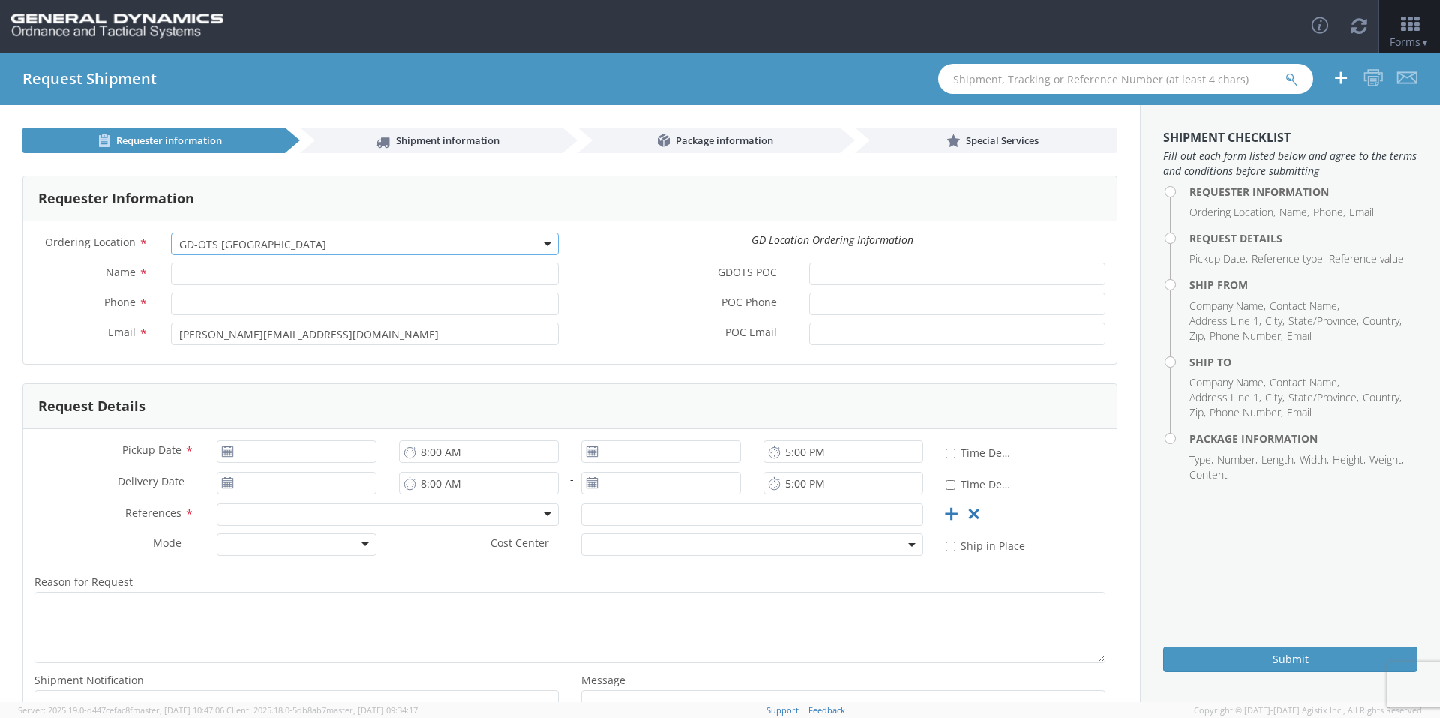
click at [266, 259] on div "Ordering Location * GD-OTS Anniston (Commerce) GD-OTS Camden GD-OTS DeFuniak Sp…" at bounding box center [296, 247] width 547 height 30
click at [265, 265] on input "Name *" at bounding box center [365, 273] width 388 height 22
type input "[PERSON_NAME]-Edge"
type input "[PHONE_NUMBER]"
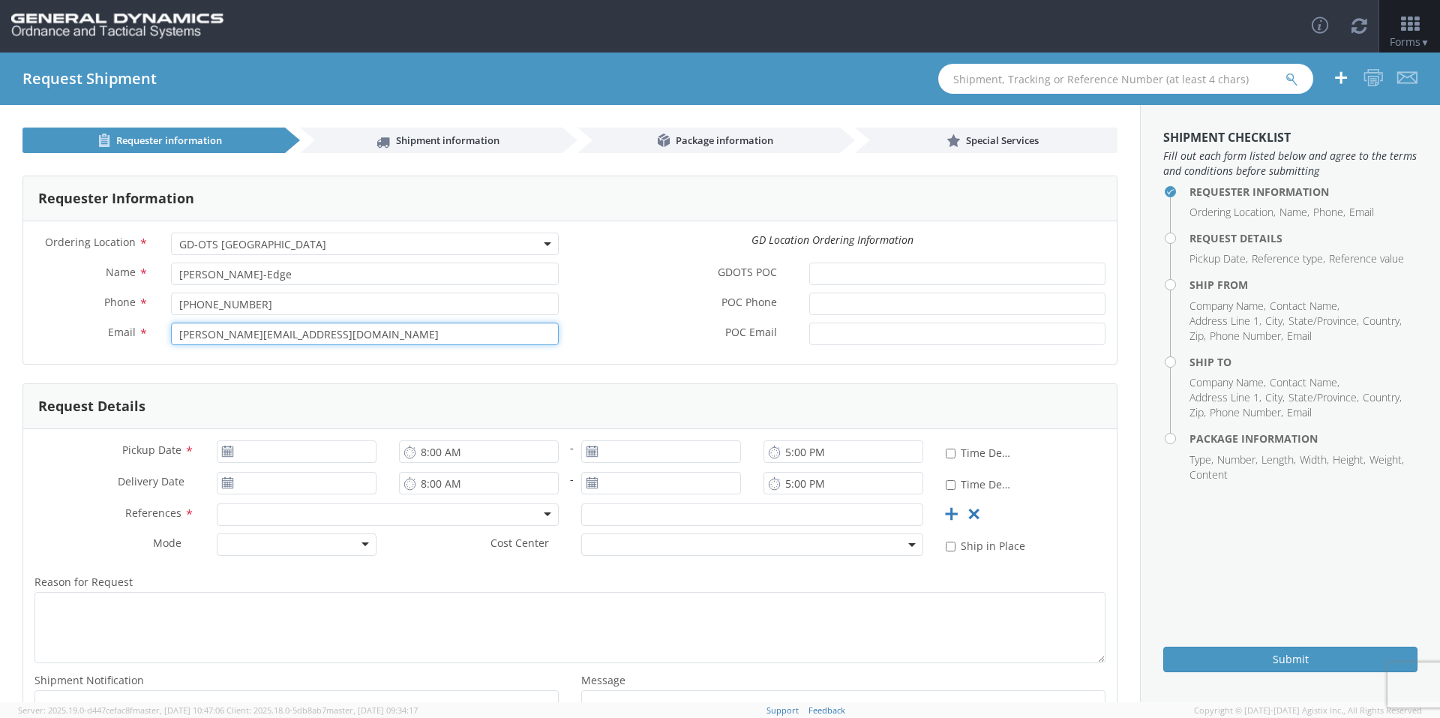
drag, startPoint x: 378, startPoint y: 339, endPoint x: 154, endPoint y: 329, distance: 223.7
click at [154, 329] on div "Email * [PERSON_NAME][EMAIL_ADDRESS][DOMAIN_NAME]" at bounding box center [296, 333] width 547 height 22
type input "[EMAIL_ADDRESS][PERSON_NAME][DOMAIN_NAME]"
click at [100, 359] on div "Ordering Location * GD-OTS Anniston (Commerce) GD-OTS Camden GD-OTS DeFuniak Sp…" at bounding box center [569, 292] width 1093 height 142
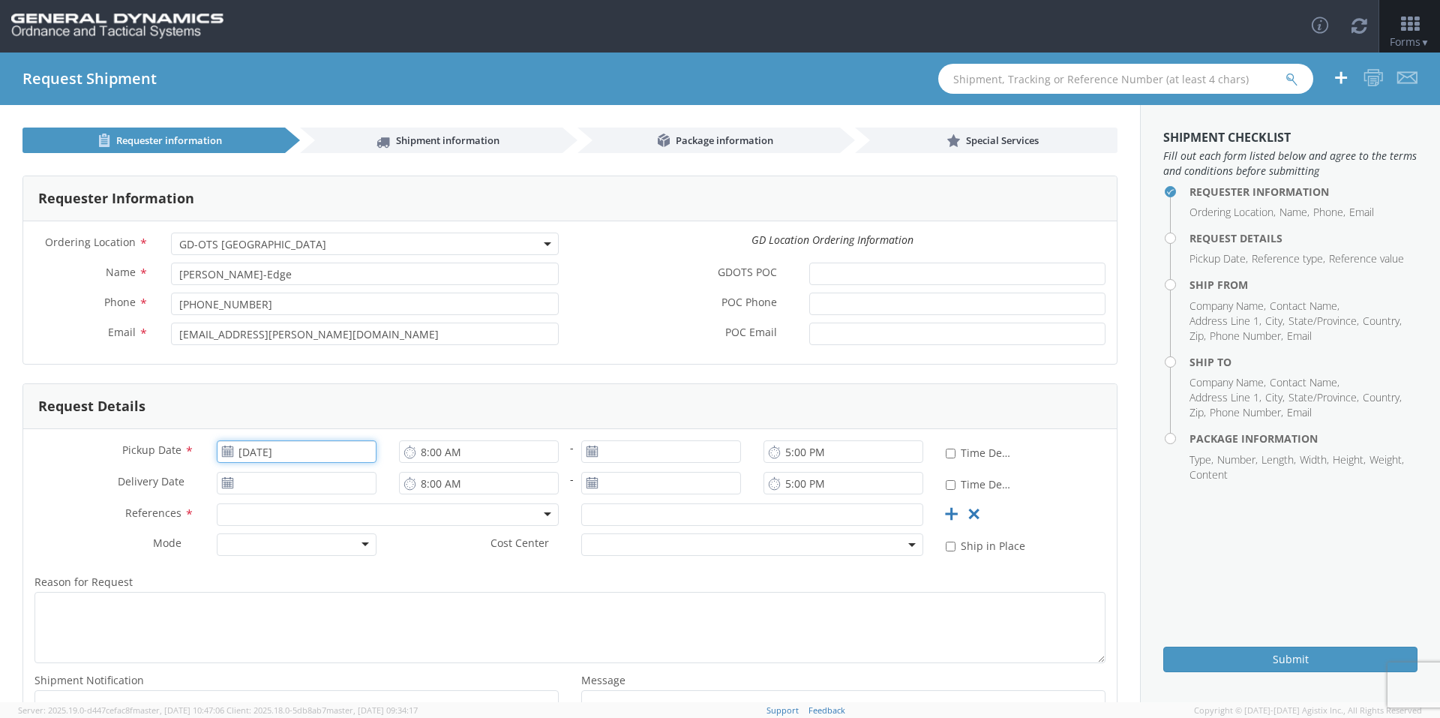
click at [293, 448] on input "[DATE]" at bounding box center [297, 451] width 160 height 22
click at [253, 589] on td "22" at bounding box center [262, 591] width 31 height 22
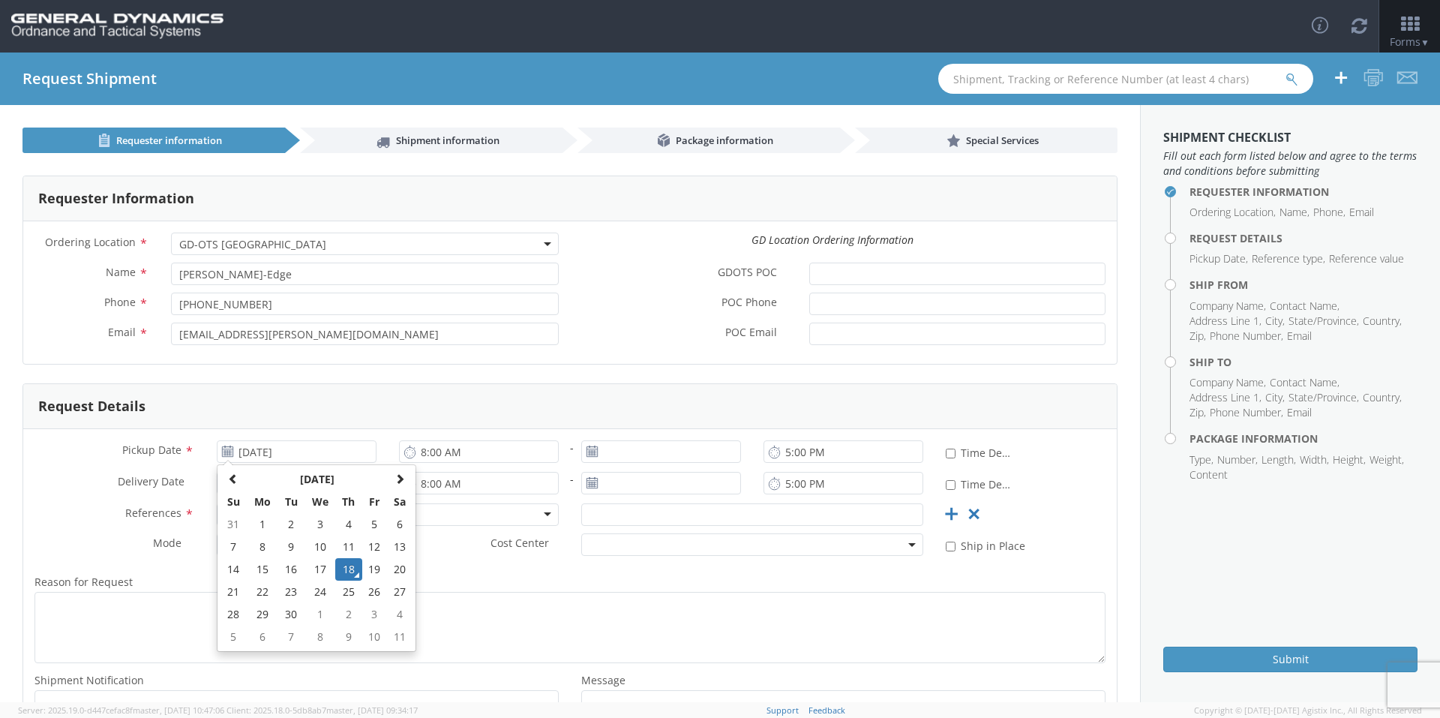
type input "[DATE]"
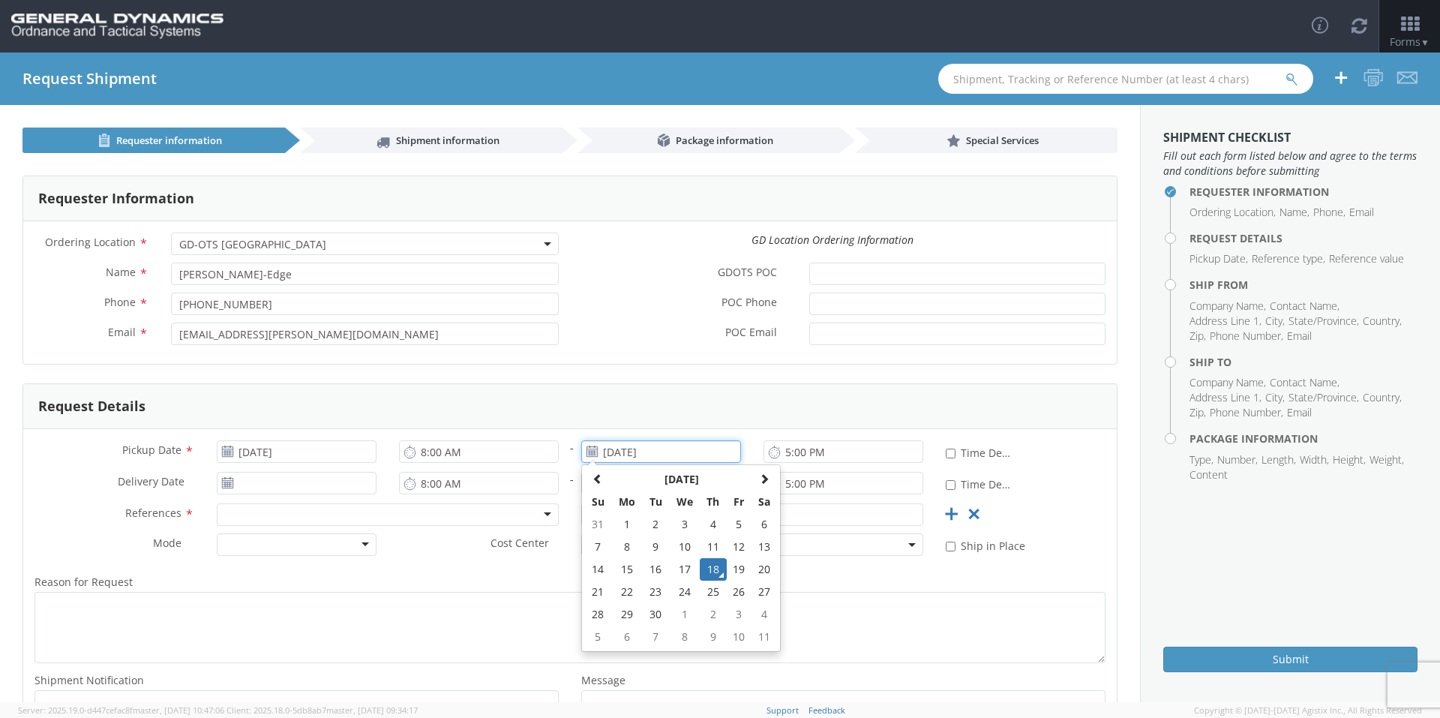
click at [668, 440] on input "[DATE]" at bounding box center [661, 451] width 160 height 22
click at [620, 590] on td "22" at bounding box center [626, 591] width 31 height 22
type input "[DATE]"
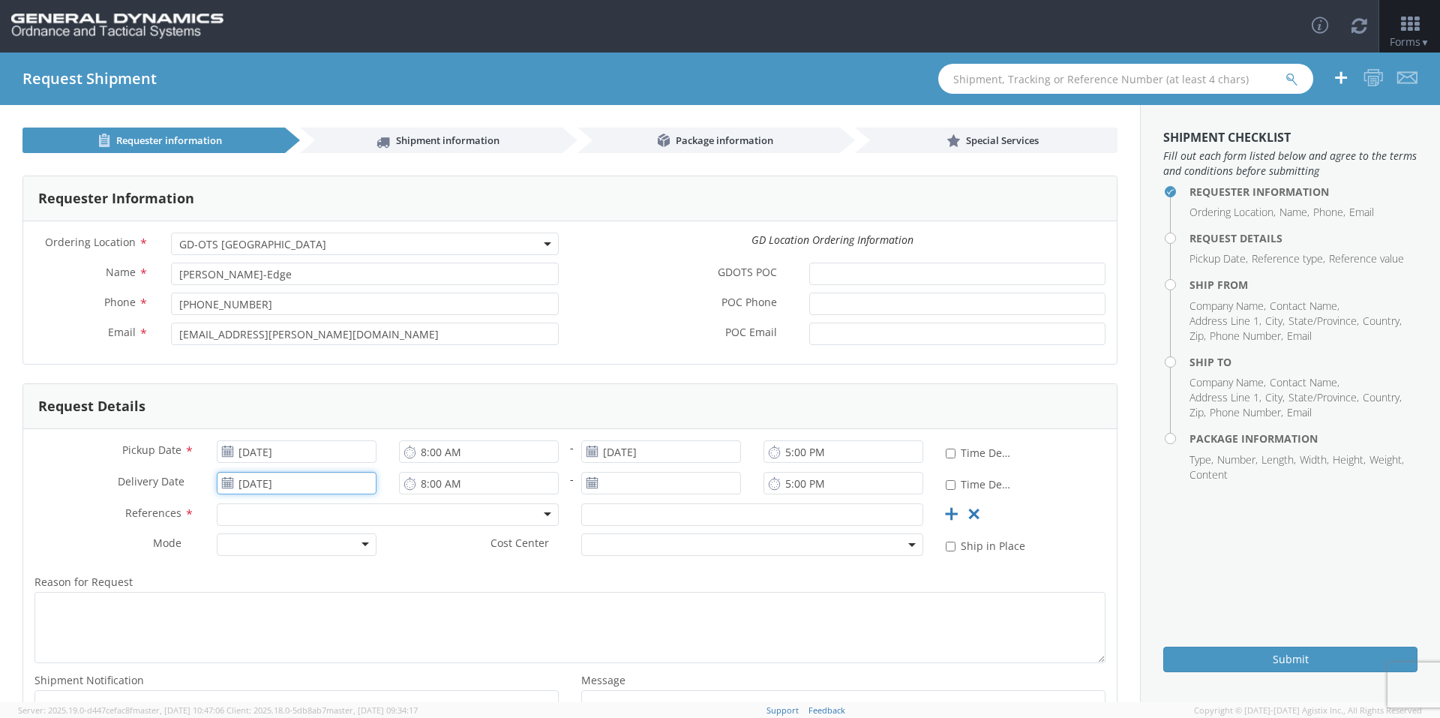
click at [304, 480] on input "[DATE]" at bounding box center [297, 483] width 160 height 22
click at [319, 412] on td "24" at bounding box center [319, 410] width 31 height 22
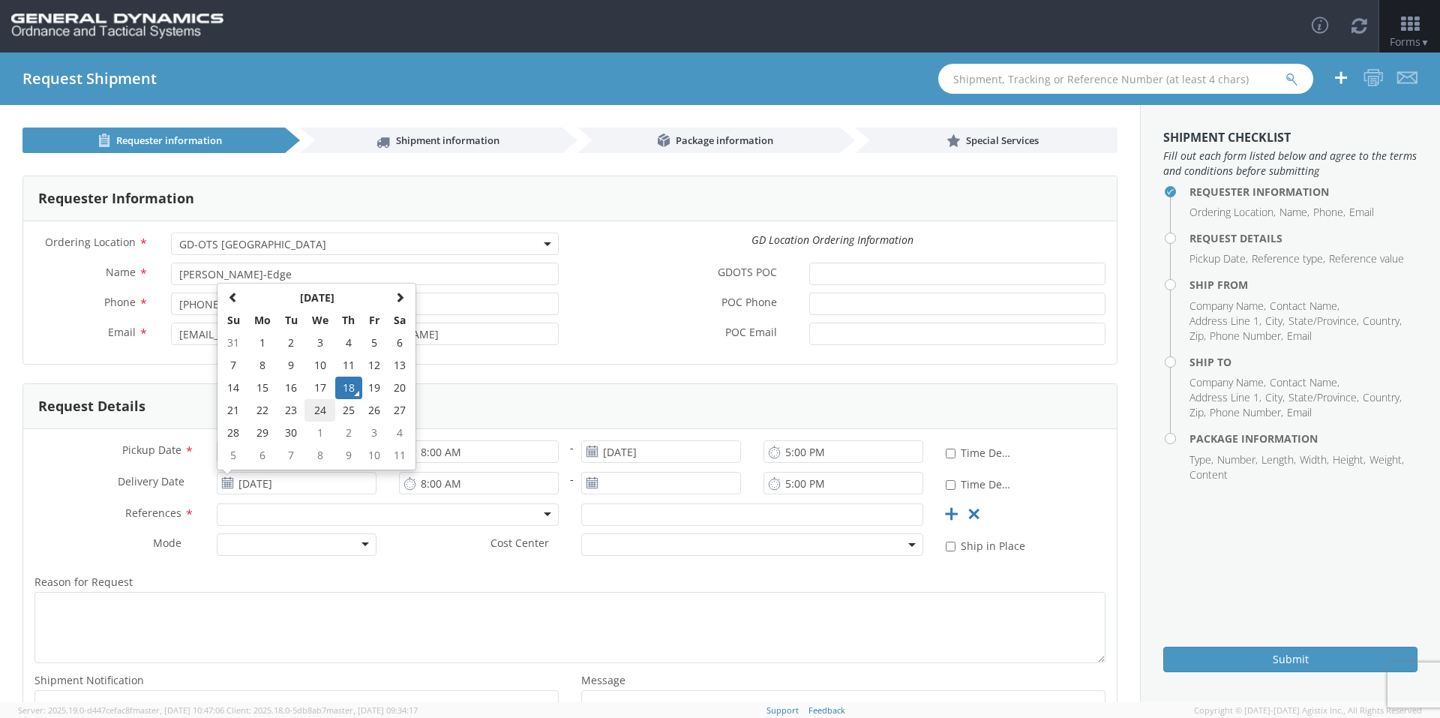
type input "09/24/2025"
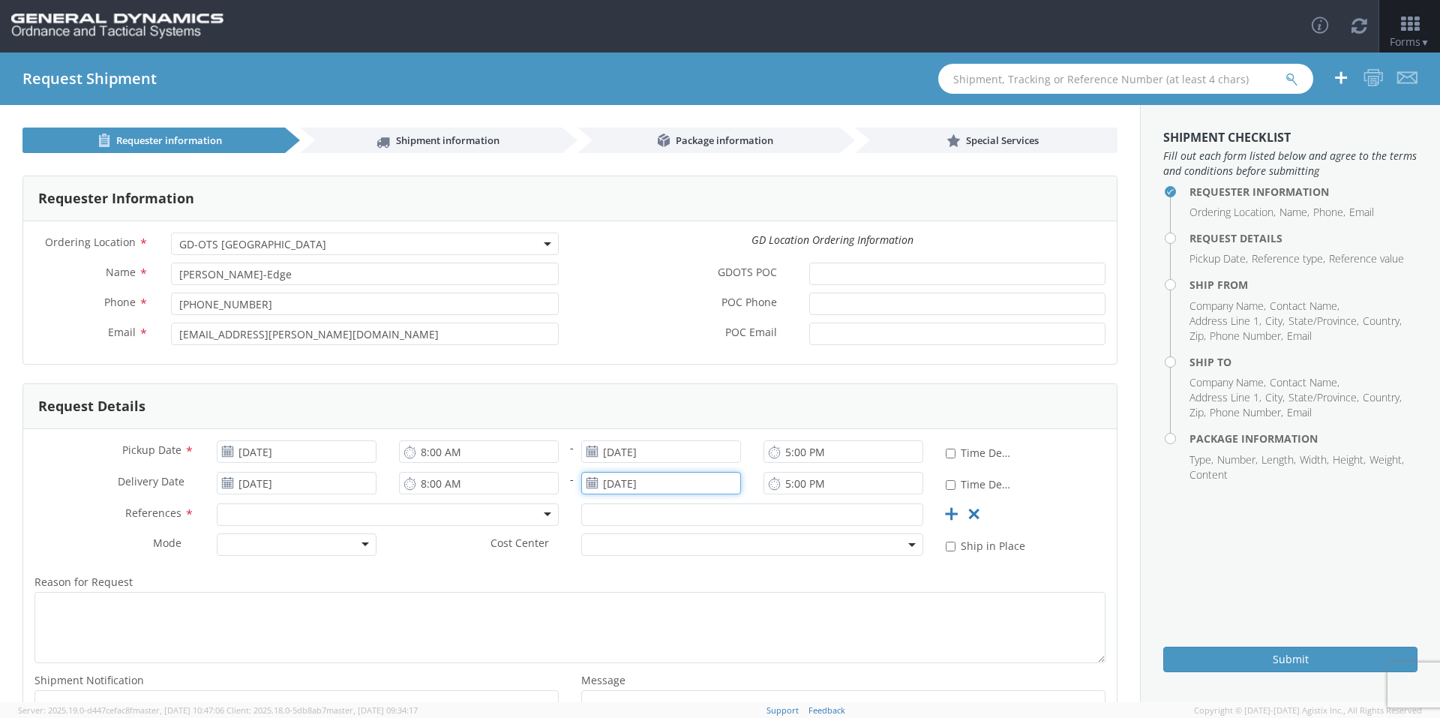
click at [636, 480] on input "[DATE]" at bounding box center [661, 483] width 160 height 22
click at [673, 408] on td "24" at bounding box center [684, 410] width 31 height 22
type input "09/24/2025"
click at [340, 512] on div at bounding box center [388, 514] width 342 height 22
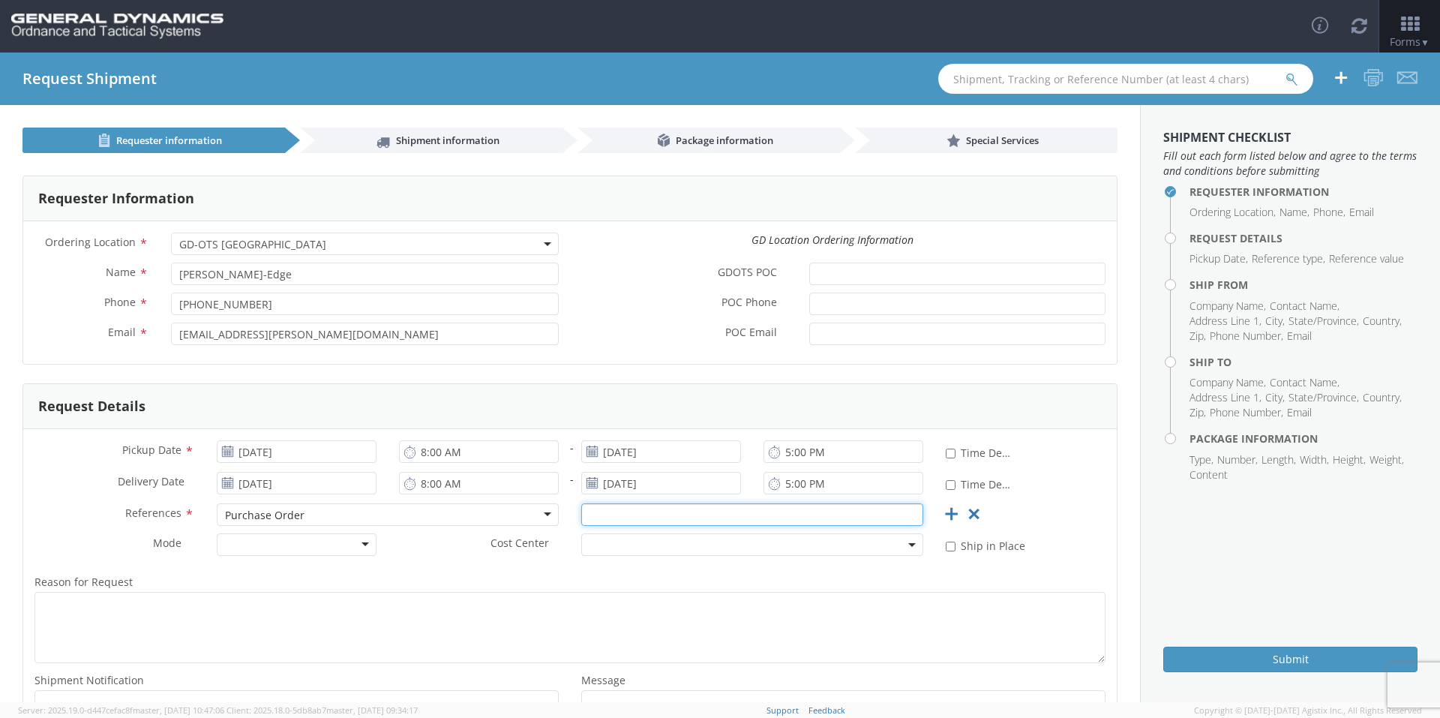
click at [643, 521] on input "text" at bounding box center [752, 514] width 342 height 22
type input "54639"
click at [262, 543] on div at bounding box center [297, 544] width 160 height 22
click at [394, 567] on div "Reason for Request * Shipment Notification * Add email addresses separated by c…" at bounding box center [569, 659] width 1093 height 189
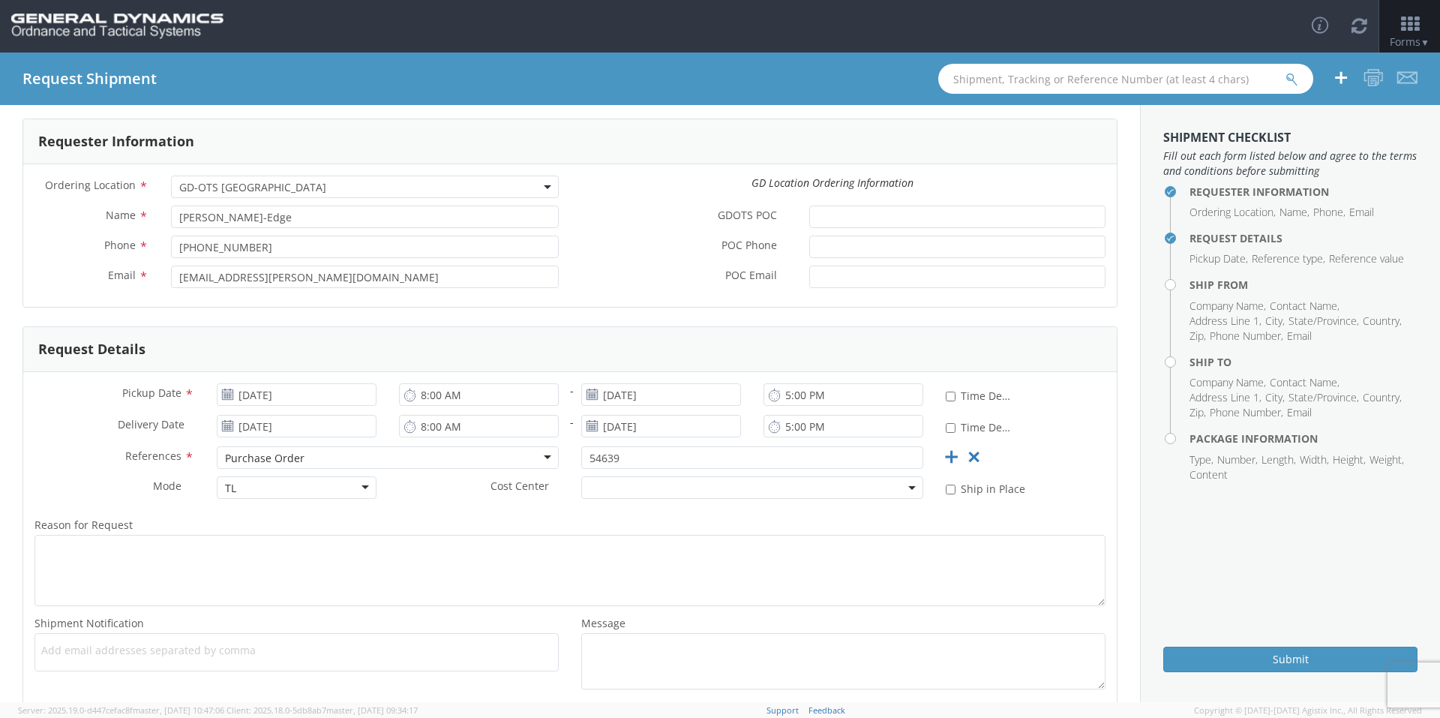
scroll to position [142, 0]
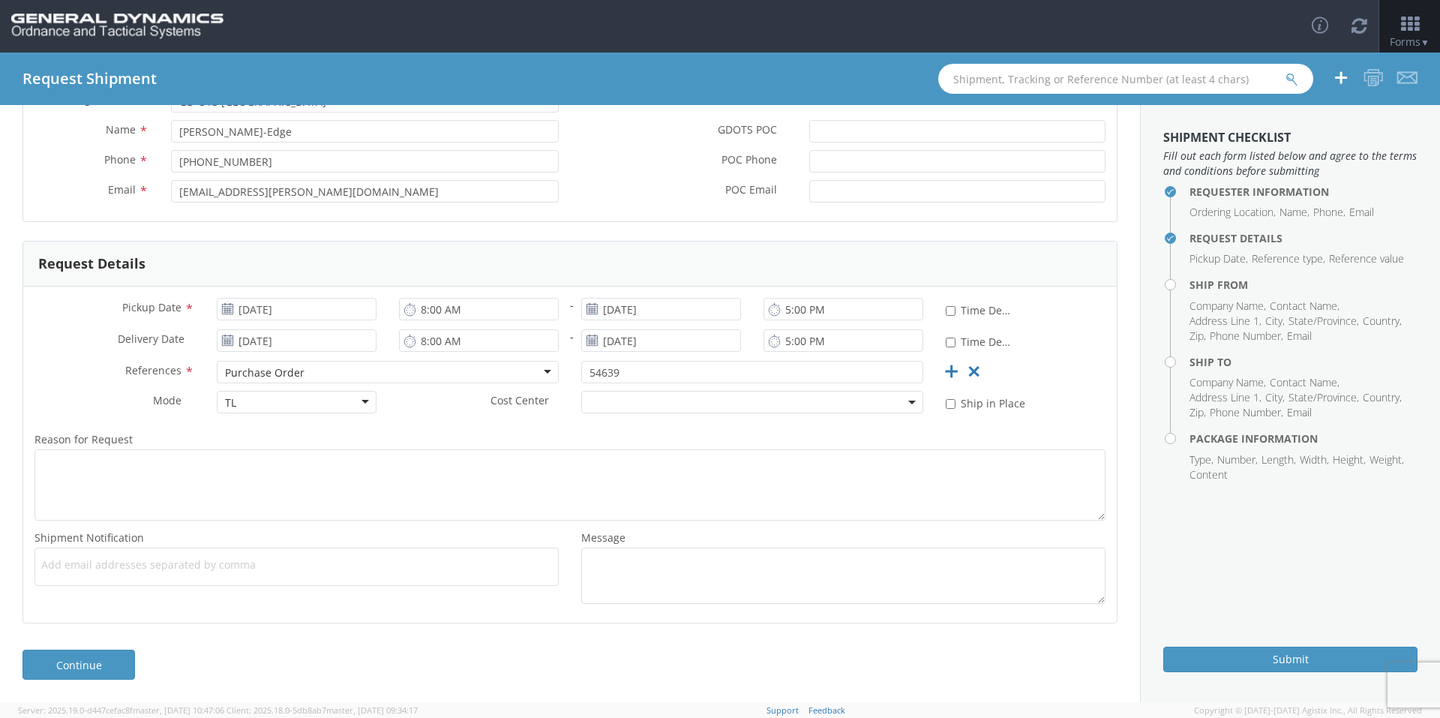
click at [102, 560] on span "Add email addresses separated by comma" at bounding box center [296, 564] width 511 height 15
paste input "[PERSON_NAME][EMAIL_ADDRESS][DOMAIN_NAME]"
type input "[PERSON_NAME][EMAIL_ADDRESS][DOMAIN_NAME]"
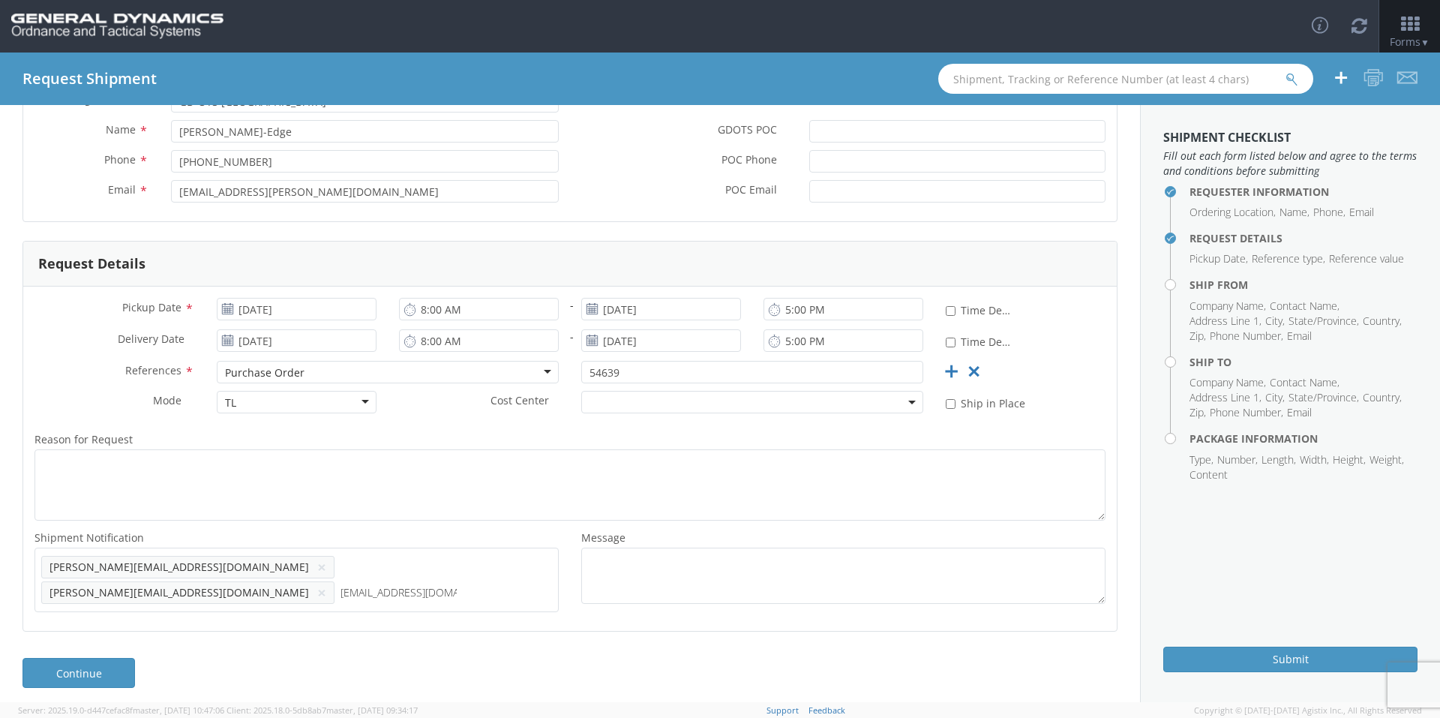
type input "[EMAIL_ADDRESS][DOMAIN_NAME]"
click at [111, 683] on link "Continue" at bounding box center [78, 698] width 112 height 30
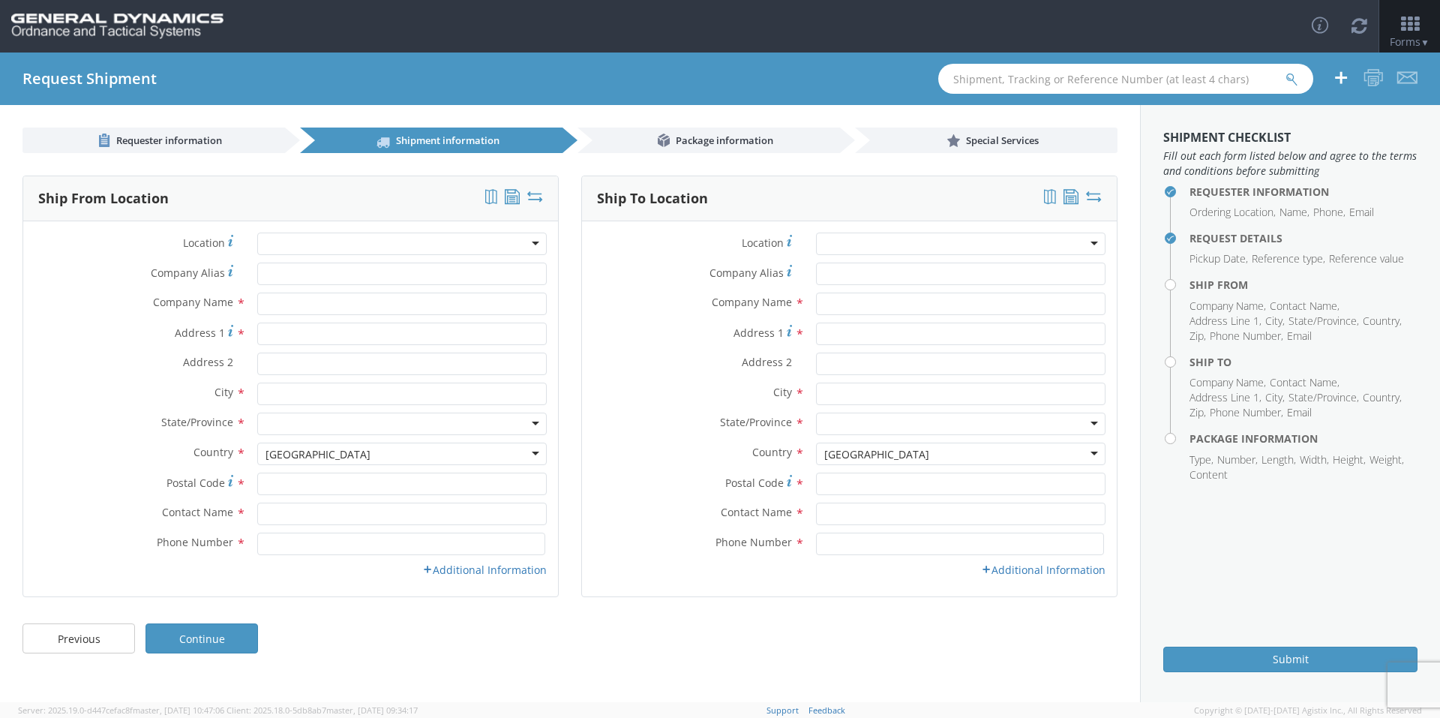
click at [303, 262] on div "Location * GD-OTS Anniston (Commerce) GD-OTS Camden GD-OTS DeFuniak Springs GD-…" at bounding box center [290, 247] width 535 height 30
click at [302, 266] on input "Company Alias *" at bounding box center [401, 273] width 289 height 22
type input "[US_STATE] custom mold"
type input "[STREET_ADDRESS][PERSON_NAME]"
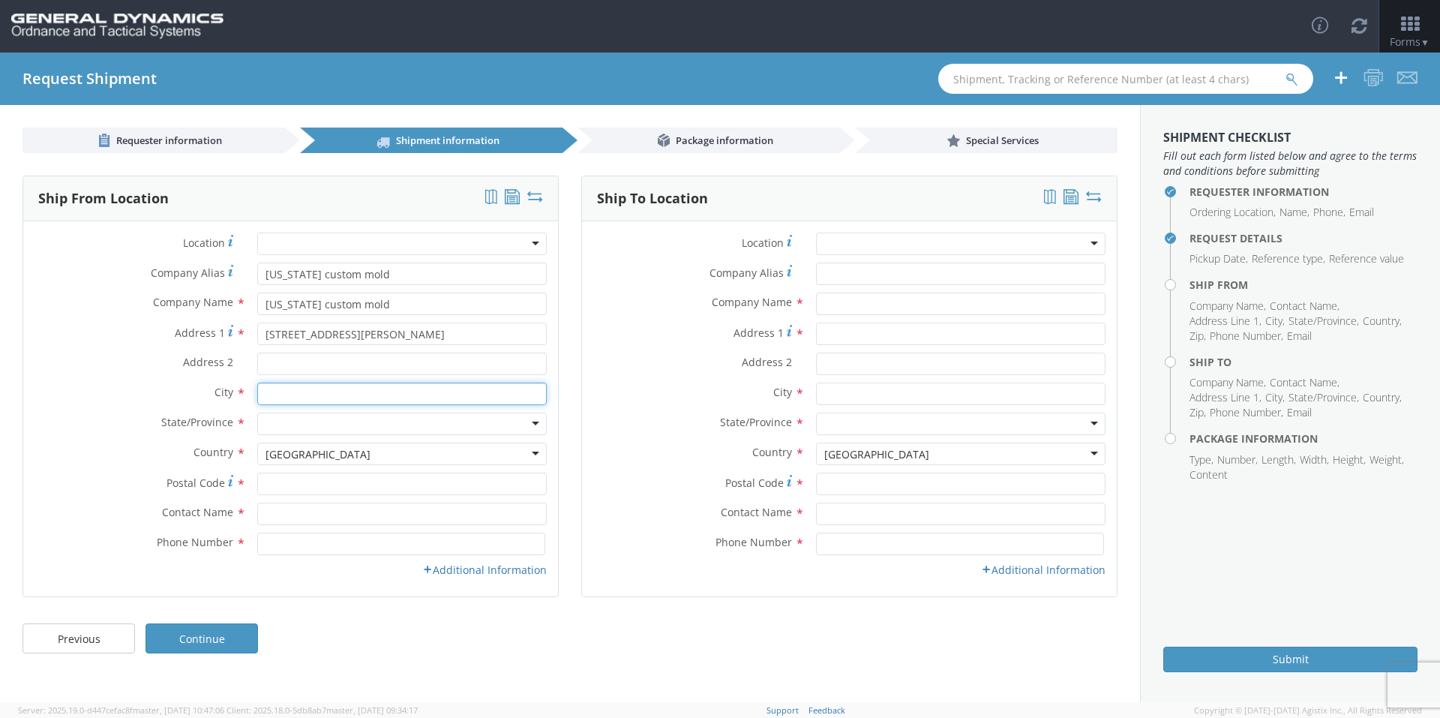
type input "[GEOGRAPHIC_DATA]"
type input "33556"
type input "[PERSON_NAME]"
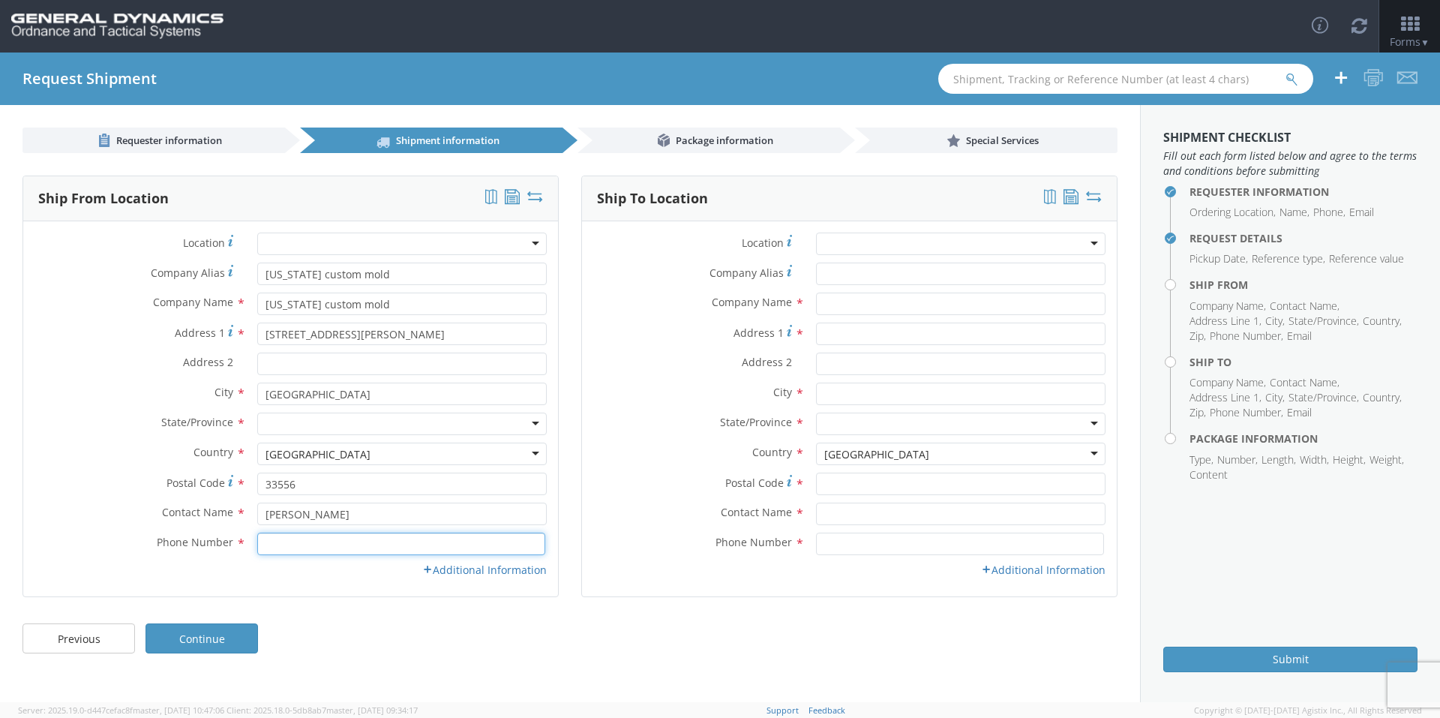
type input "8133435080"
click at [308, 360] on input "Address 2 *" at bounding box center [401, 363] width 289 height 22
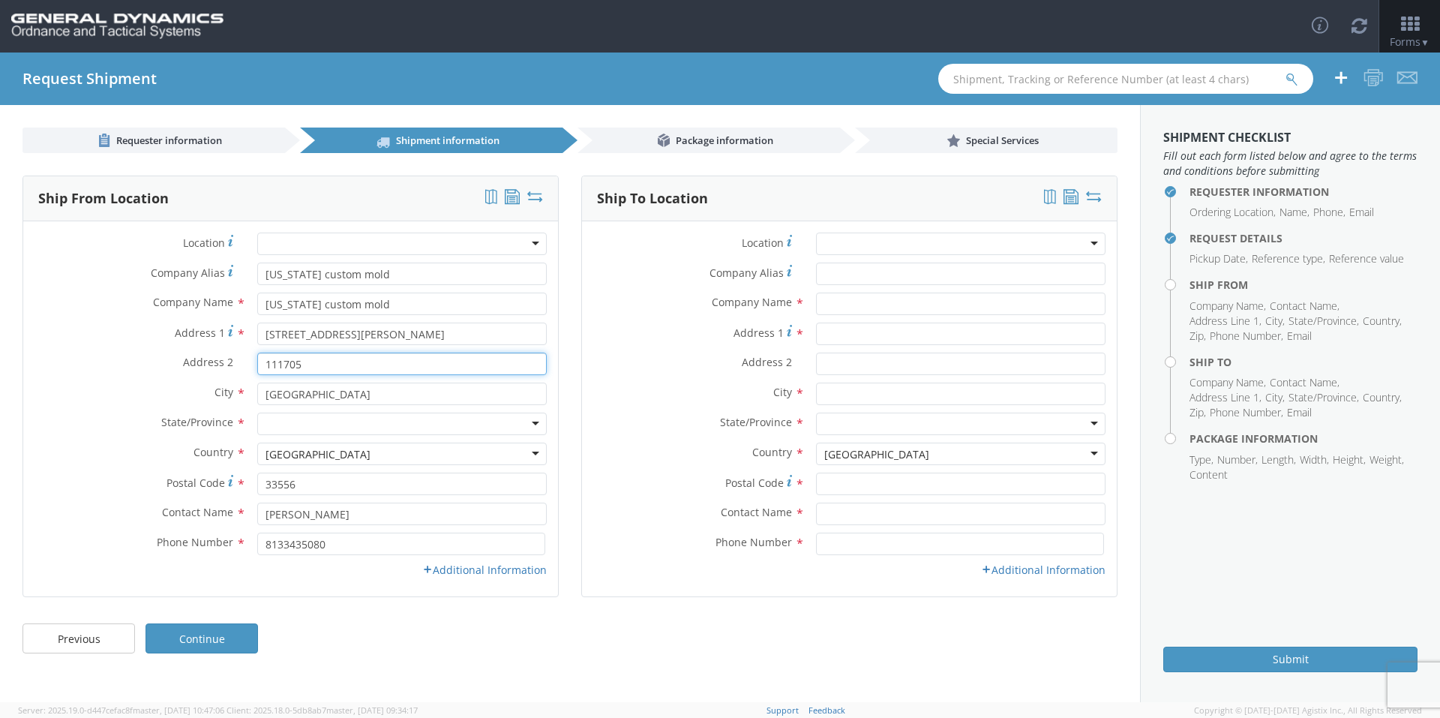
type input "111705"
click at [331, 422] on div at bounding box center [401, 423] width 289 height 22
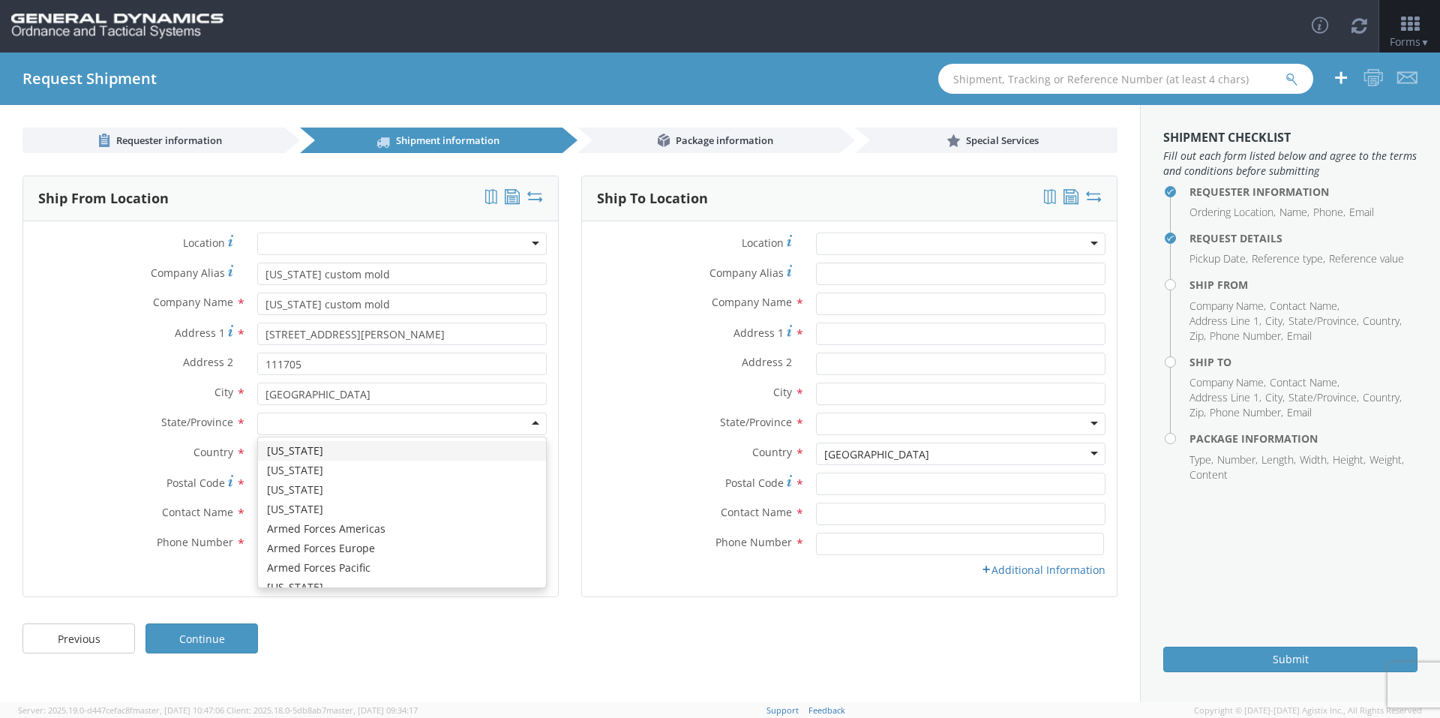
type input "f"
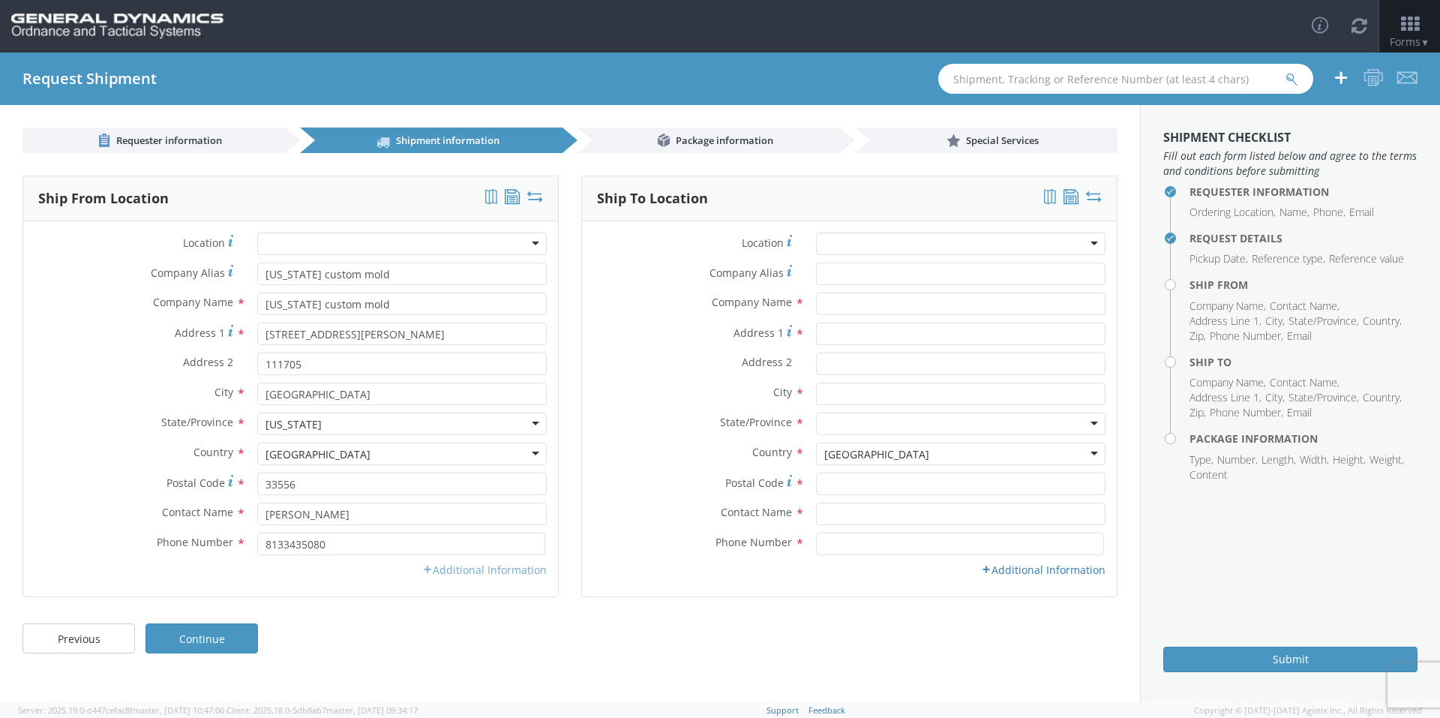
click at [473, 574] on link "Additional Information" at bounding box center [484, 569] width 124 height 14
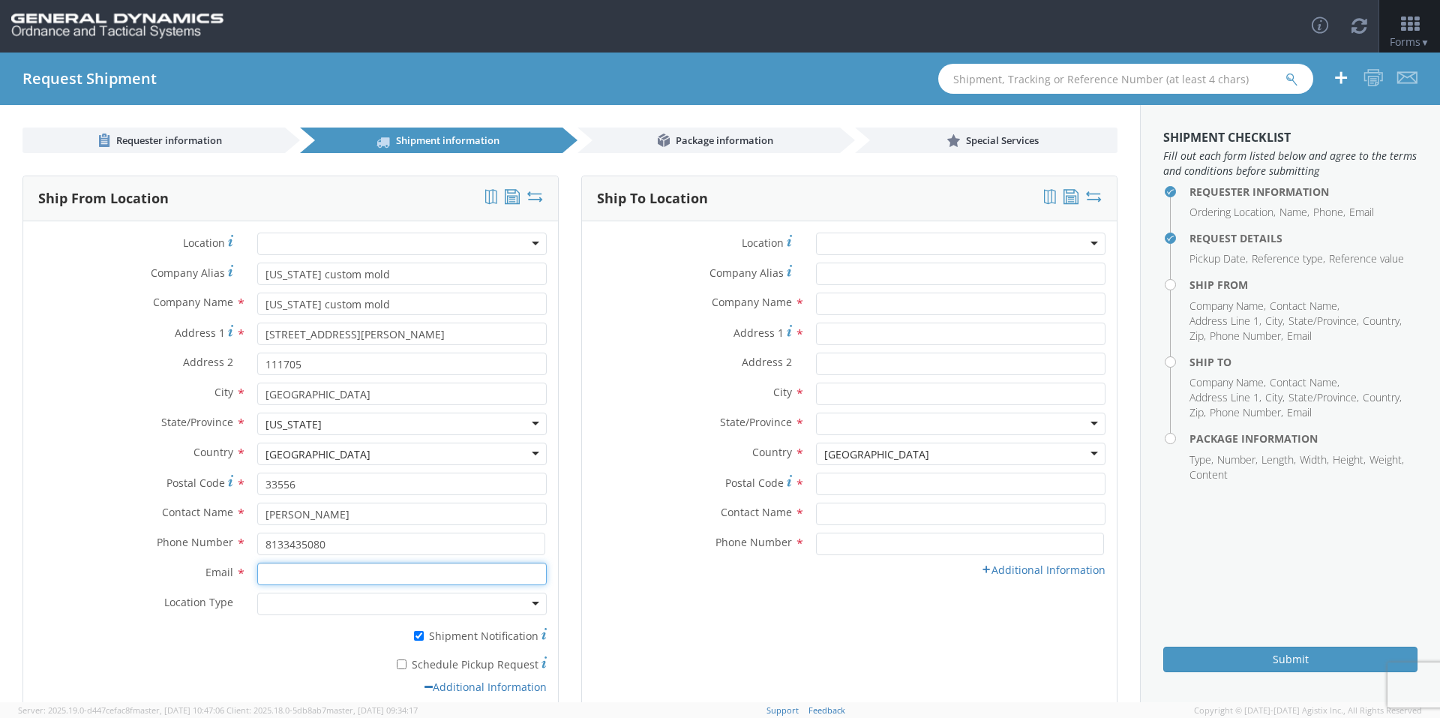
click at [345, 578] on input "Email *" at bounding box center [401, 573] width 289 height 22
type input "[EMAIL_ADDRESS][DOMAIN_NAME]"
click at [420, 602] on div at bounding box center [401, 603] width 289 height 22
click at [404, 667] on input "* Schedule Pickup Request" at bounding box center [402, 664] width 10 height 10
checkbox input "true"
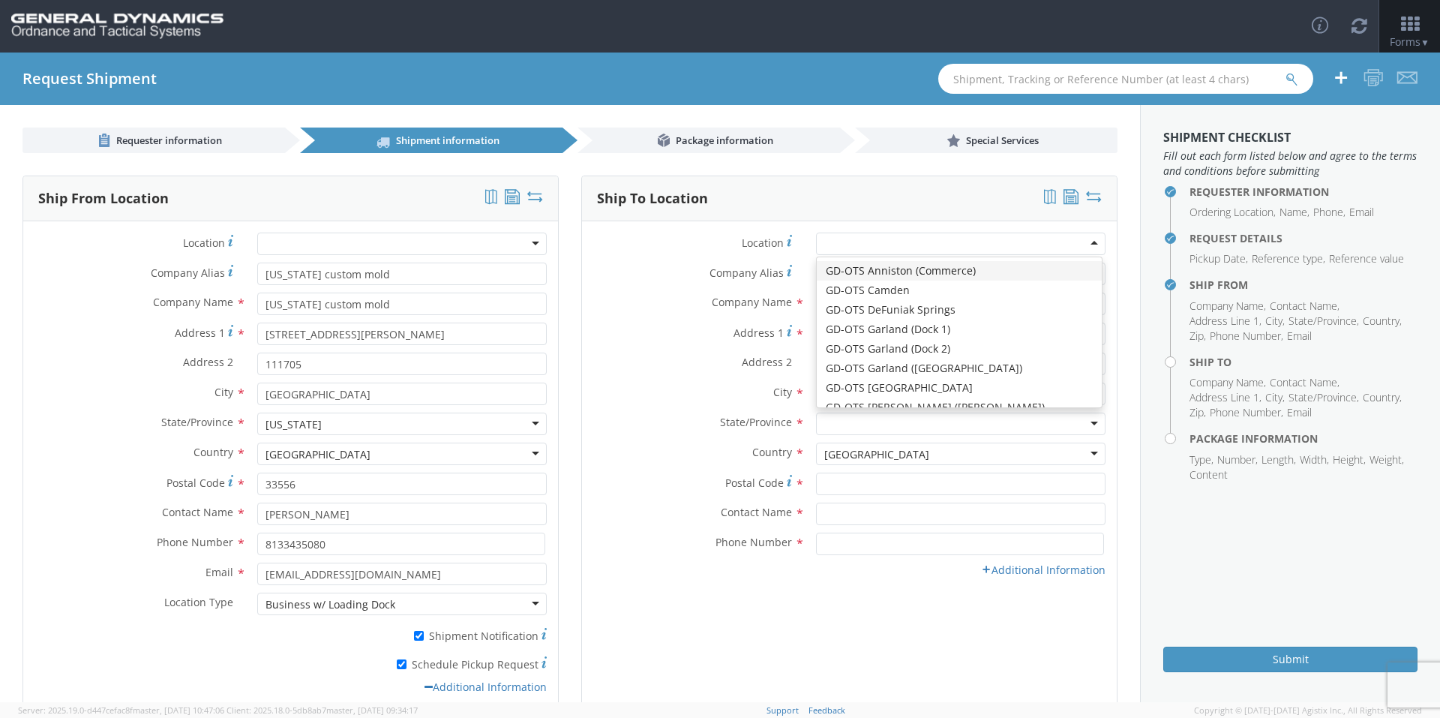
click at [857, 244] on div at bounding box center [960, 243] width 289 height 22
type input "General Dynamics - OTS"
type input "1425 Commerce Boulevard"
type input "Anniston"
type input "36207"
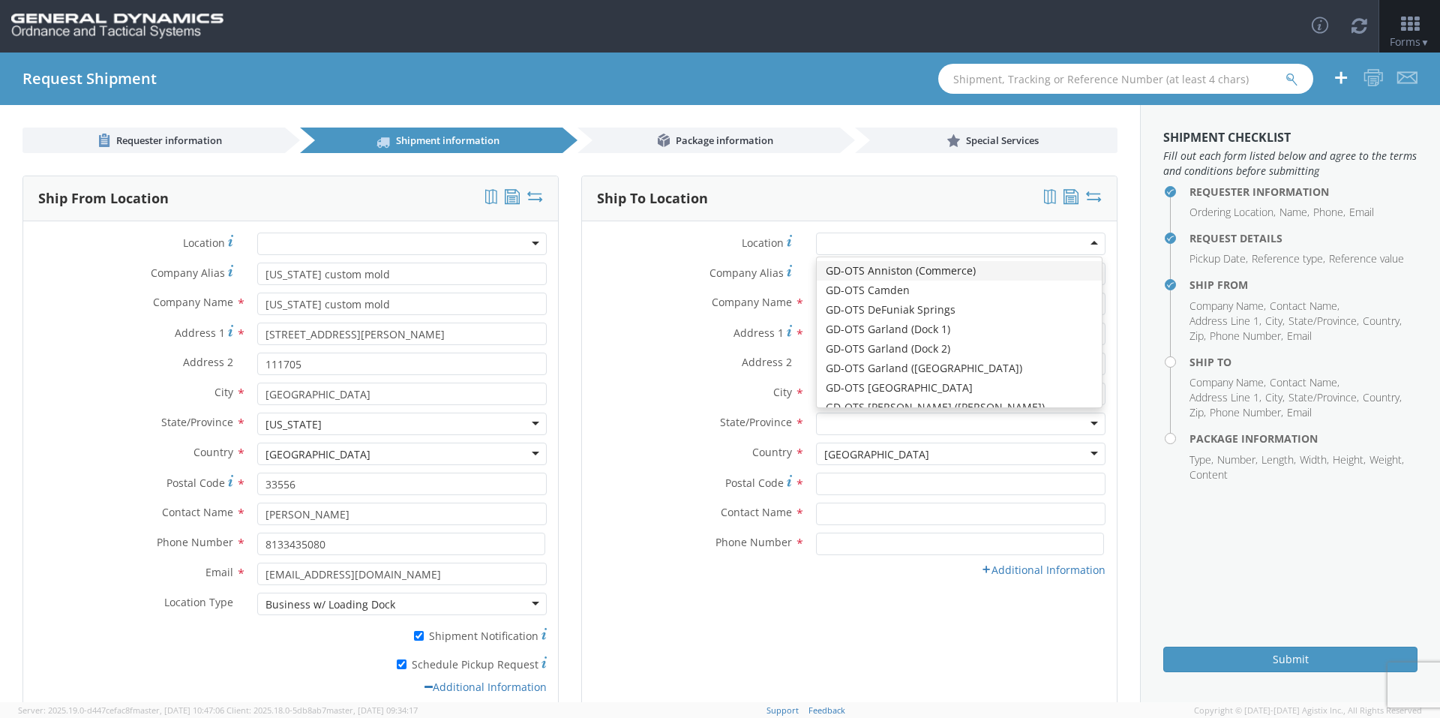
type input "256-835-1660"
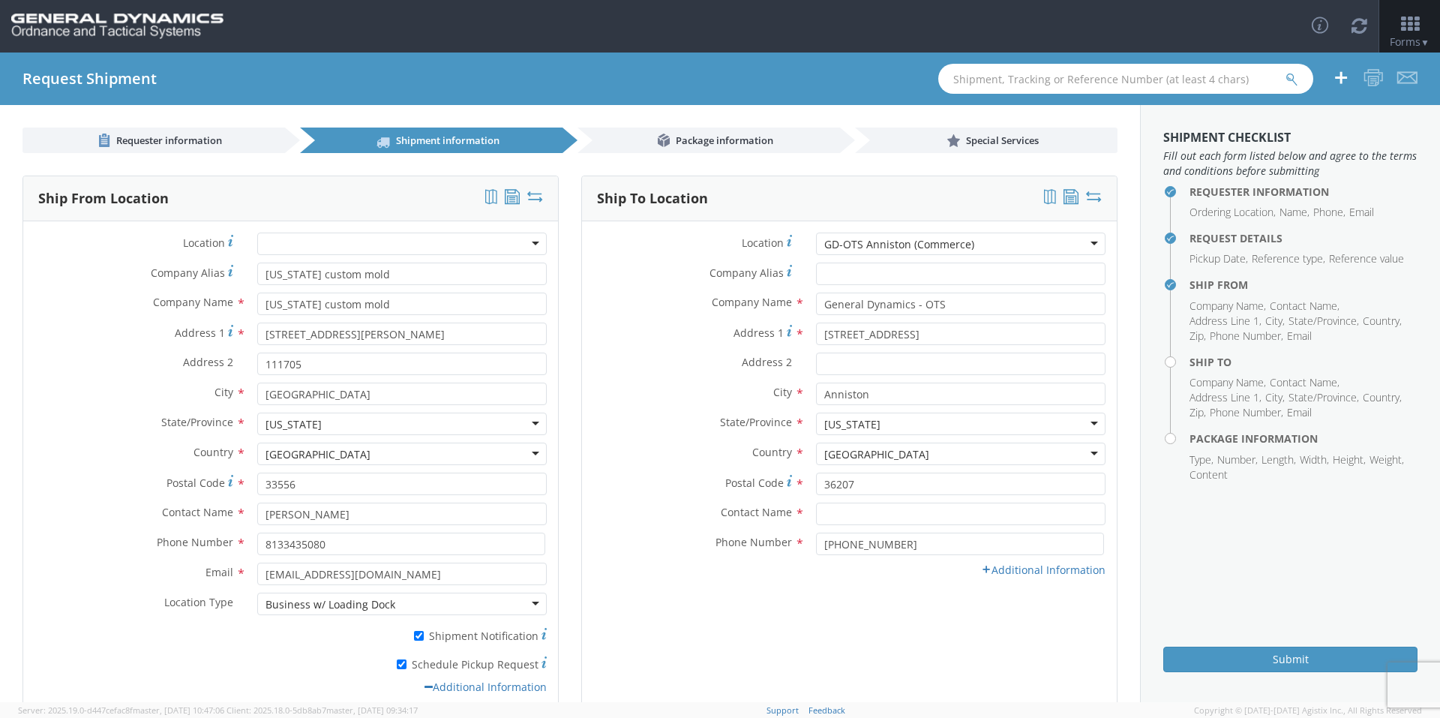
click at [852, 248] on div "GD-OTS Anniston (Commerce)" at bounding box center [899, 244] width 150 height 15
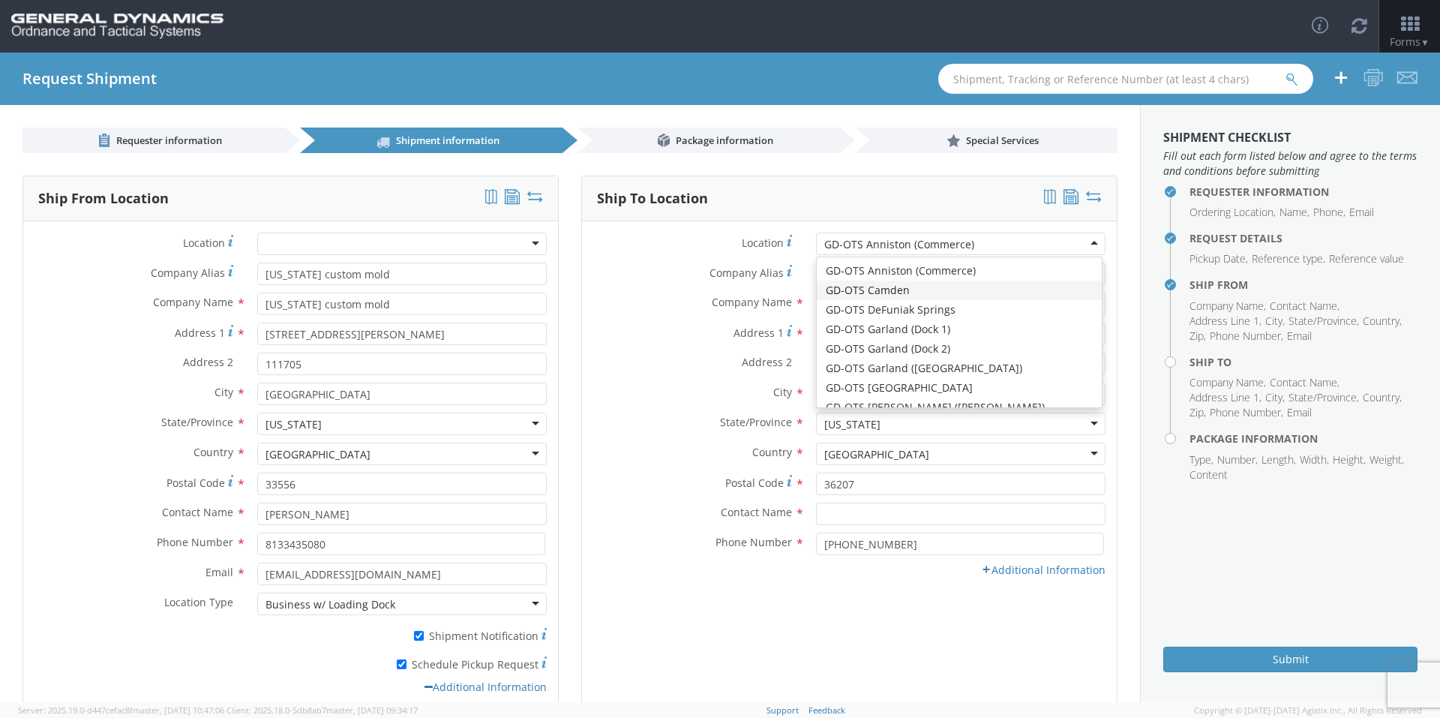
type input "Highway 274"
type input "[GEOGRAPHIC_DATA]"
type input "71701"
type input "[PHONE_NUMBER]"
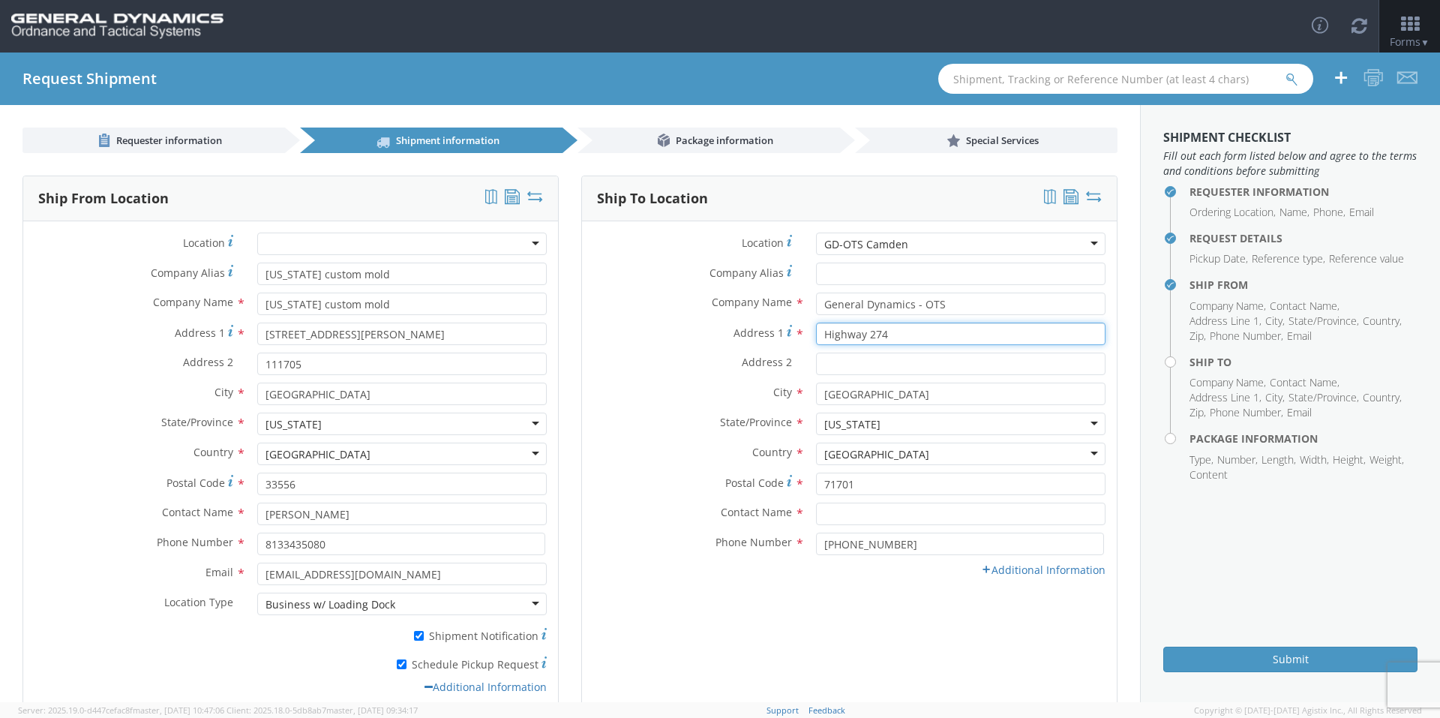
drag, startPoint x: 862, startPoint y: 336, endPoint x: 938, endPoint y: 337, distance: 76.5
click at [938, 337] on input "Highway 274" at bounding box center [960, 333] width 289 height 22
type input "Highway 2"
type input "Highway 203"
click at [619, 409] on div "City * CAMDEN" at bounding box center [849, 397] width 535 height 30
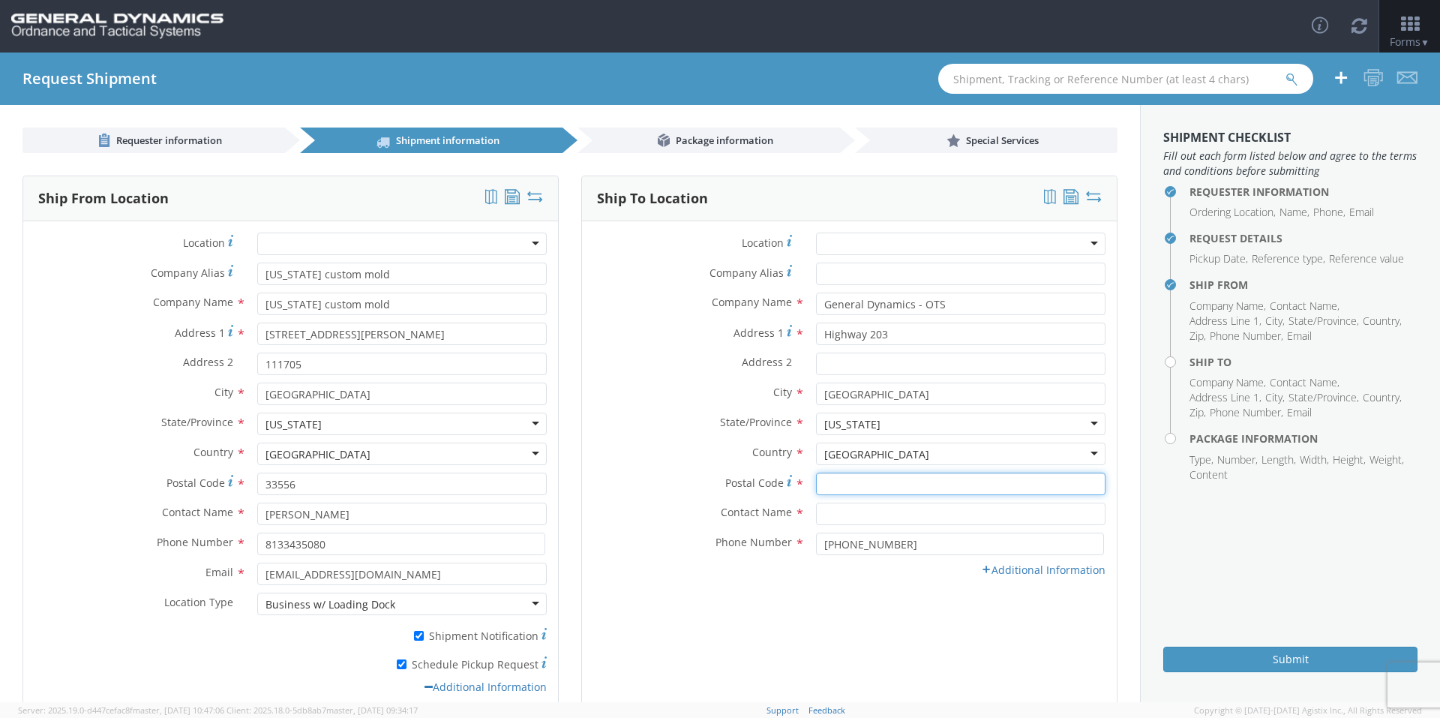
click at [858, 488] on input "Postal Code *" at bounding box center [960, 483] width 289 height 22
type input "71701"
click at [828, 523] on input "text" at bounding box center [960, 513] width 289 height 22
type input "[PERSON_NAME]-edge"
drag, startPoint x: 989, startPoint y: 569, endPoint x: 974, endPoint y: 572, distance: 15.3
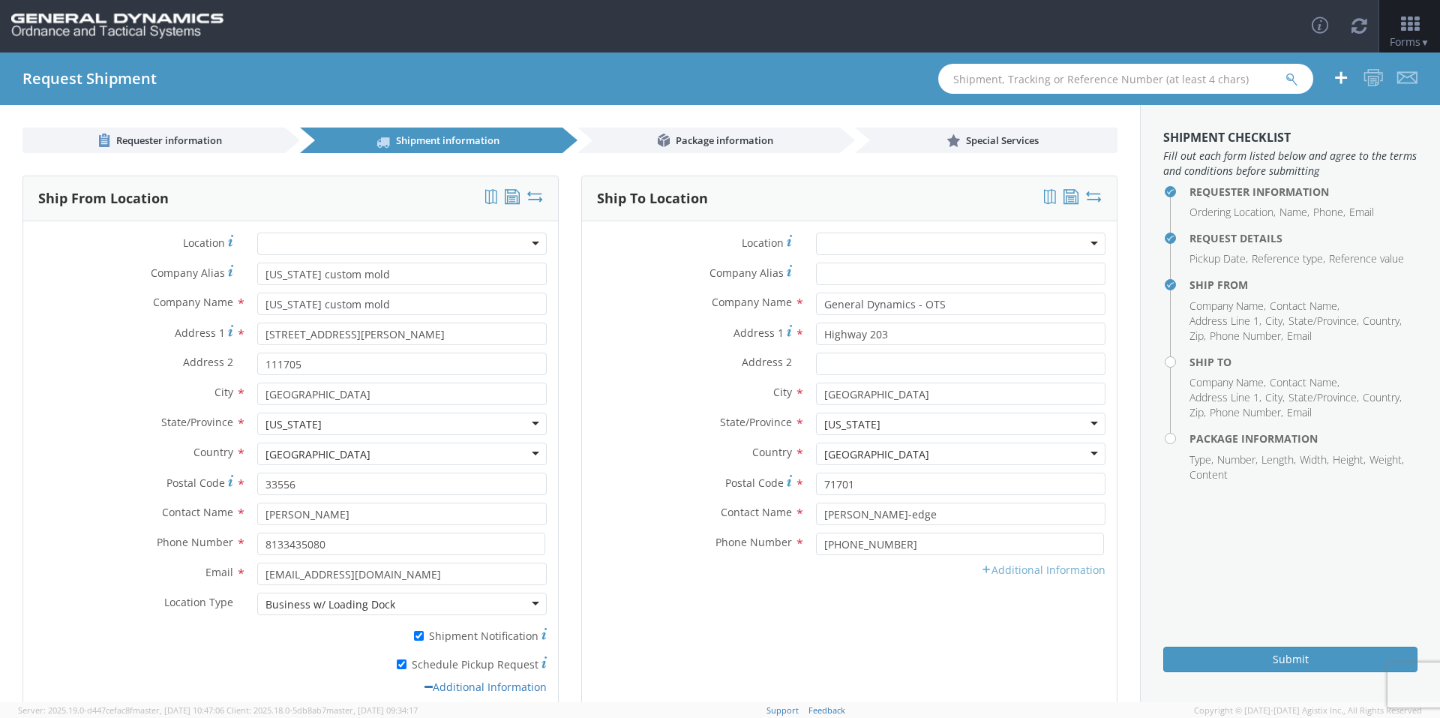
click at [989, 568] on link "Additional Information" at bounding box center [1043, 569] width 124 height 14
click at [825, 575] on input "Email *" at bounding box center [960, 573] width 289 height 22
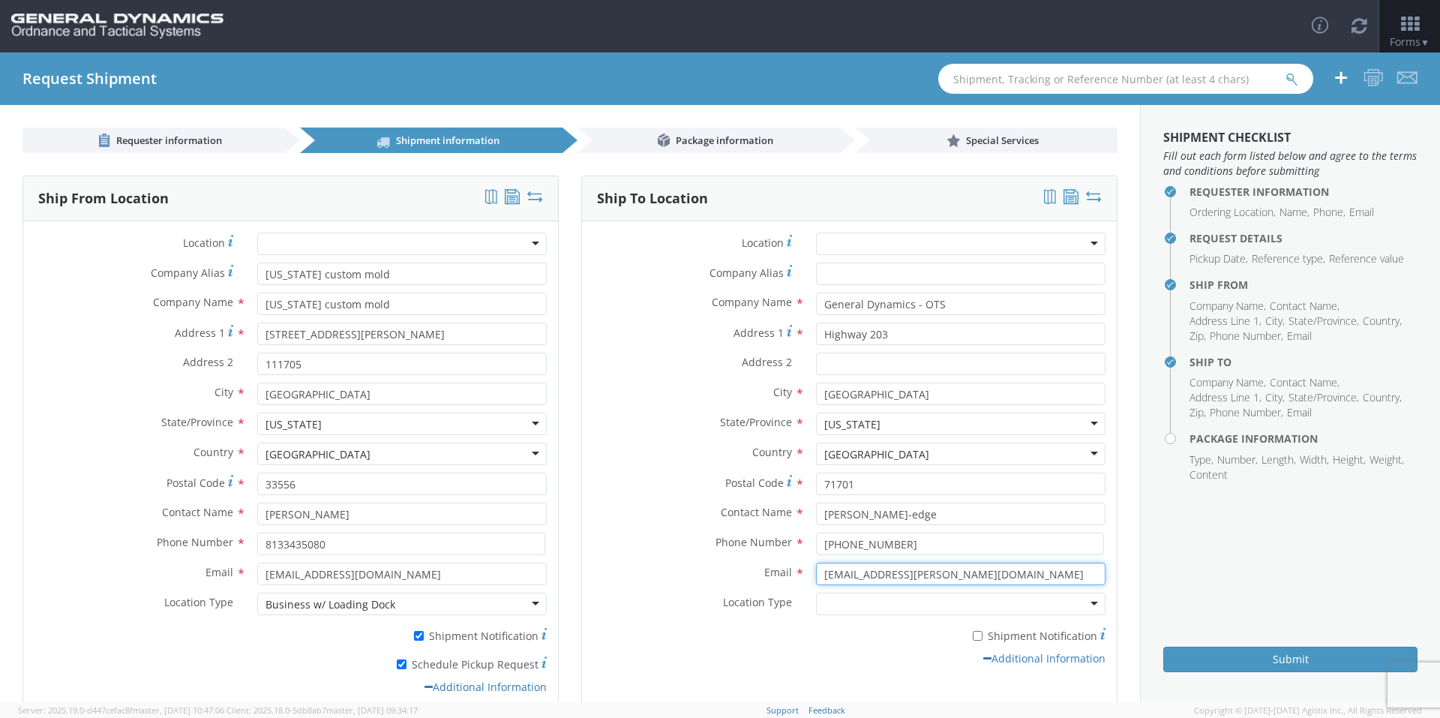
type input "[EMAIL_ADDRESS][PERSON_NAME][DOMAIN_NAME]"
click at [983, 640] on label "* Shipment Notification" at bounding box center [960, 634] width 289 height 18
click at [982, 640] on input "* Shipment Notification" at bounding box center [978, 636] width 10 height 10
click at [975, 637] on label "* Shipment Notification" at bounding box center [960, 634] width 289 height 18
click at [975, 637] on input "* Shipment Notification" at bounding box center [978, 636] width 10 height 10
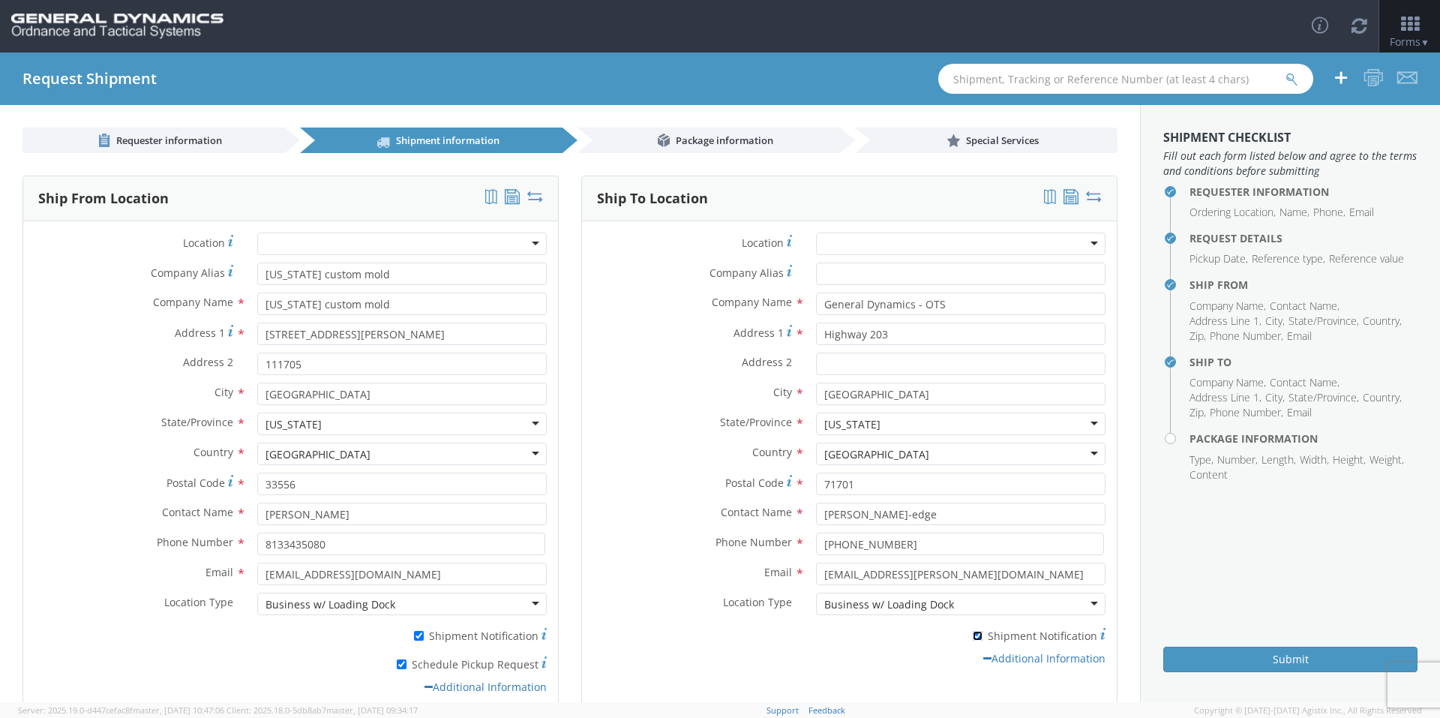
checkbox input "false"
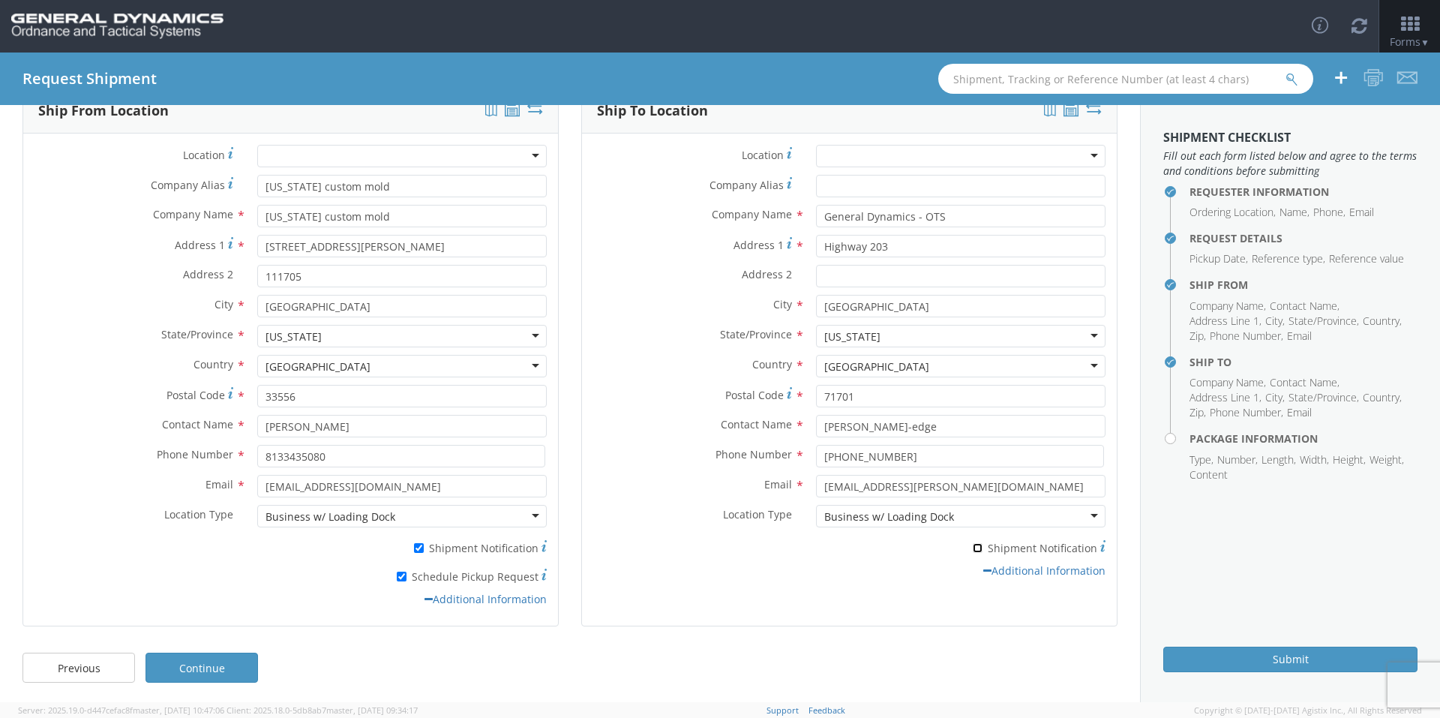
scroll to position [91, 0]
click at [679, 625] on div "Ship To Location Location * GD-OTS [GEOGRAPHIC_DATA] (Commerce) GD-OTS [GEOGRAP…" at bounding box center [849, 363] width 536 height 557
click at [220, 650] on link "Continue" at bounding box center [201, 664] width 112 height 30
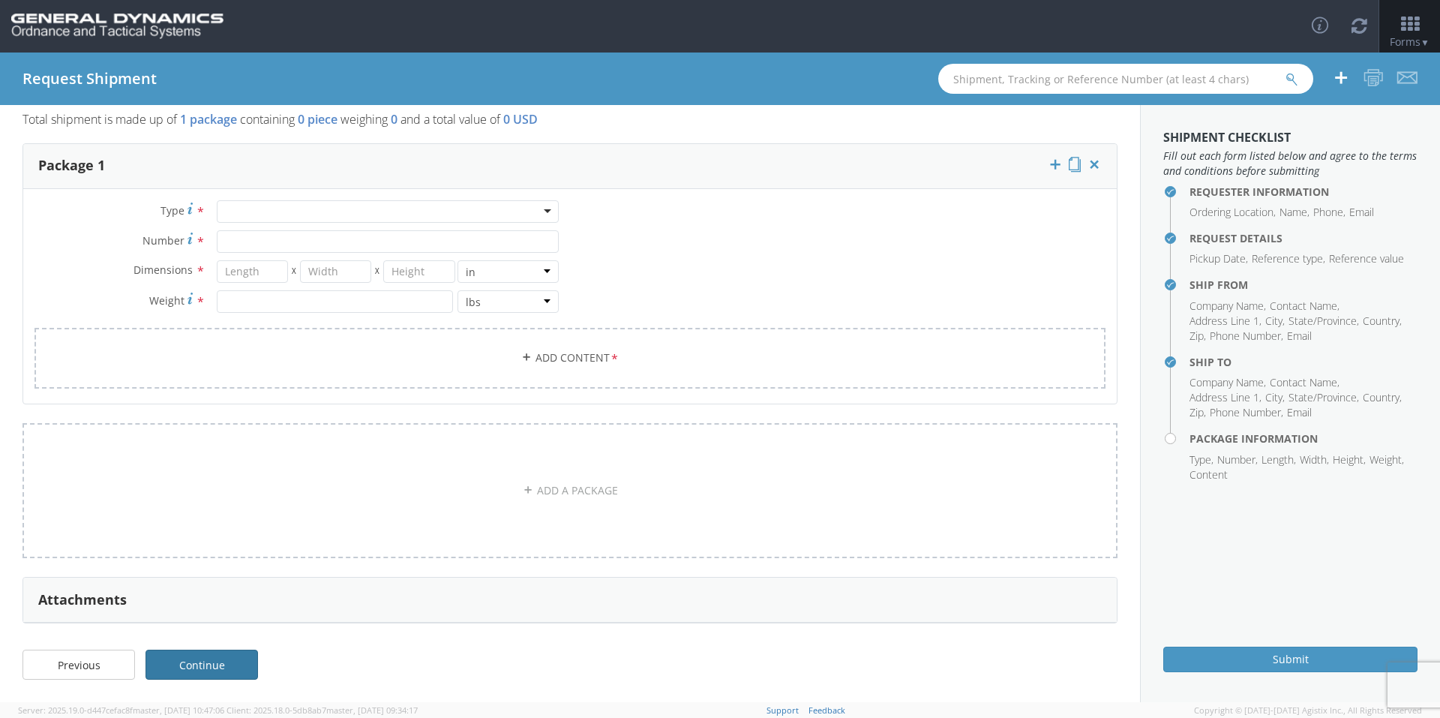
scroll to position [0, 0]
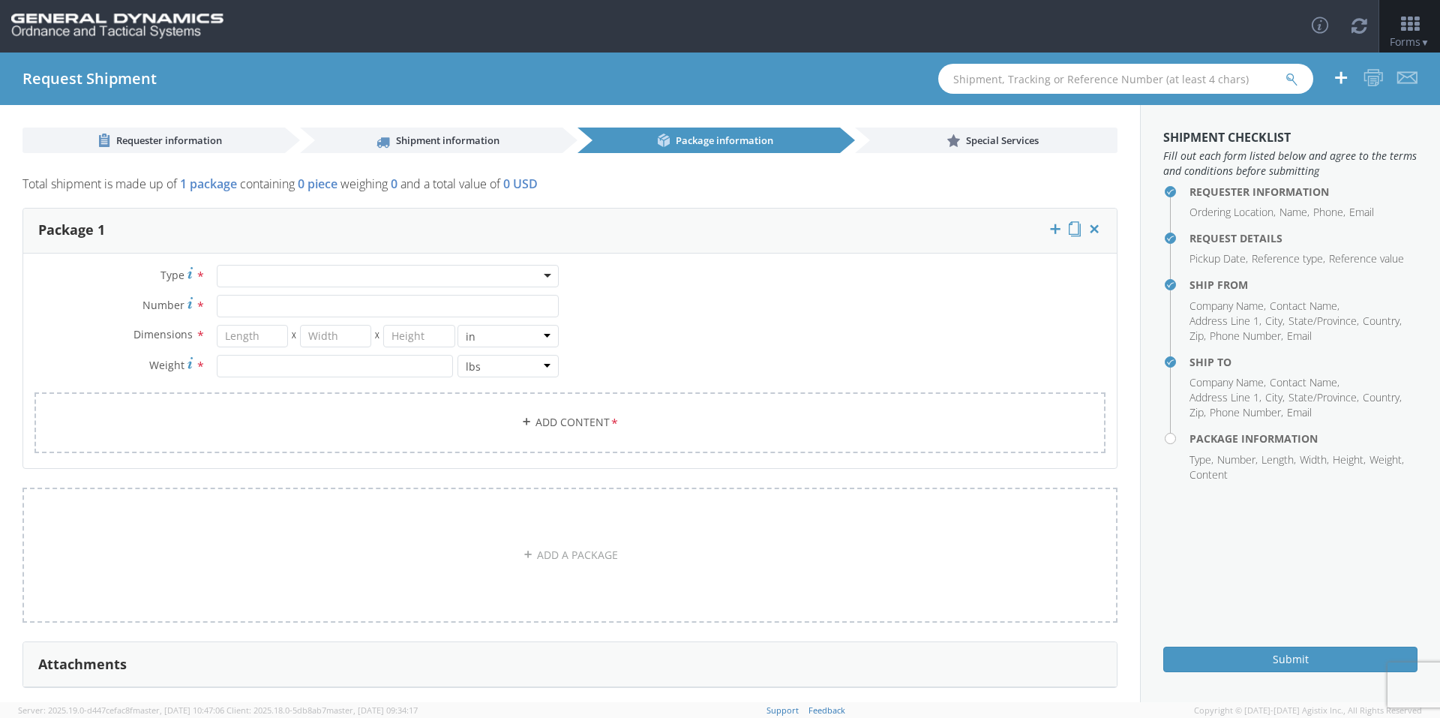
click at [290, 271] on div at bounding box center [388, 276] width 342 height 22
type input "p"
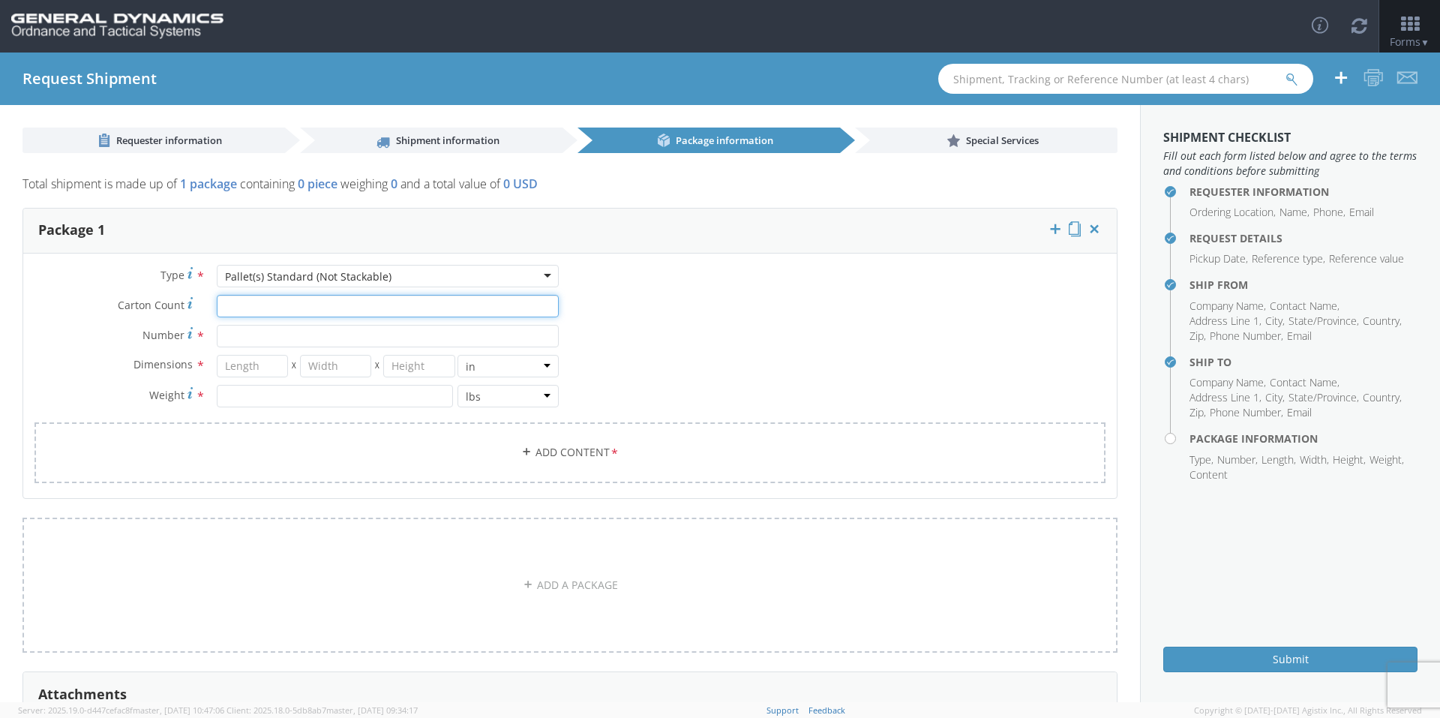
click at [308, 314] on input "Carton Count *" at bounding box center [388, 306] width 342 height 22
type input "30"
type input "39"
type input "35"
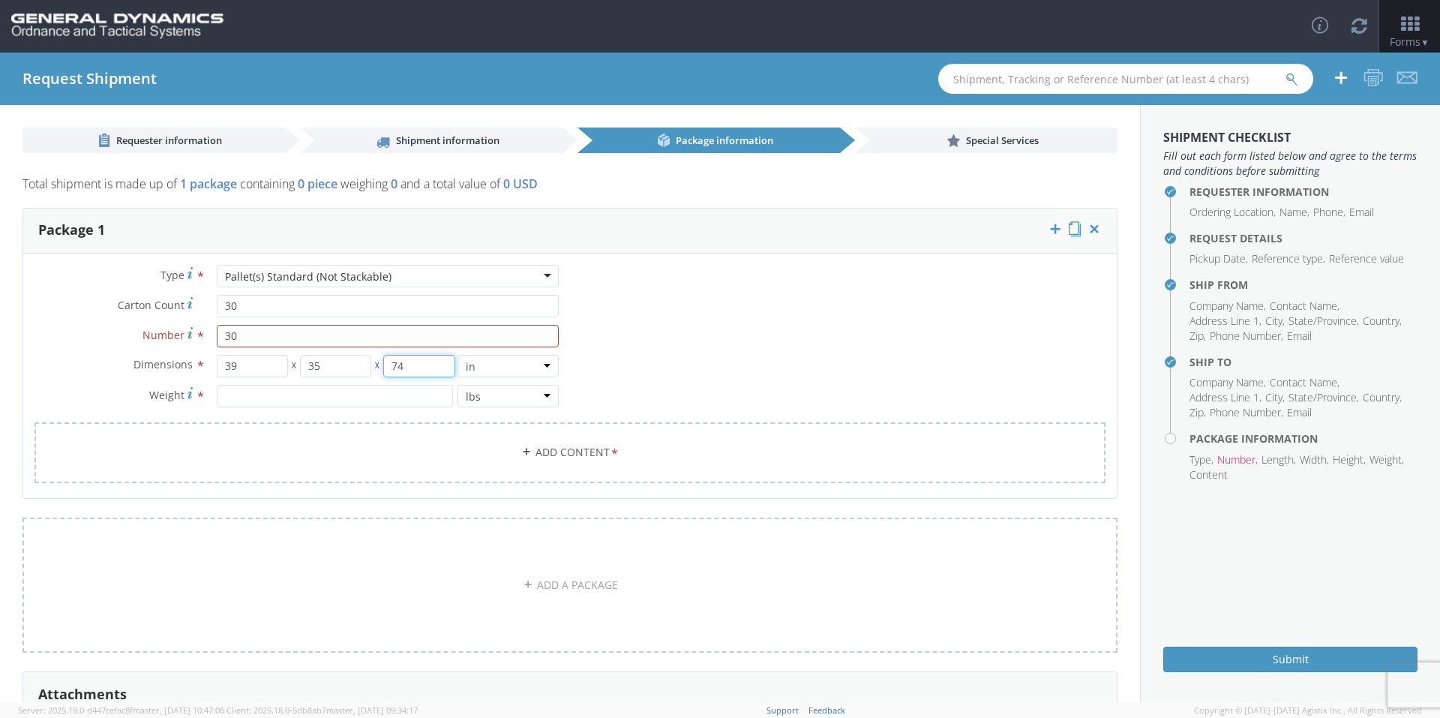
type input "74"
type input "6450"
click at [280, 458] on link "Add Content *" at bounding box center [569, 452] width 1071 height 61
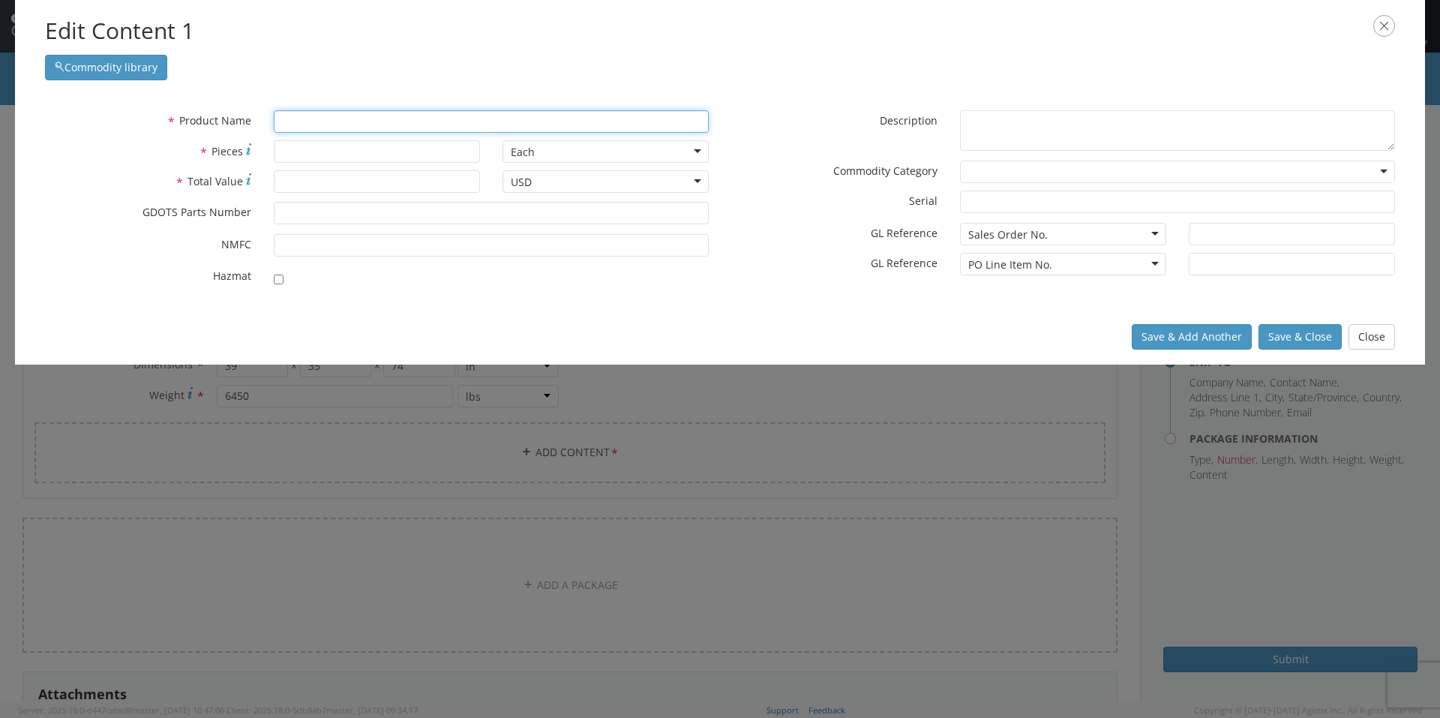
click at [409, 127] on input "text" at bounding box center [491, 121] width 435 height 22
type input "SeaL & WIRE, PRONG LOCK"
type input "S"
type input "SlUG BODY ASSY"
type input "Sl"
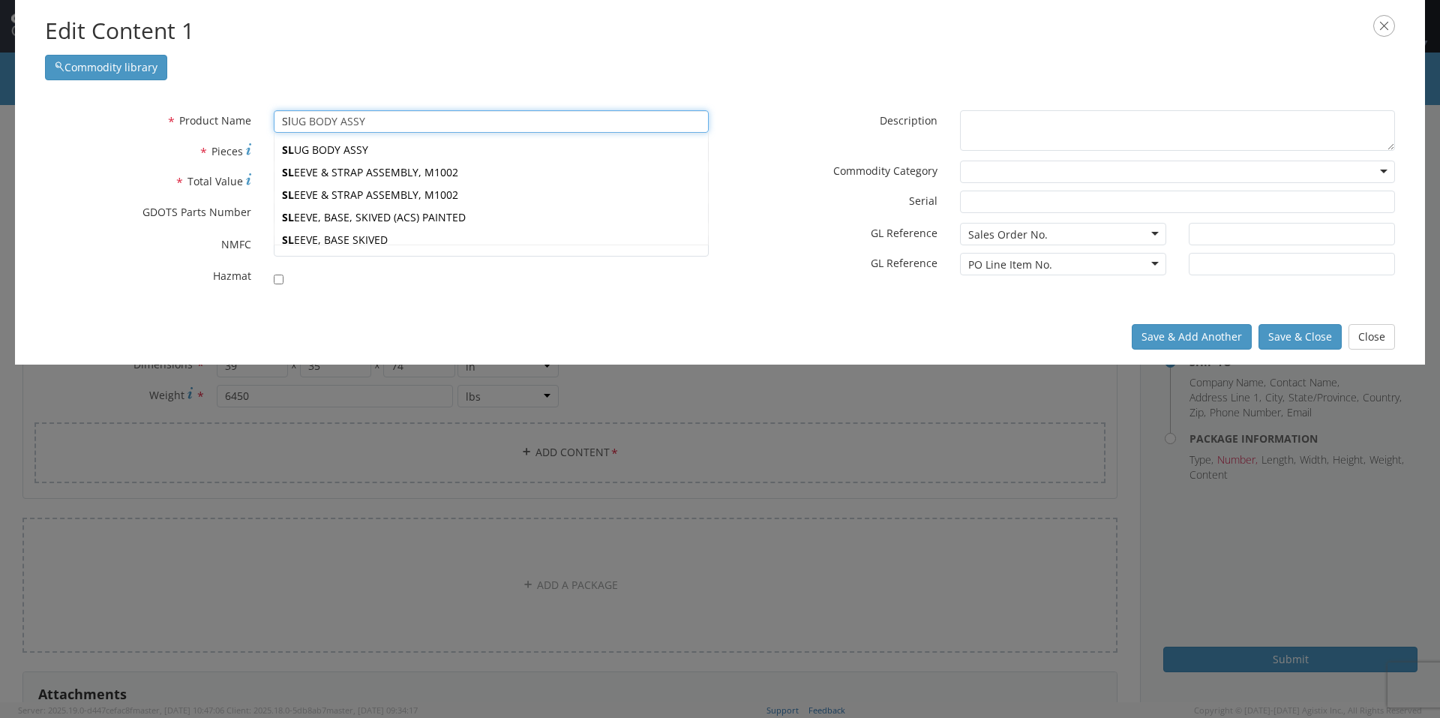
type input "SleEVE & STRAP ASSEMBLY, M1002"
type input "Sle"
type input "SleeVE & STRAP ASSEMBLY, M1002"
type input "Slee"
type input "SleevE & STRAP ASSEMBLY, M1002"
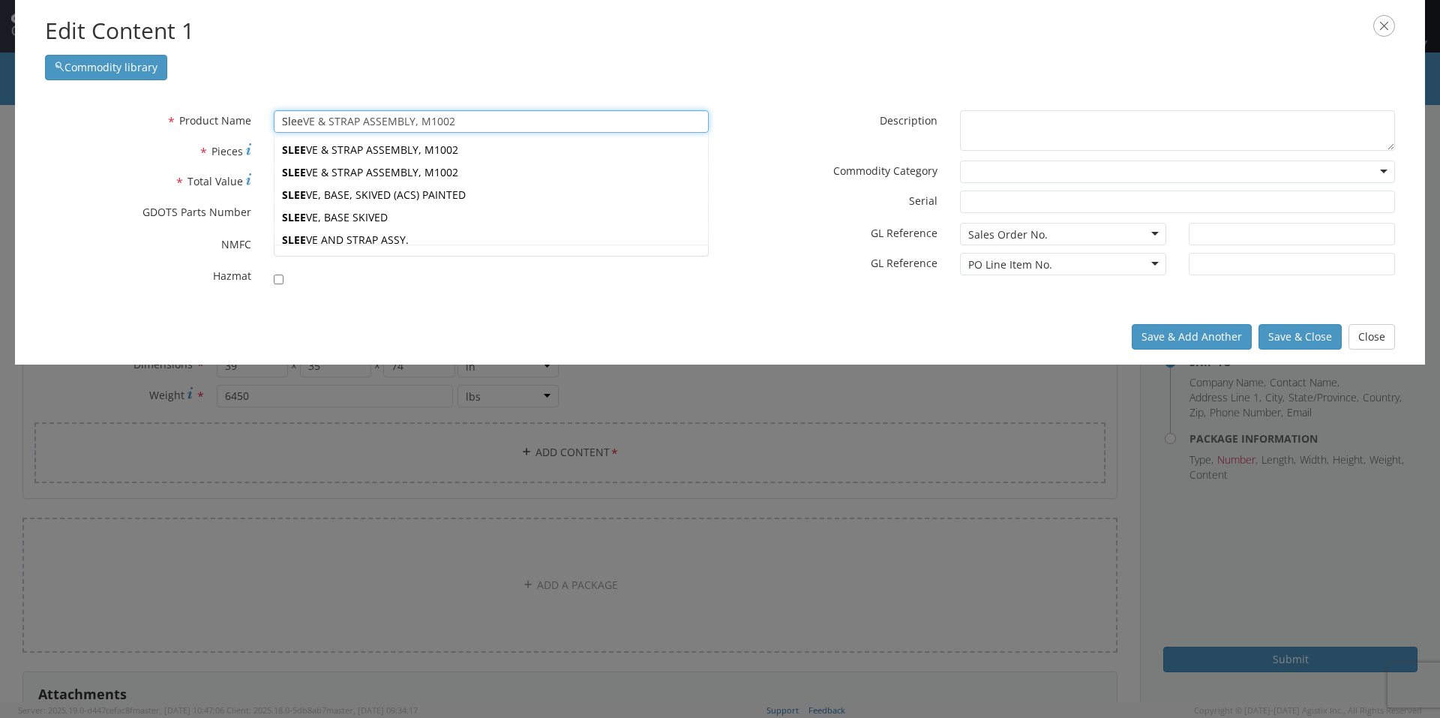
type input "Sleev"
type input "Sleeve & STRAP ASSEMBLY, M1002"
type input "Sleeve"
type input "Sleeve & STRAP ASSEMBLY, M1002"
type input "Sleeve"
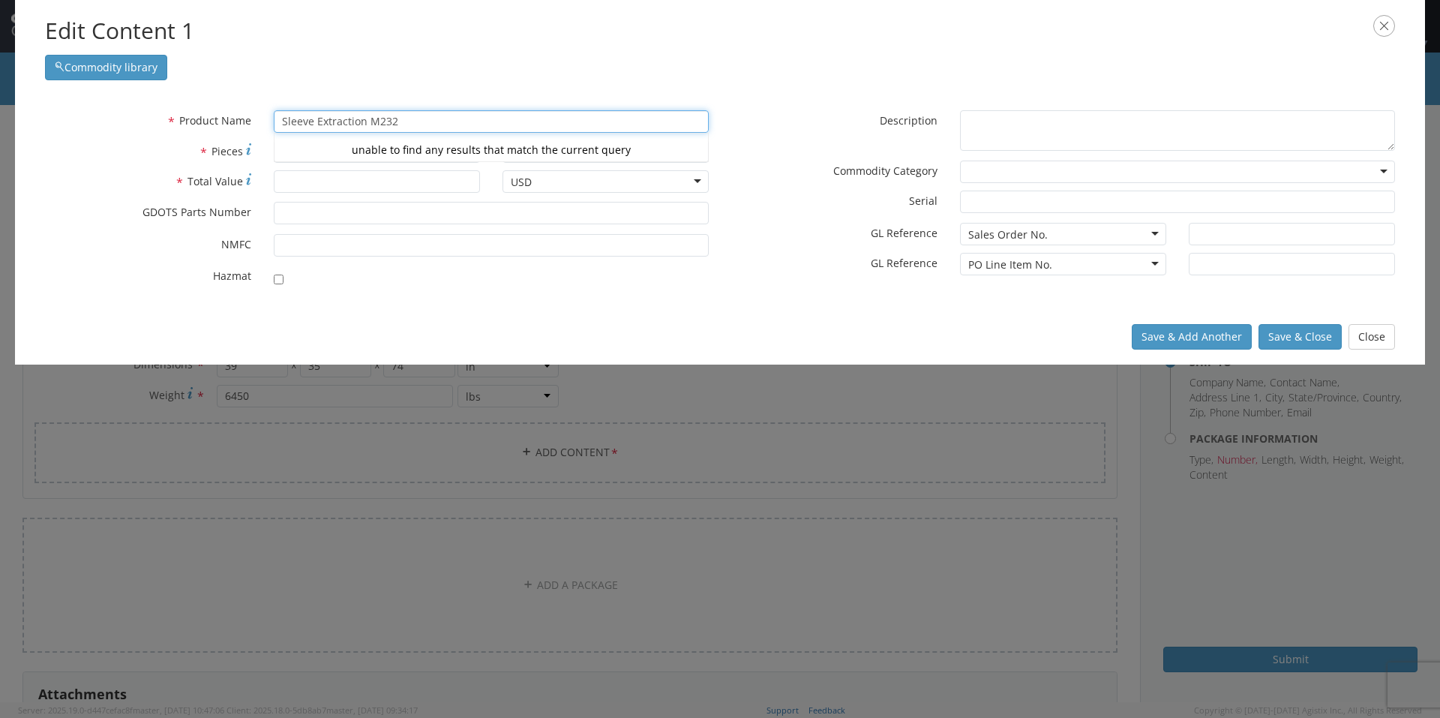
type input "Sleeve Extraction M232"
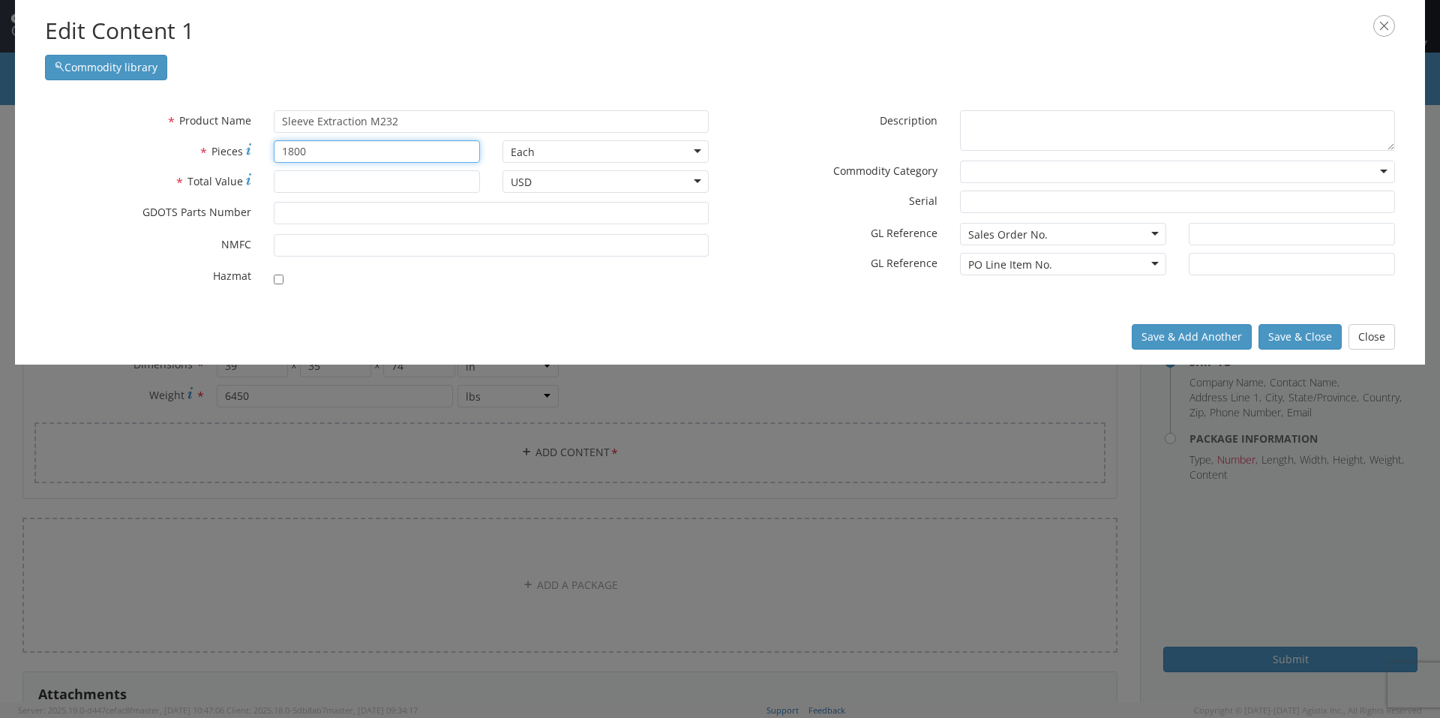
type input "1800"
type input "15000.00"
type input "12960856"
click at [727, 315] on div "Save & Add Another Save & Close Close" at bounding box center [720, 336] width 1410 height 55
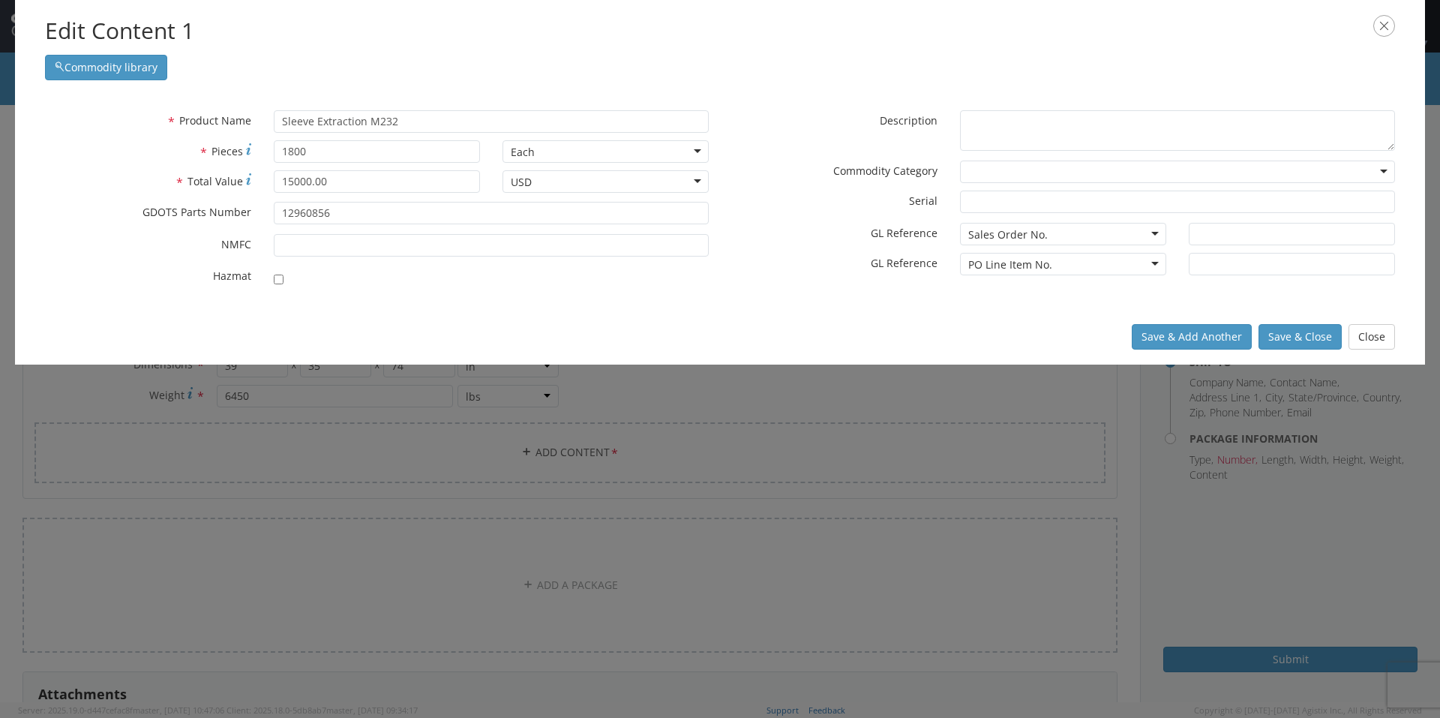
click at [781, 95] on div "* Product Name Sleeve Extraction M232 Sleeve unable to find any results that ma…" at bounding box center [720, 202] width 1410 height 214
click at [1313, 342] on button "Save & Close" at bounding box center [1299, 336] width 83 height 25
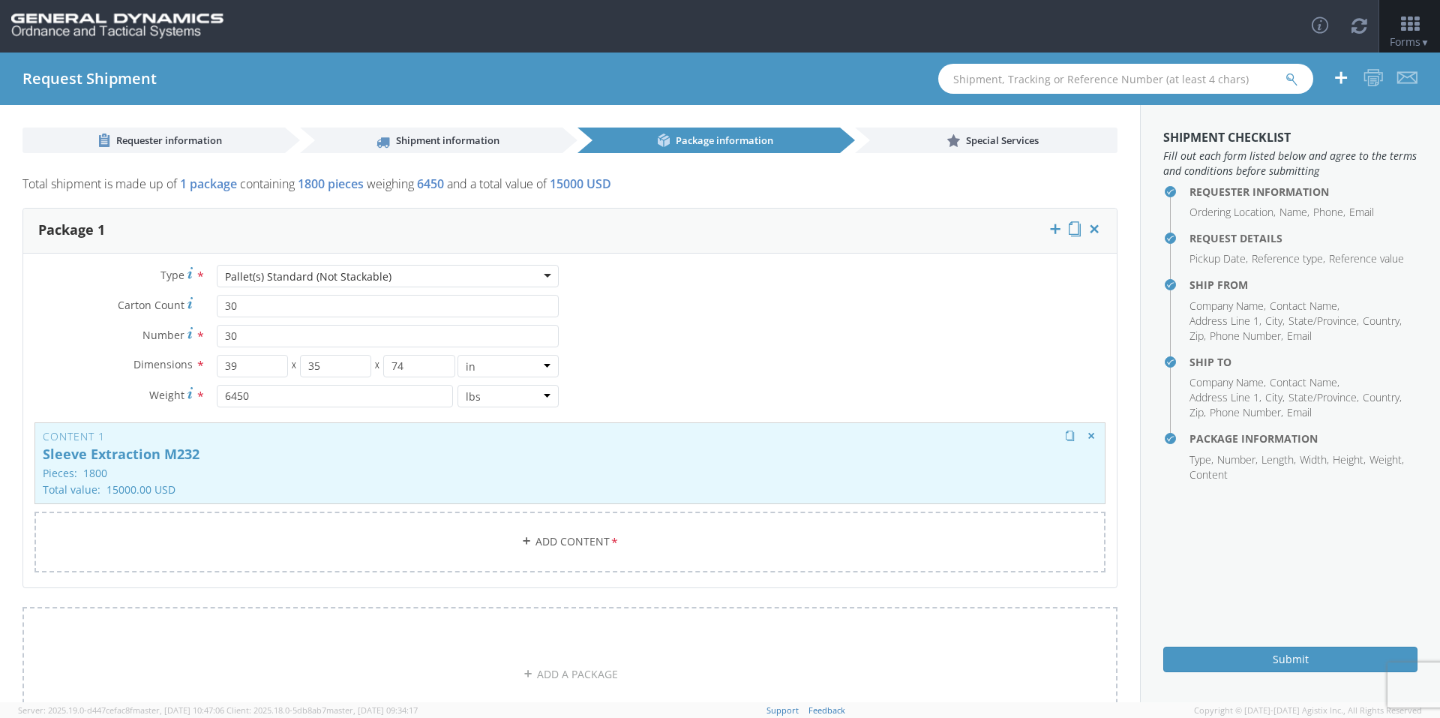
scroll to position [184, 0]
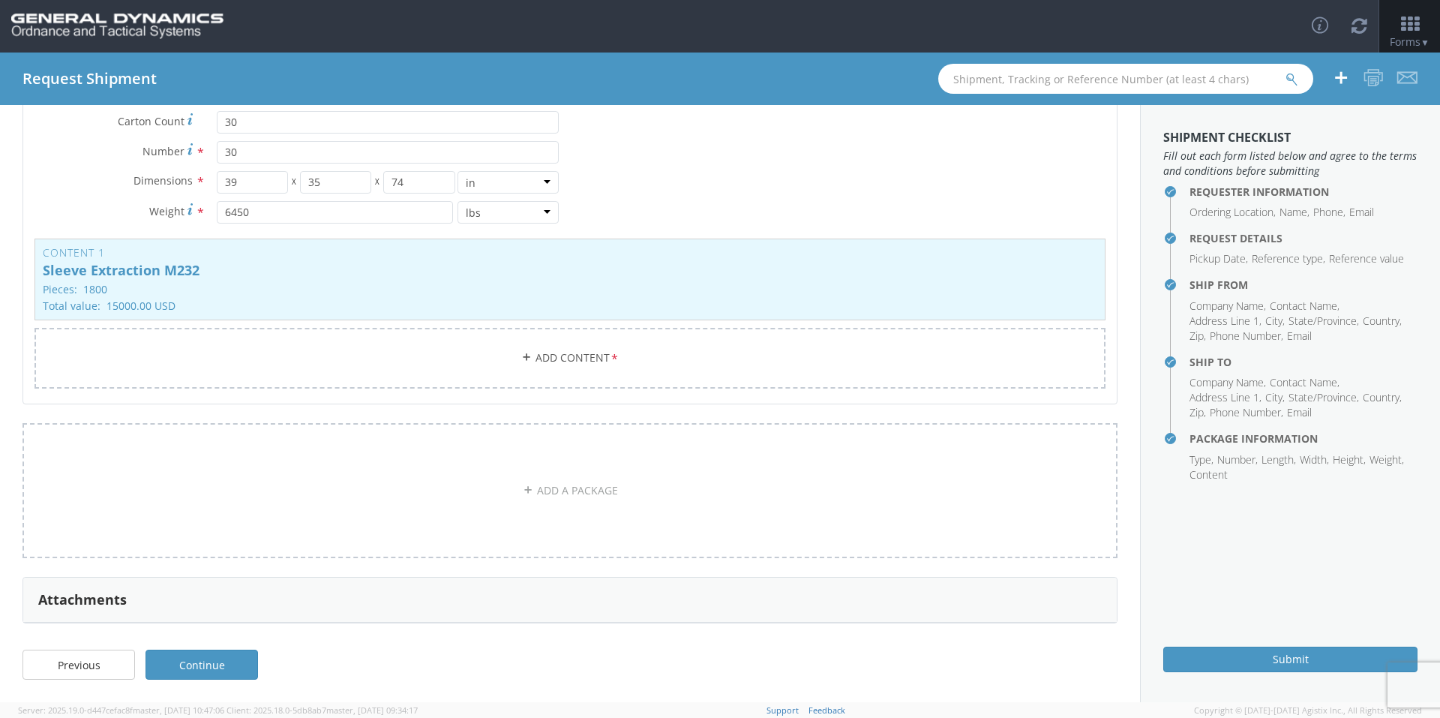
drag, startPoint x: 235, startPoint y: 666, endPoint x: 267, endPoint y: 656, distance: 33.7
click at [235, 666] on link "Continue" at bounding box center [201, 664] width 112 height 30
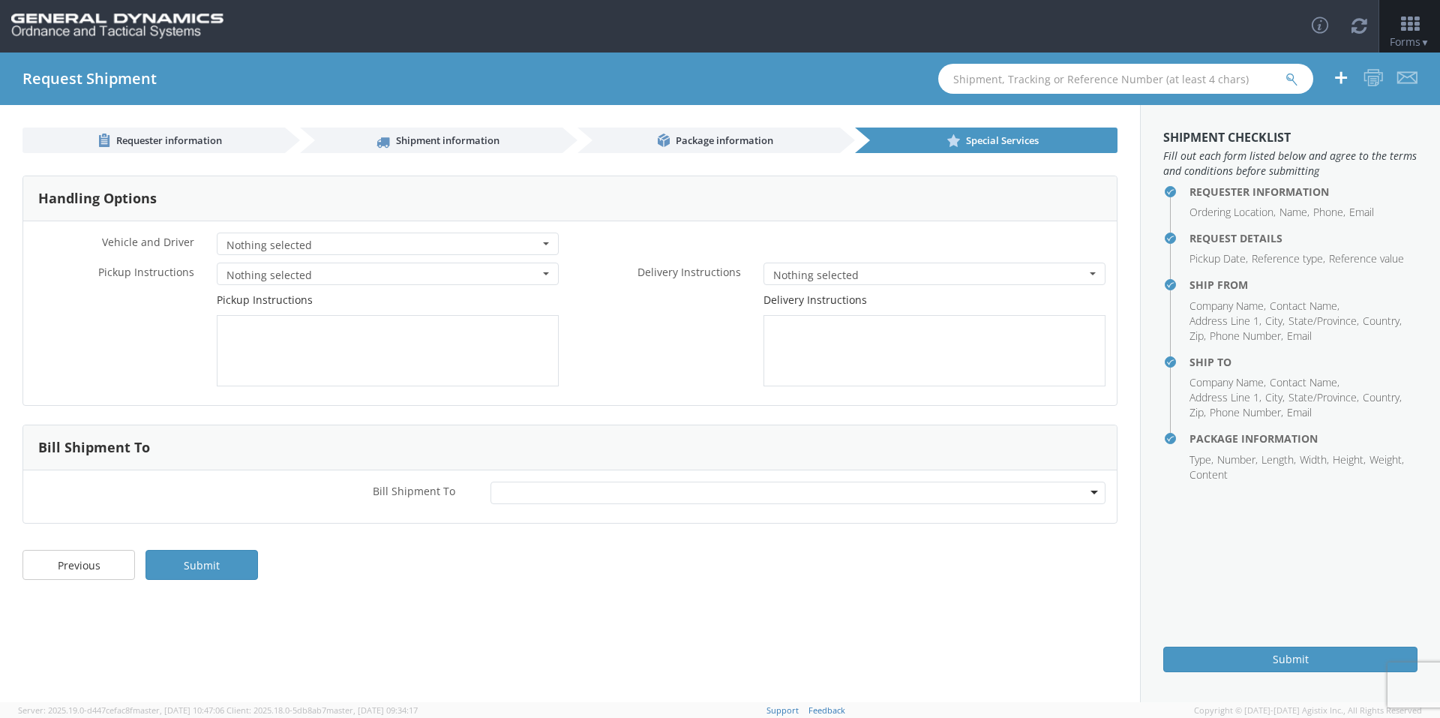
scroll to position [0, 0]
click at [513, 479] on div "Bill Shipment To * Recipient Account Sender/Shipper Third Party Account" at bounding box center [569, 496] width 1093 height 52
click at [514, 493] on div at bounding box center [798, 492] width 616 height 22
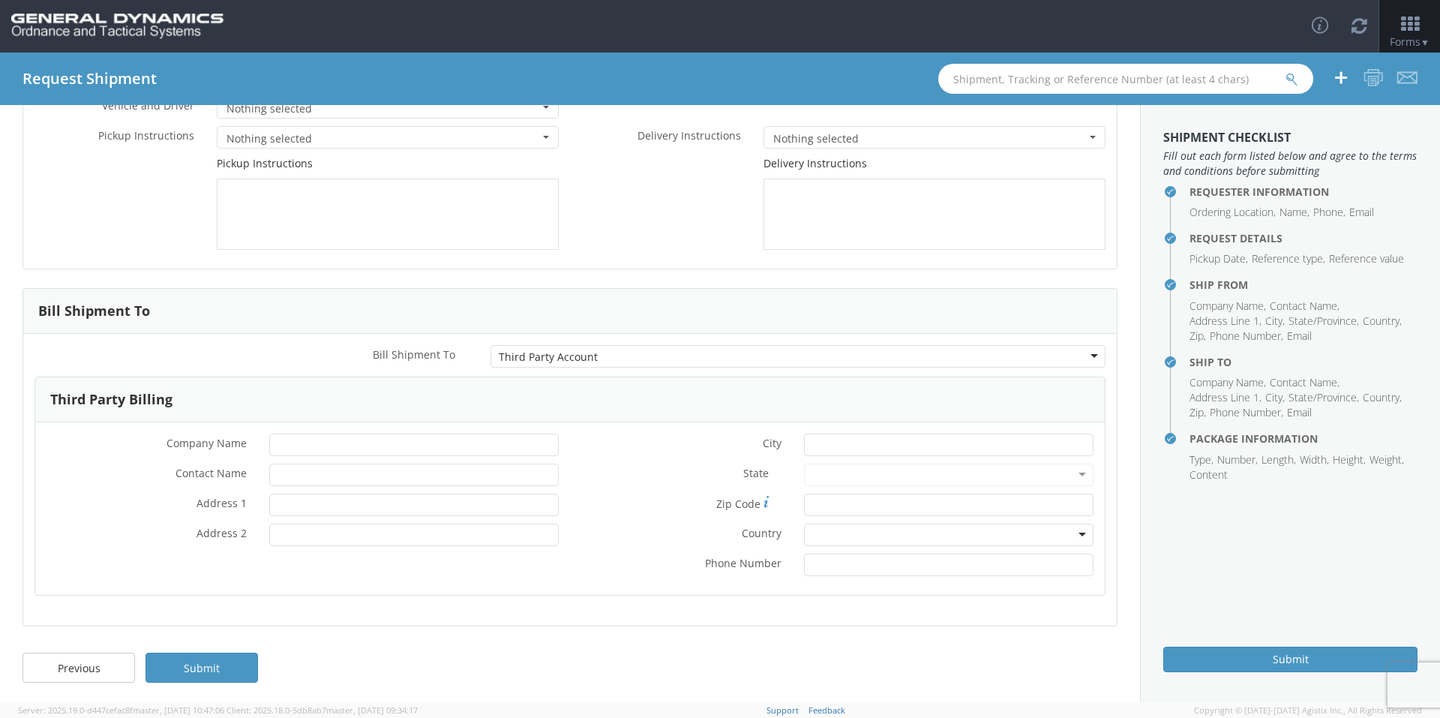
scroll to position [139, 0]
click at [308, 439] on input "* Company Name" at bounding box center [413, 441] width 289 height 22
type input "General Dynamics OTS"
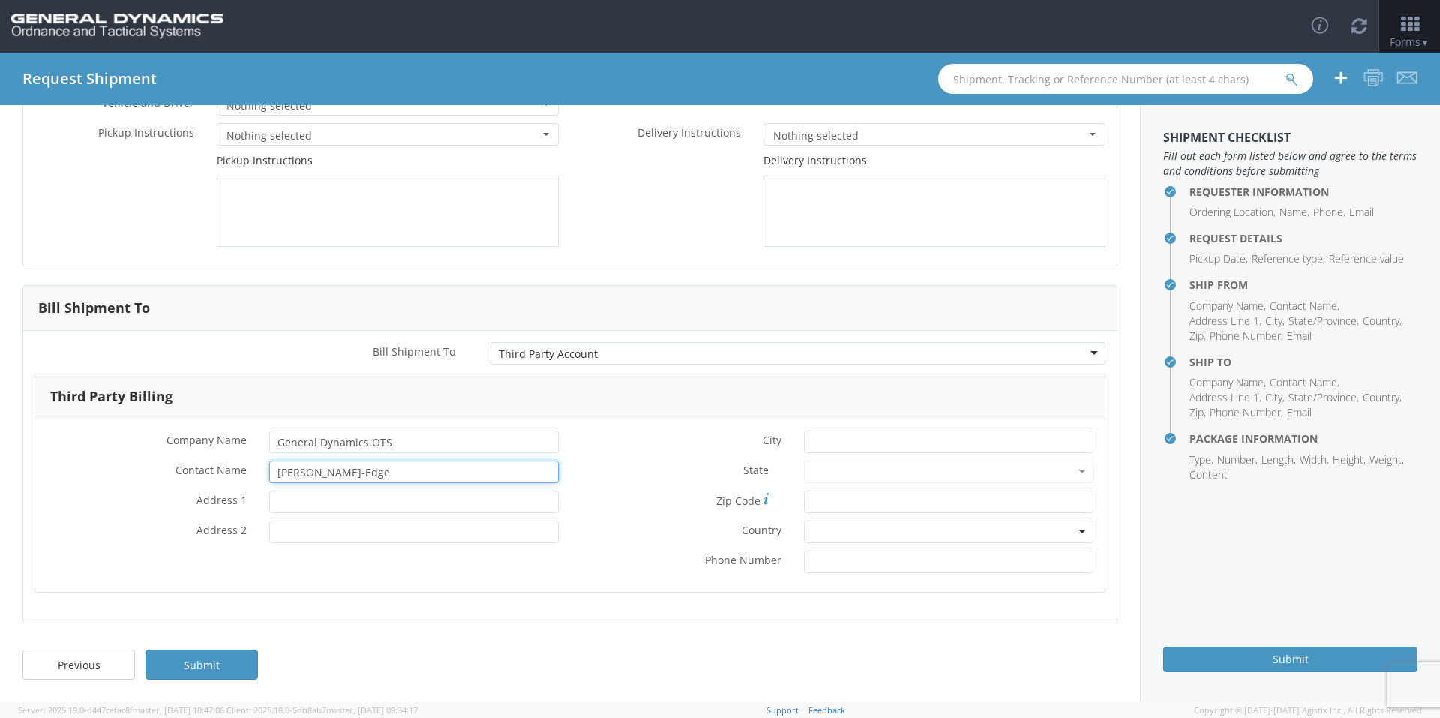
type input "[PERSON_NAME]-Edge"
type input "PO Box 1356"
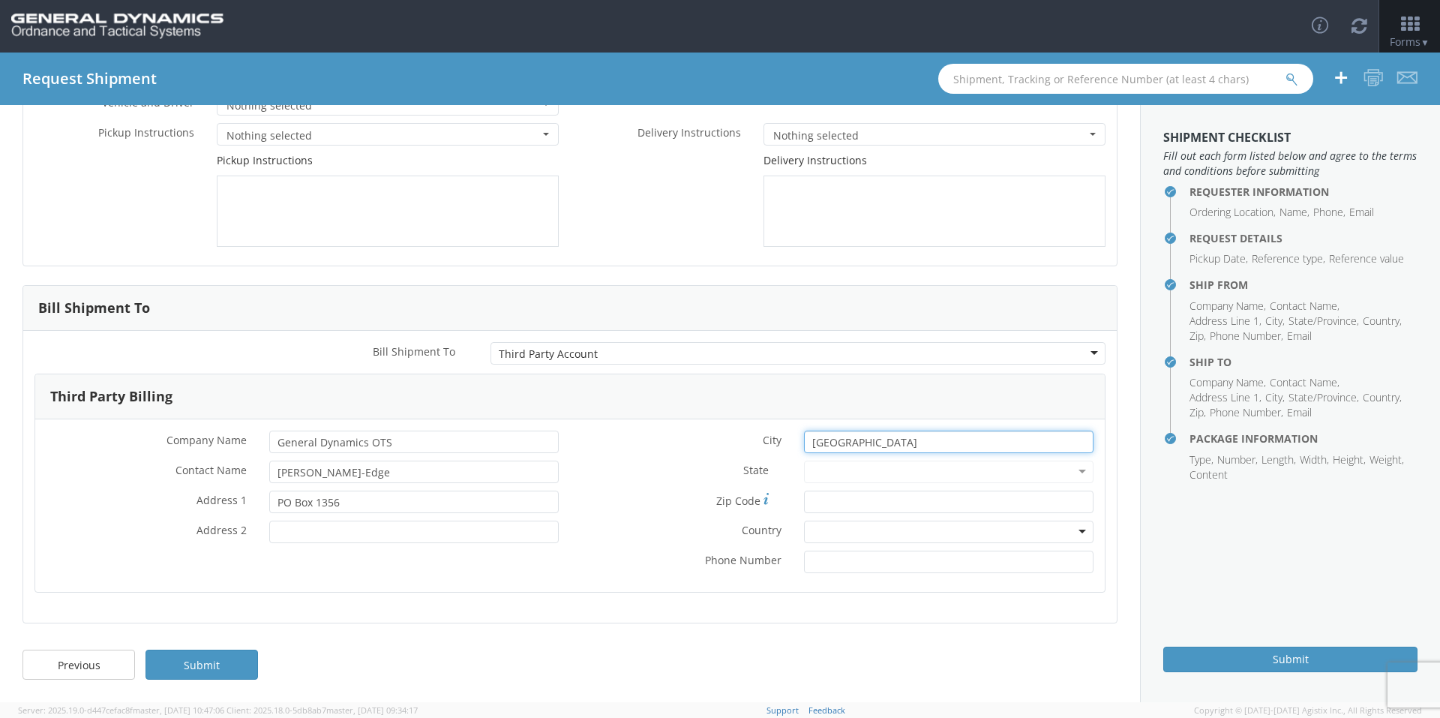
type input "[GEOGRAPHIC_DATA]"
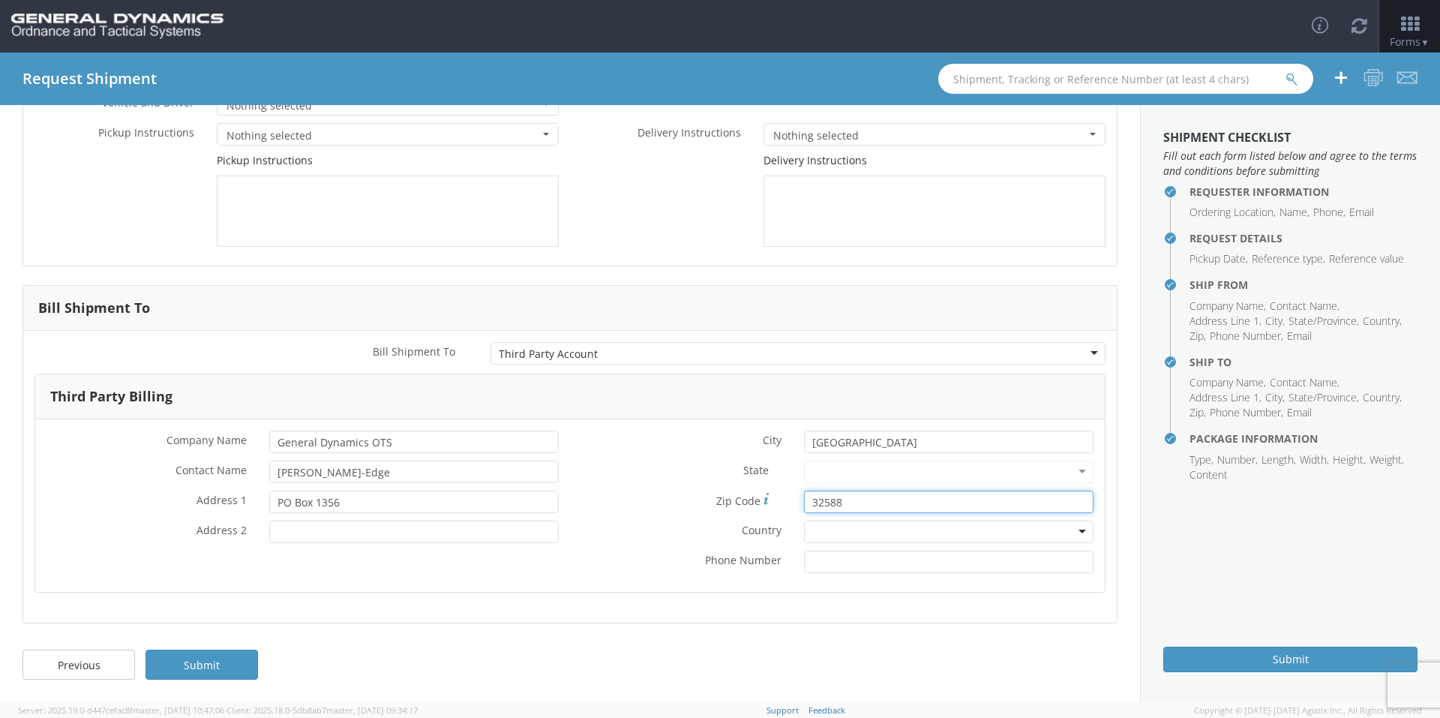
type input "32588"
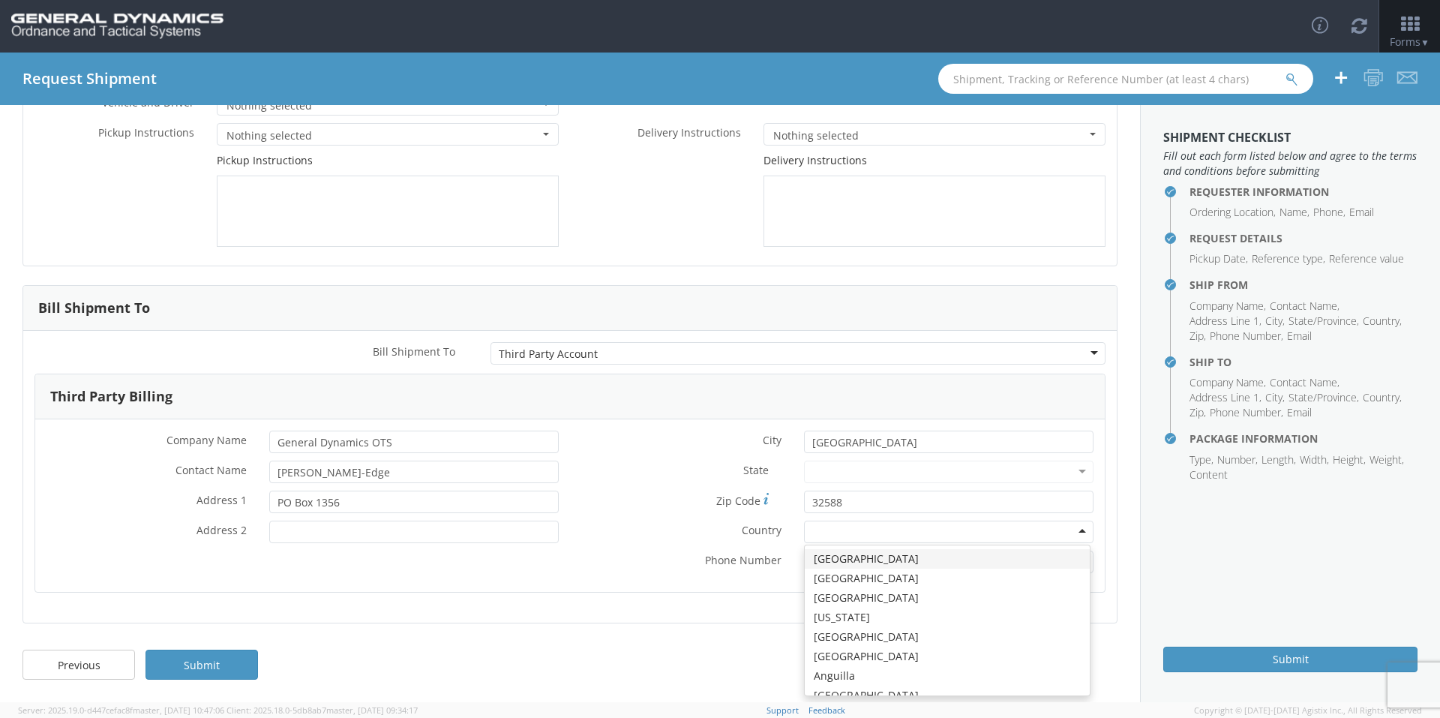
type input "u"
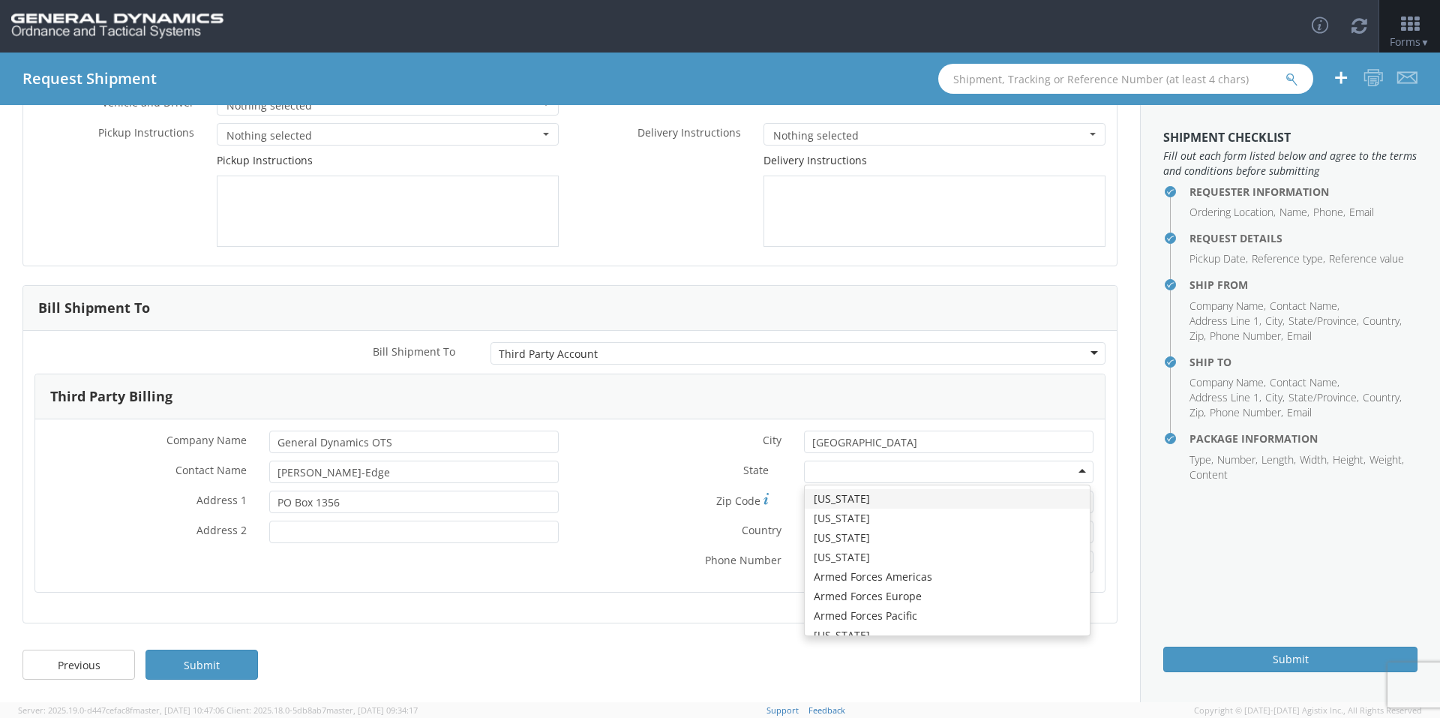
type input "f"
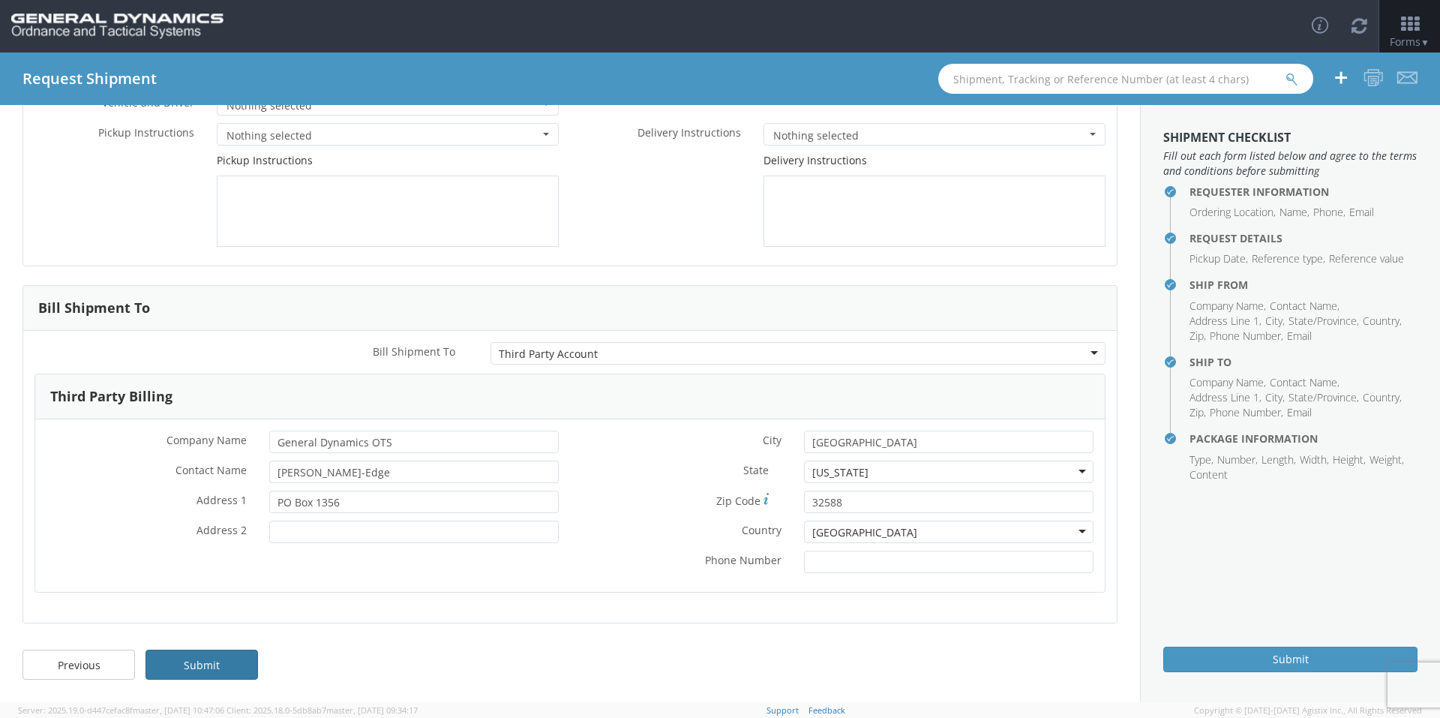
click at [230, 654] on link "Submit" at bounding box center [201, 664] width 112 height 30
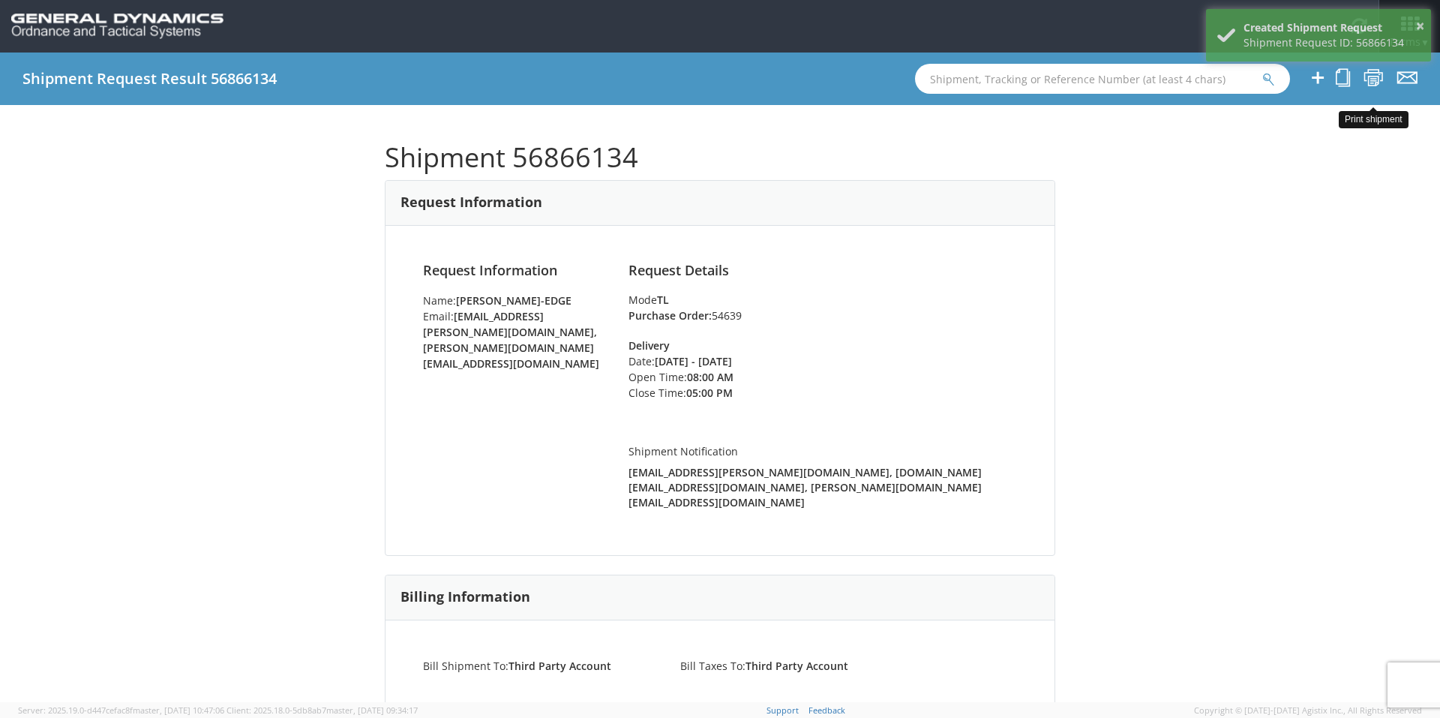
click at [1372, 81] on icon at bounding box center [1373, 77] width 20 height 19
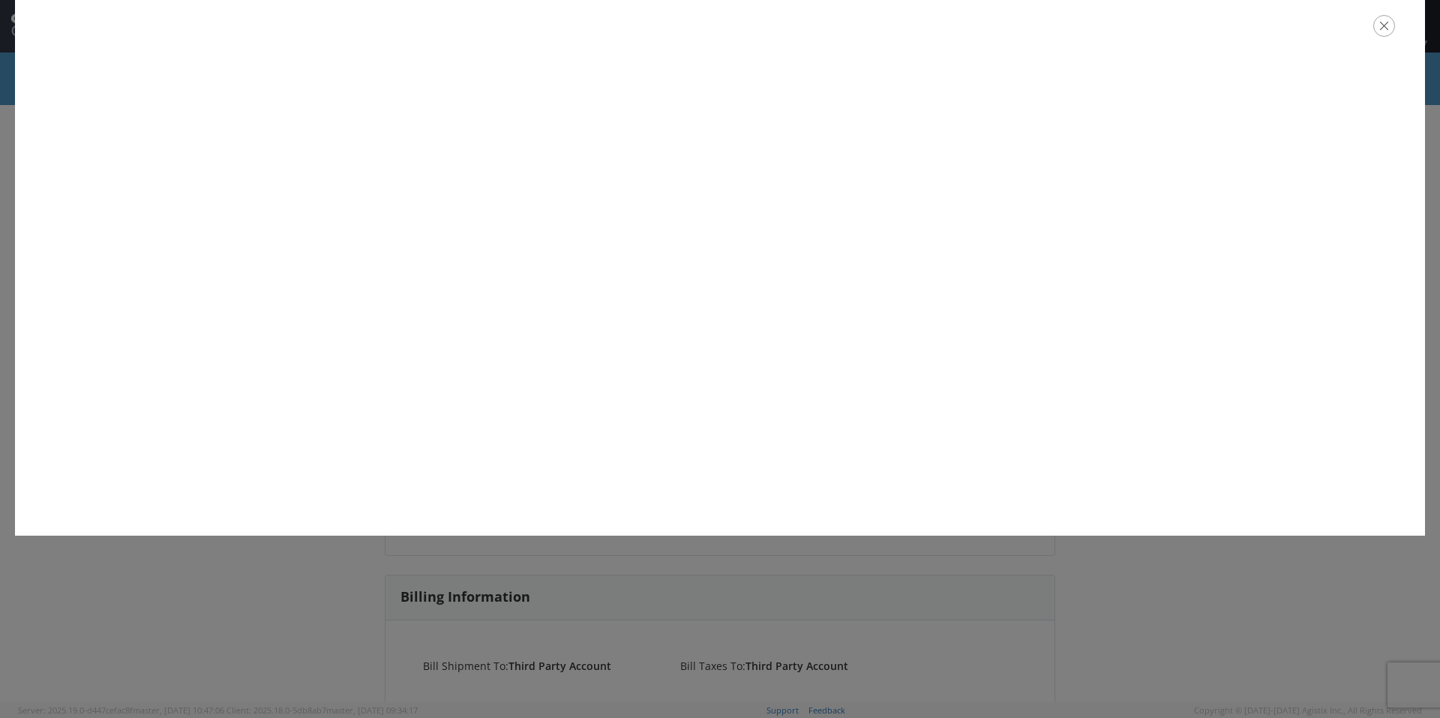
click at [1384, 27] on icon "button" at bounding box center [1384, 26] width 22 height 22
